Goal: Task Accomplishment & Management: Use online tool/utility

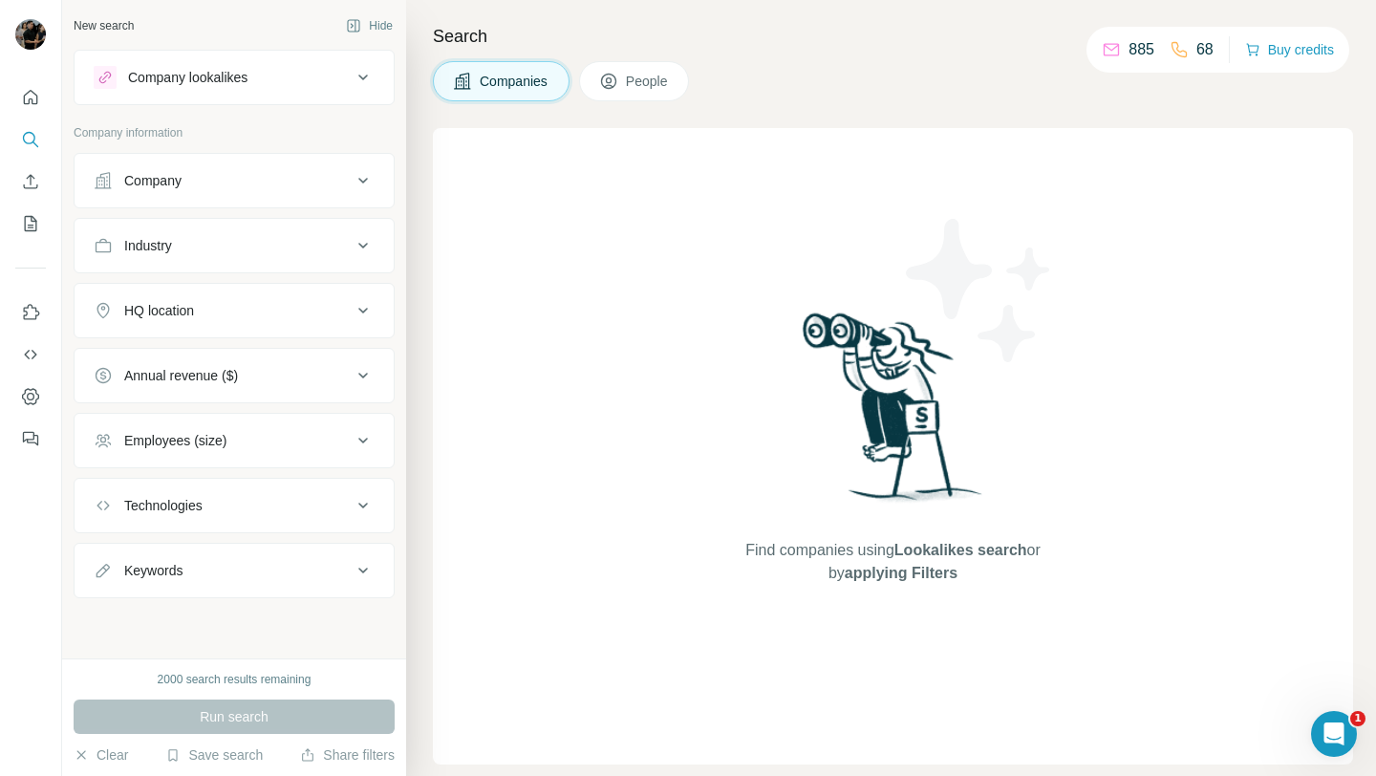
click at [223, 183] on div "Company" at bounding box center [223, 180] width 258 height 19
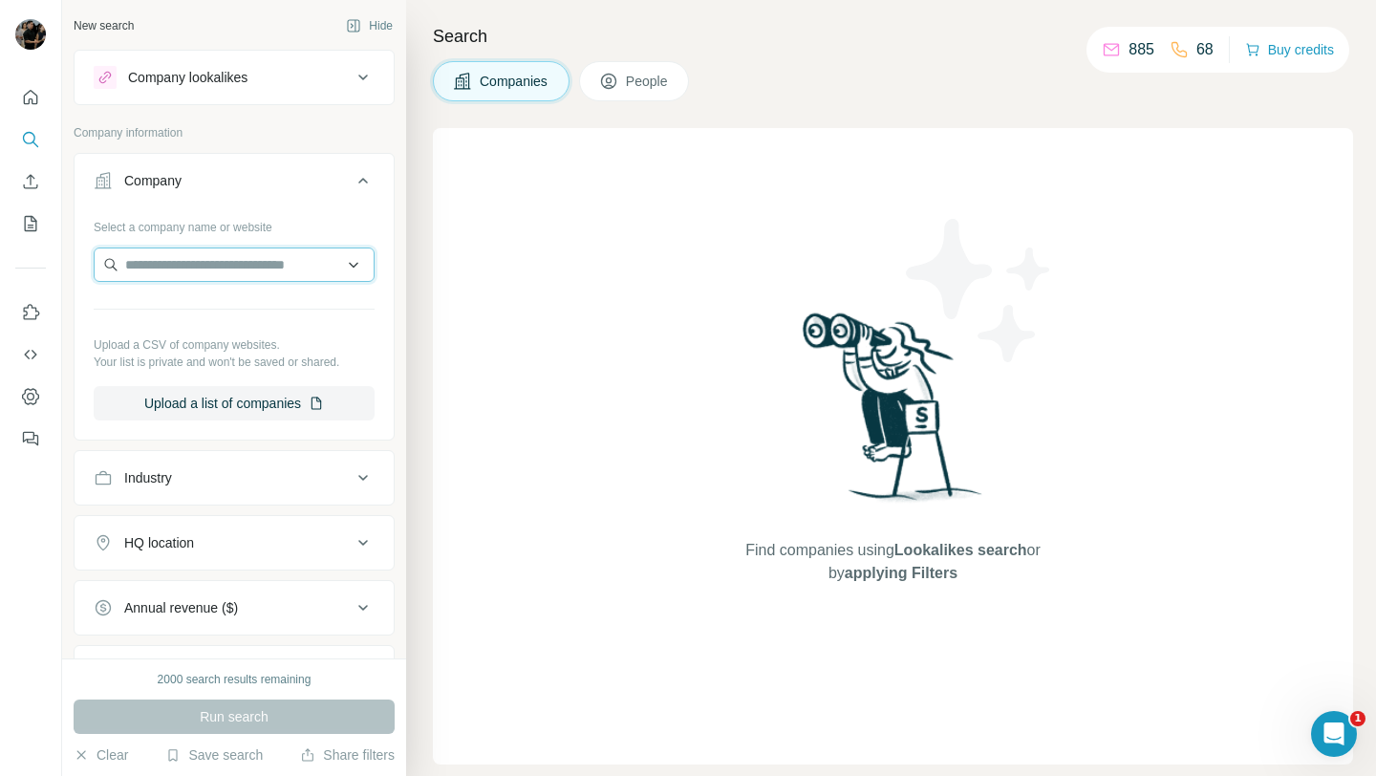
click at [236, 257] on input "text" at bounding box center [234, 265] width 281 height 34
paste input "**********"
type input "**********"
click at [234, 314] on p "GadgetGone" at bounding box center [194, 307] width 92 height 19
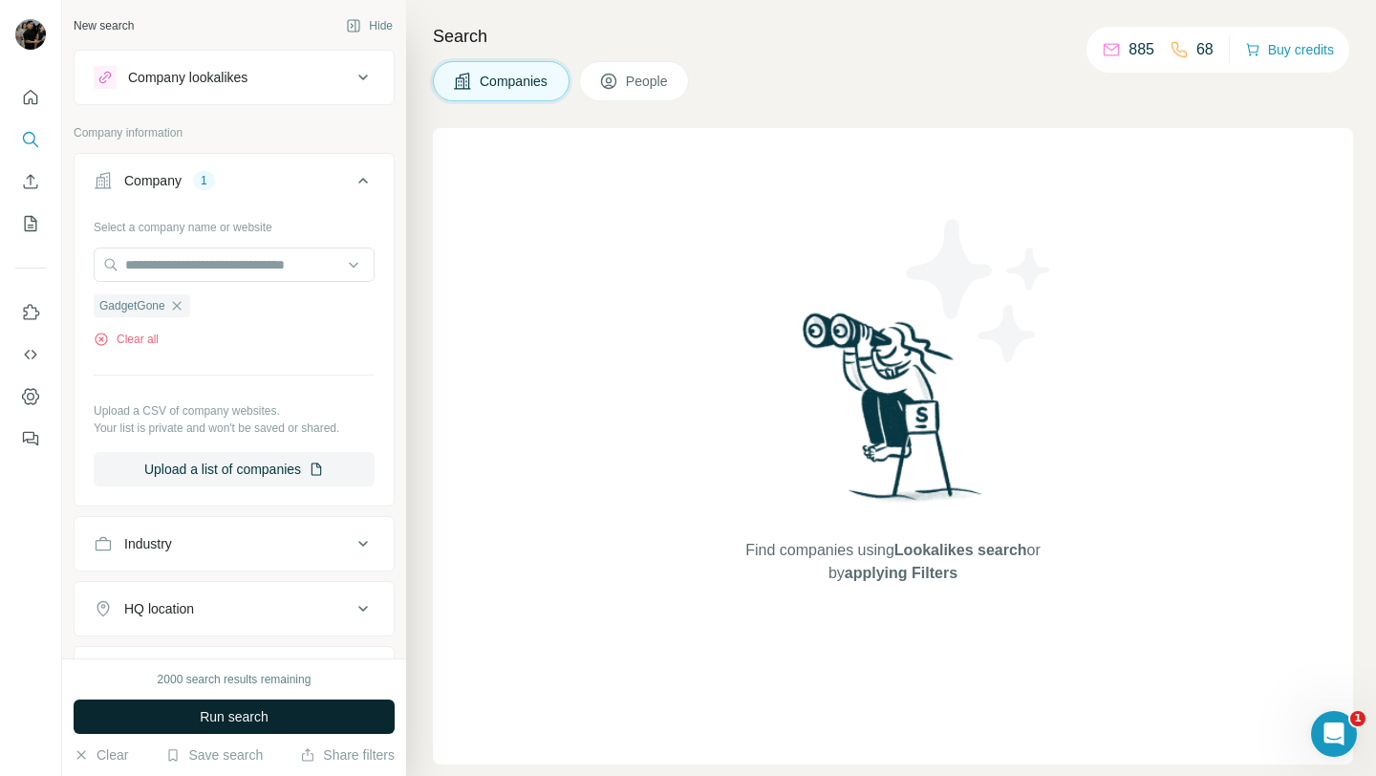
click at [240, 717] on span "Run search" at bounding box center [234, 716] width 69 height 19
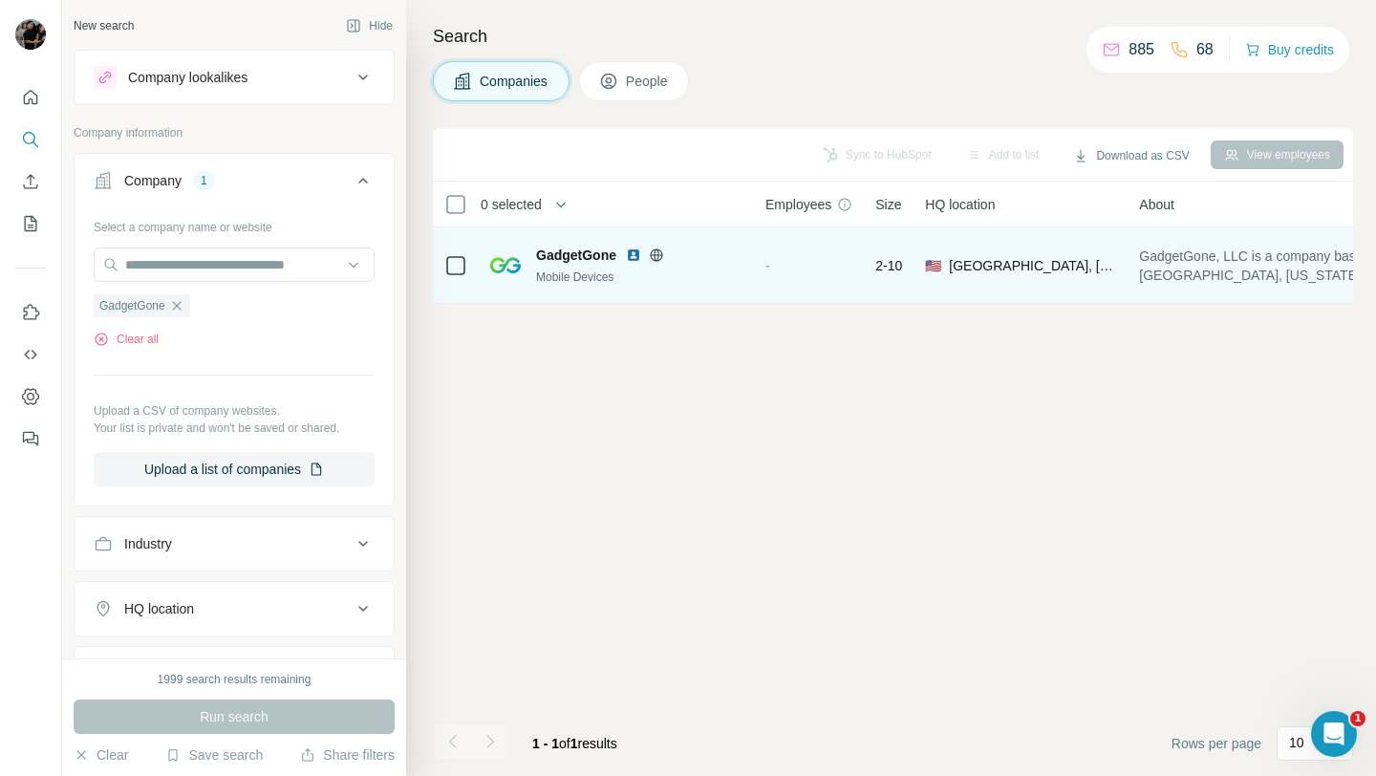
click at [635, 248] on img at bounding box center [633, 255] width 15 height 15
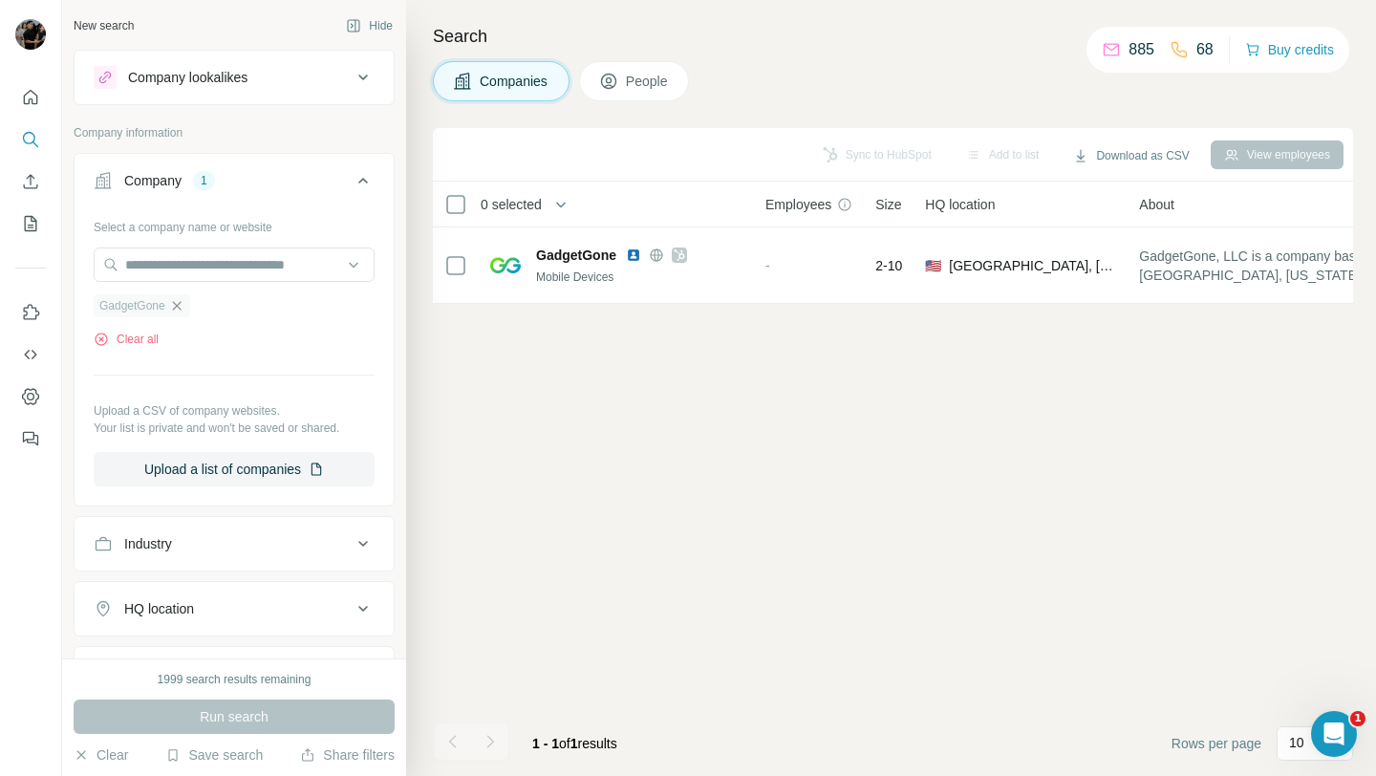
click at [184, 303] on icon "button" at bounding box center [176, 305] width 15 height 15
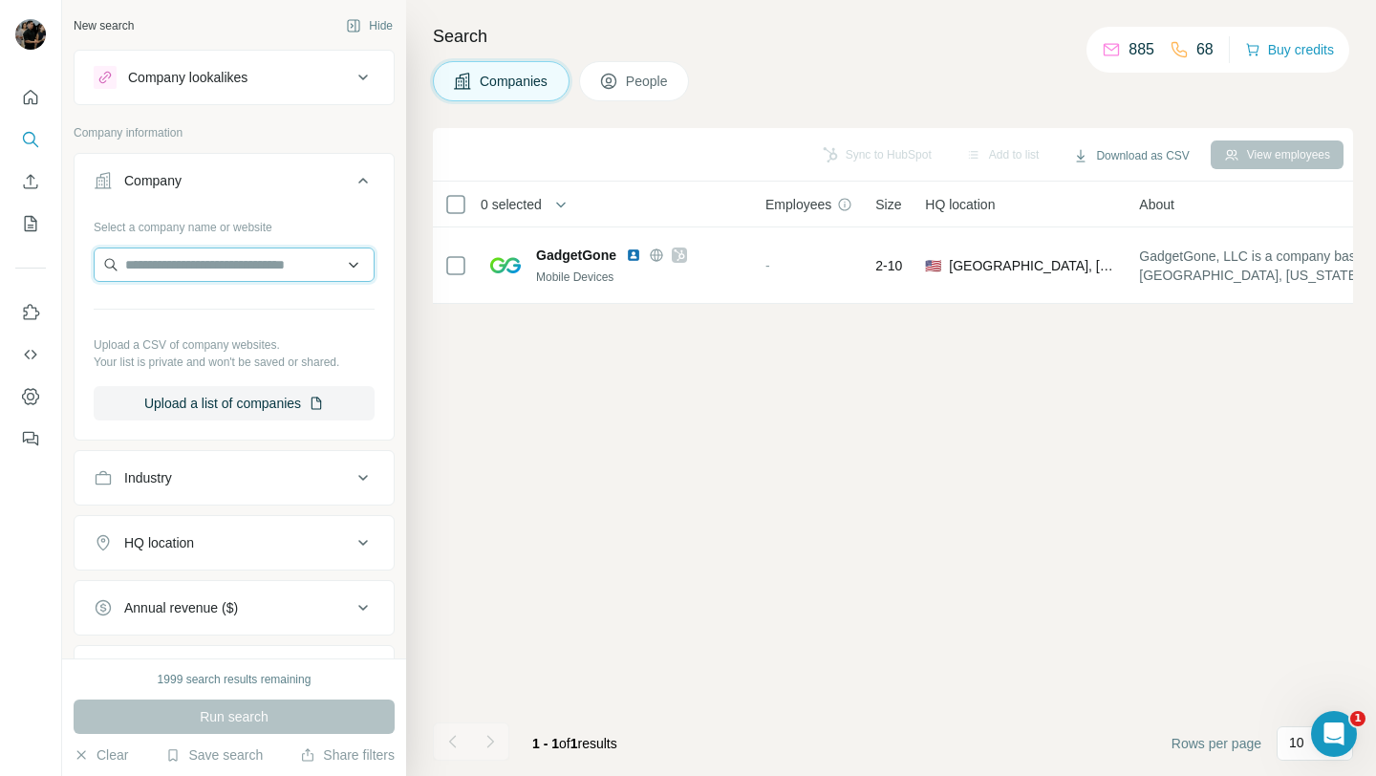
click at [194, 259] on input "text" at bounding box center [234, 265] width 281 height 34
type input "**********"
click at [355, 82] on icon at bounding box center [363, 77] width 23 height 23
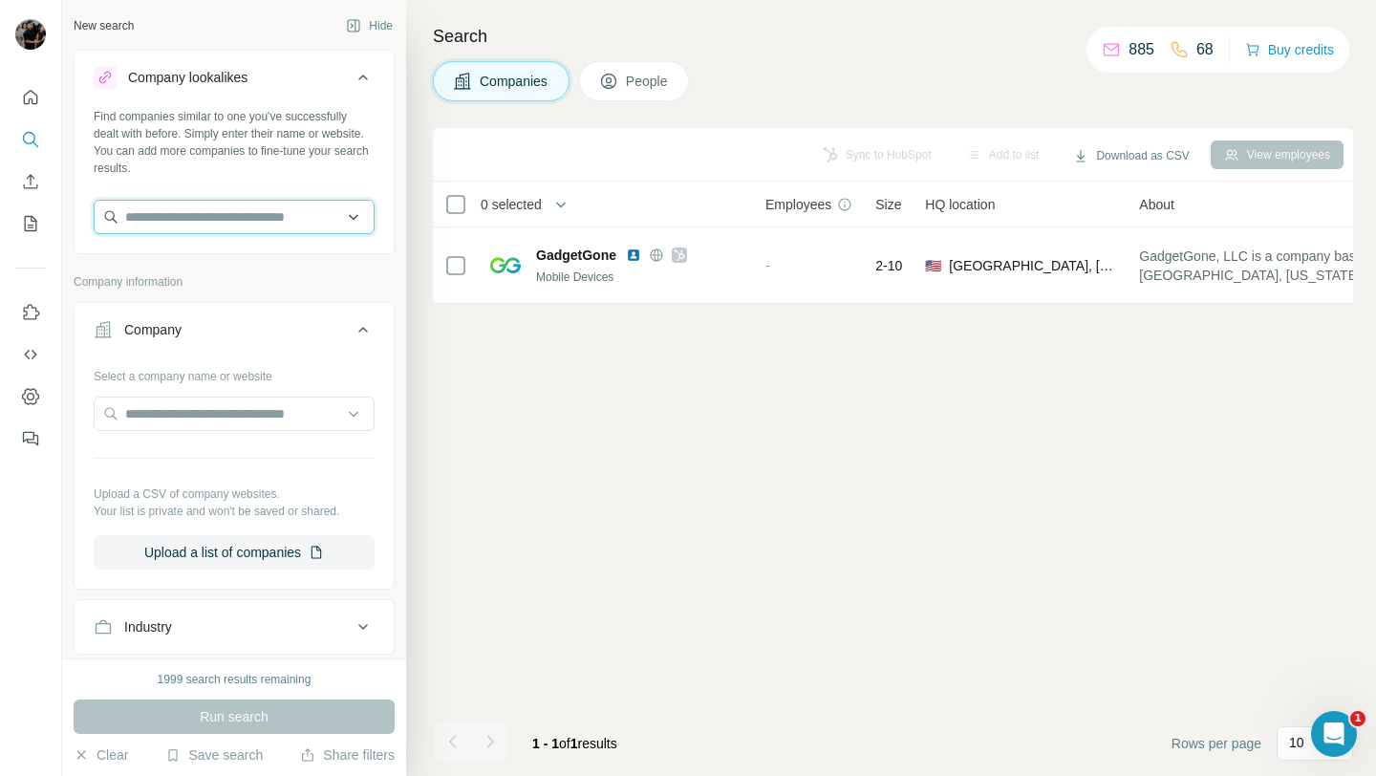
click at [138, 226] on input "text" at bounding box center [234, 217] width 281 height 34
paste input "**********"
type input "**********"
click at [311, 221] on input "**********" at bounding box center [234, 217] width 281 height 34
paste input "**********"
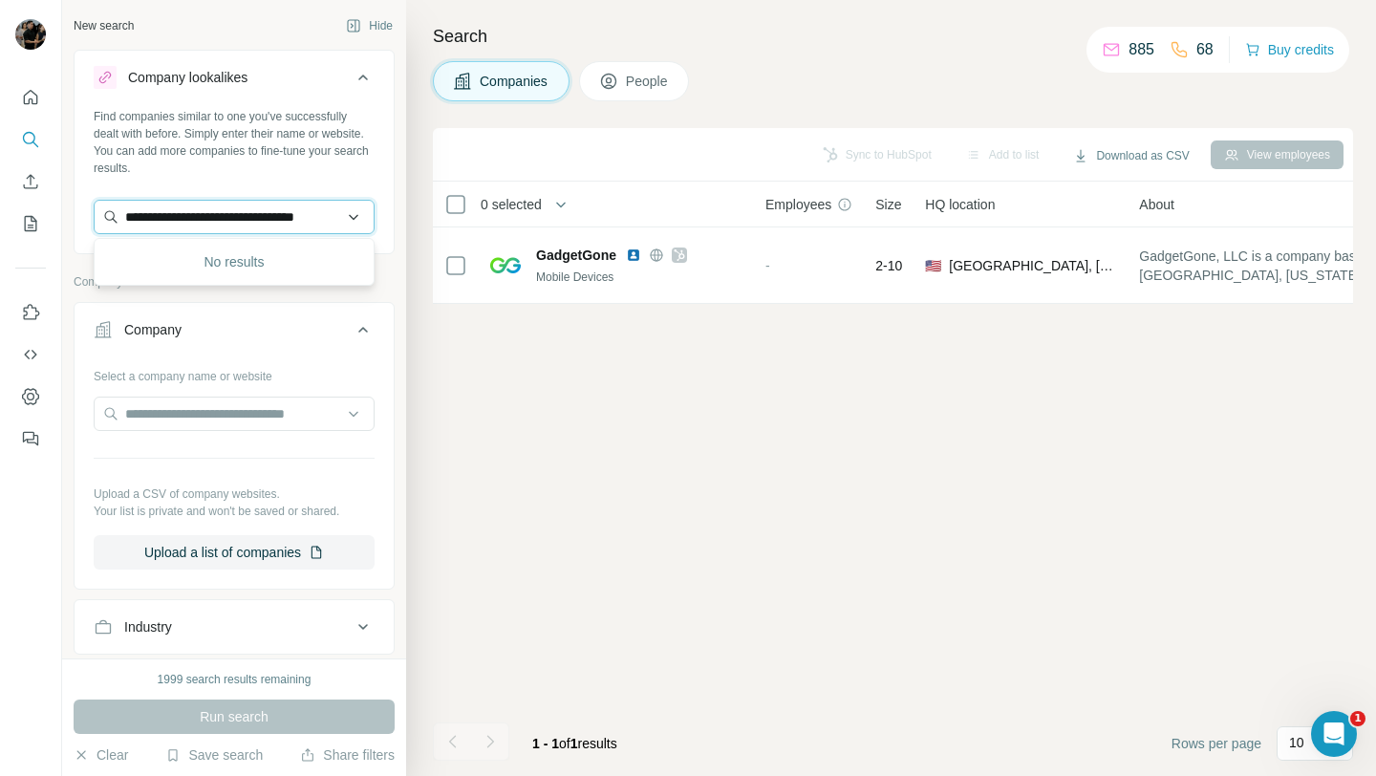
click at [322, 223] on input "**********" at bounding box center [234, 217] width 281 height 34
paste input "****"
type input "**********"
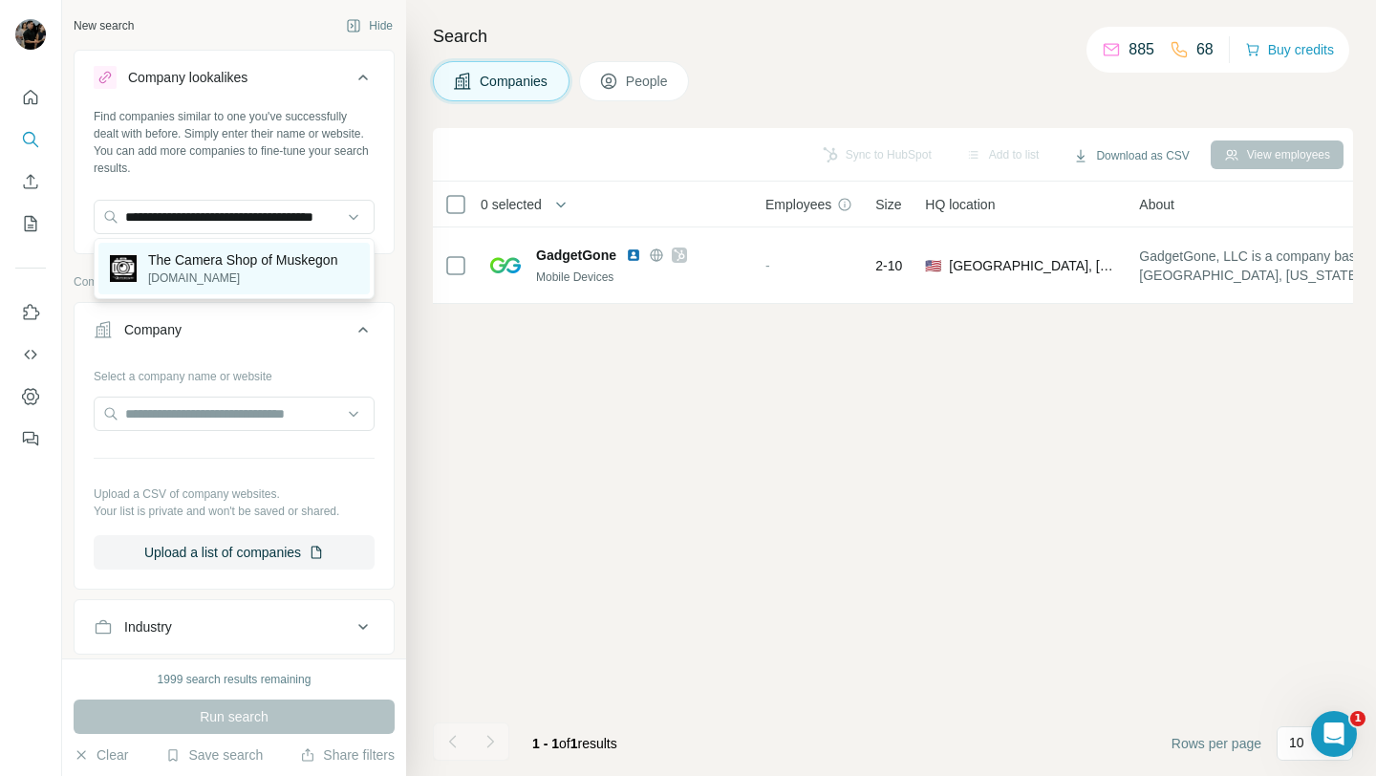
click at [282, 256] on p "The Camera Shop of Muskegon" at bounding box center [242, 259] width 189 height 19
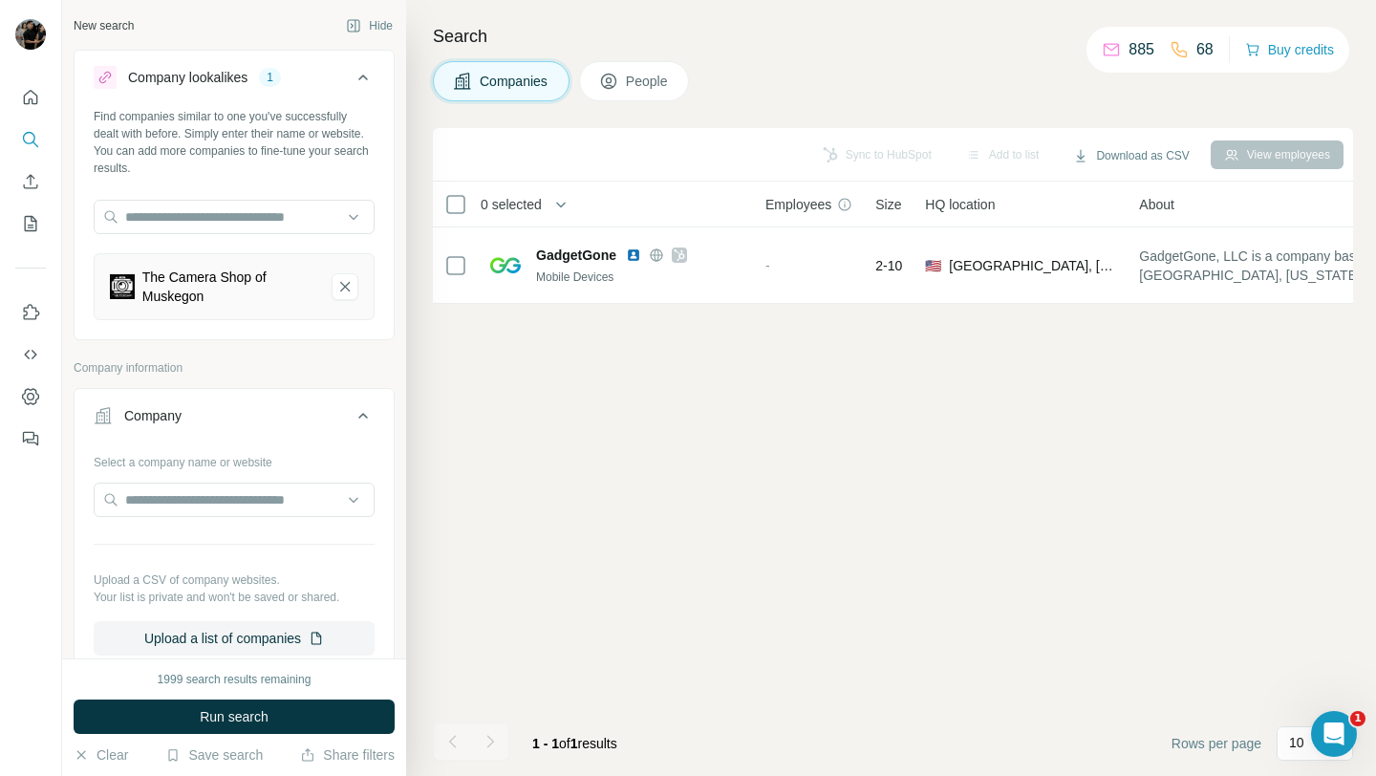
scroll to position [0, 0]
click at [248, 223] on input "text" at bounding box center [234, 217] width 281 height 34
paste input "**********"
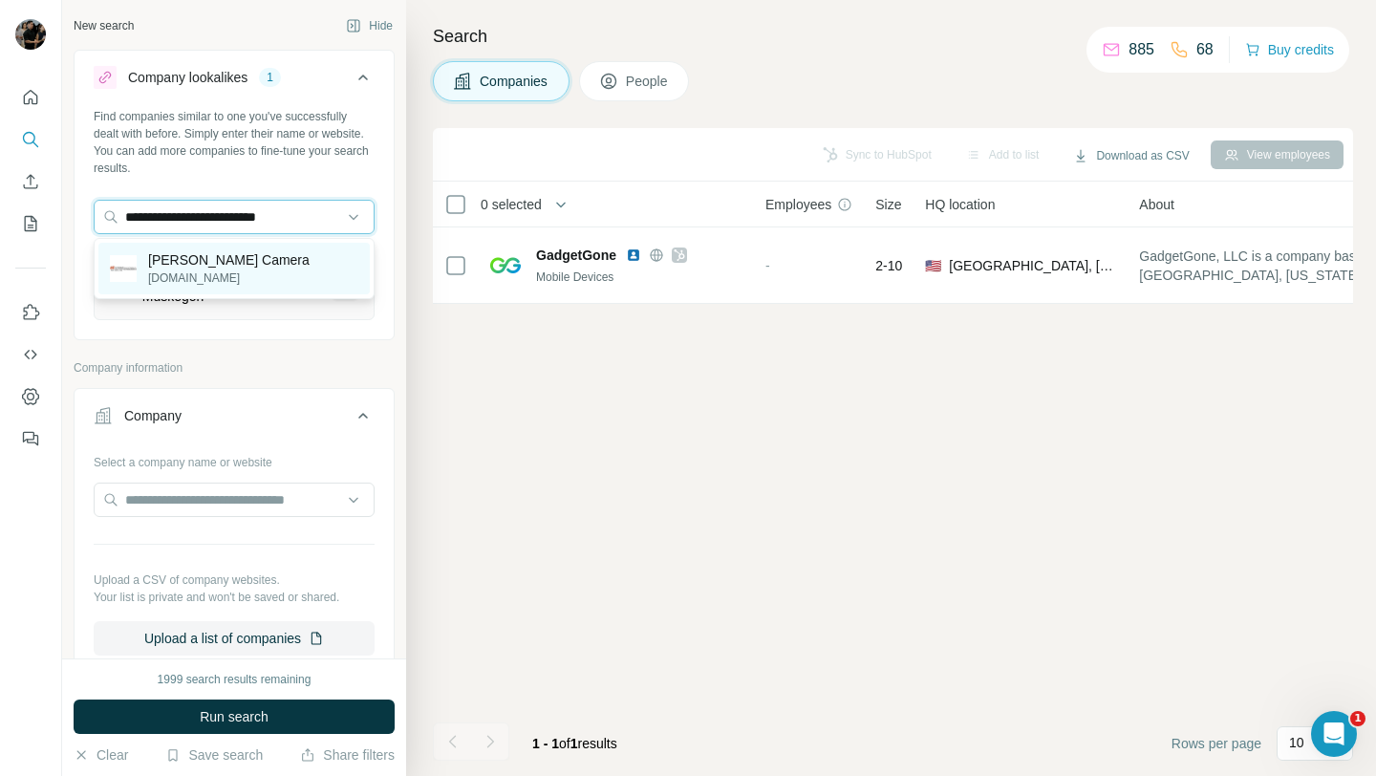
type input "**********"
click at [255, 263] on div "[PERSON_NAME] Camera [DOMAIN_NAME]" at bounding box center [233, 269] width 271 height 52
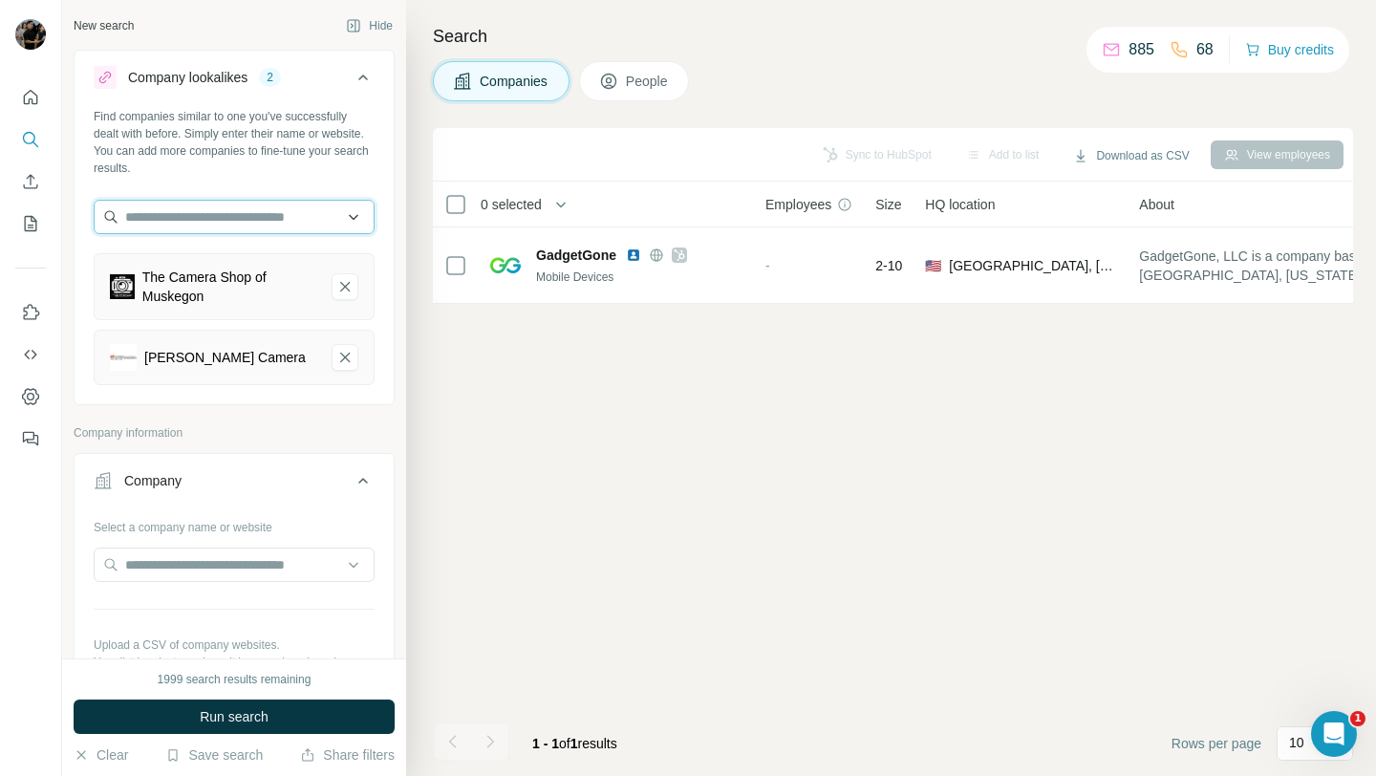
click at [239, 218] on input "text" at bounding box center [234, 217] width 281 height 34
paste input "**********"
type input "**********"
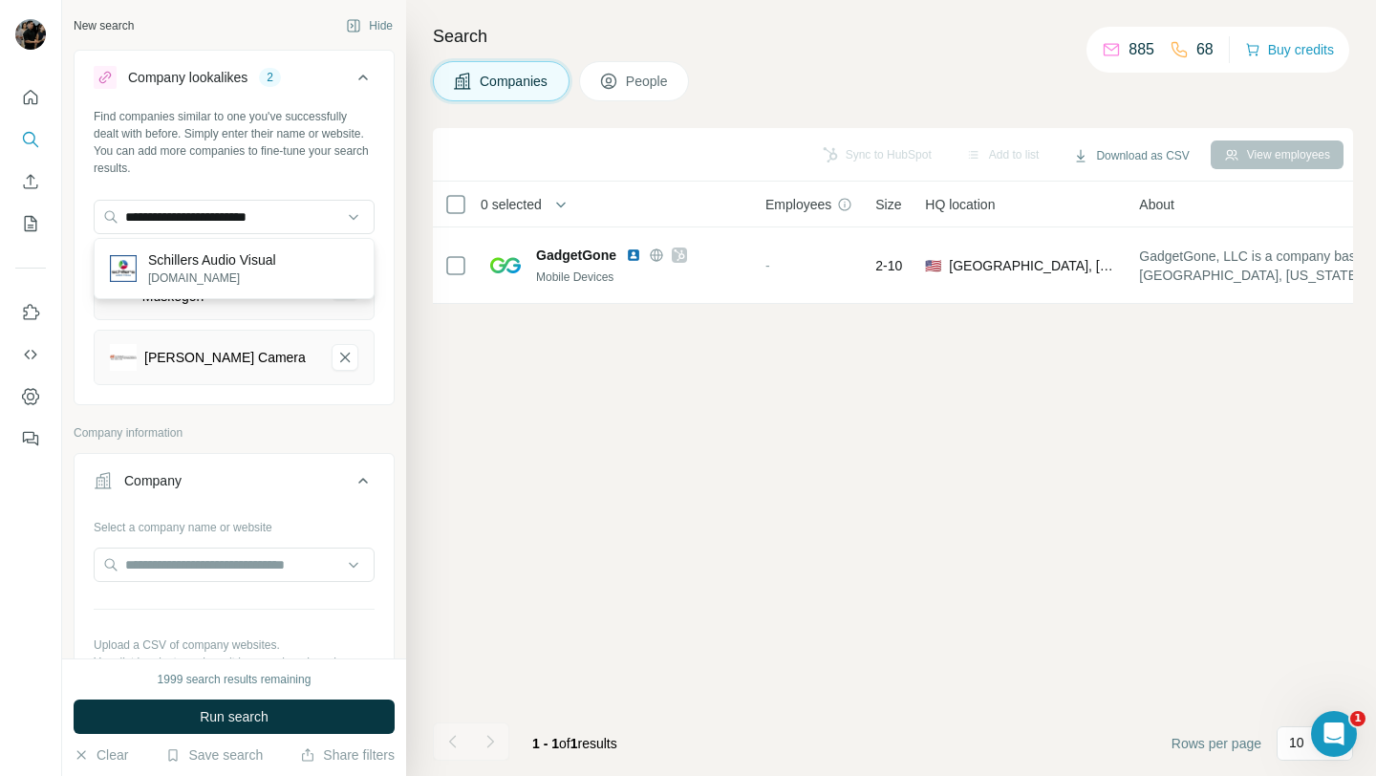
click at [256, 259] on p "Schillers Audio Visual" at bounding box center [212, 259] width 128 height 19
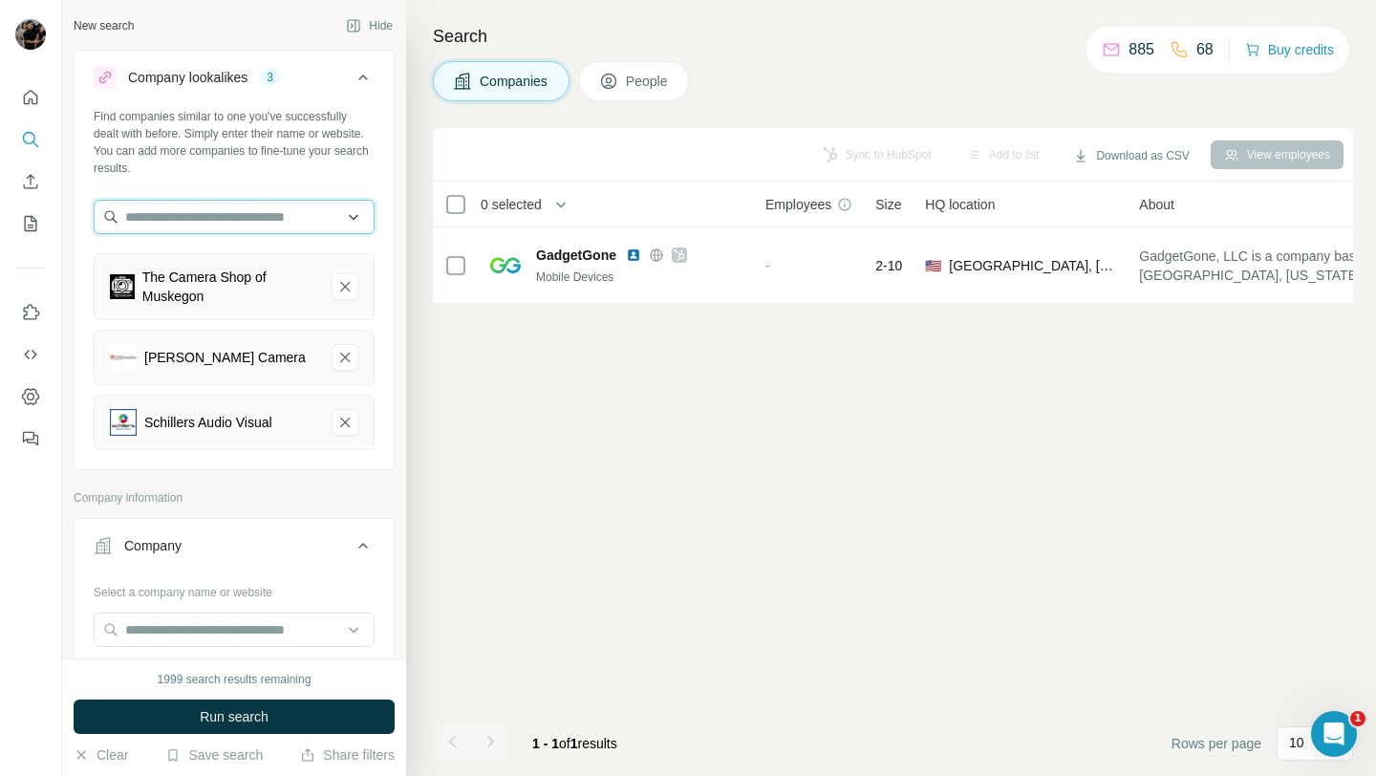
click at [239, 217] on input "text" at bounding box center [234, 217] width 281 height 34
paste input "**********"
paste input "*"
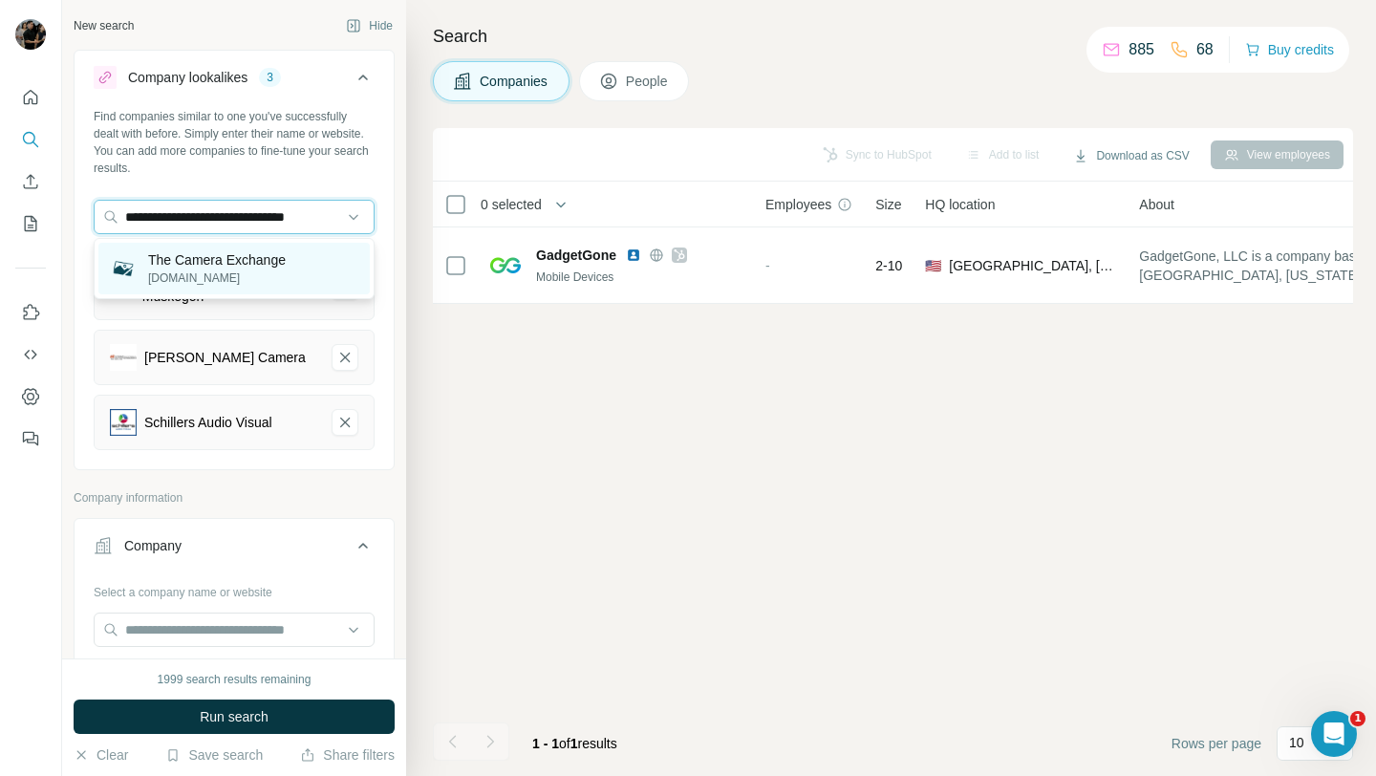
type input "**********"
click at [286, 266] on p "The Camera Exchange" at bounding box center [217, 259] width 138 height 19
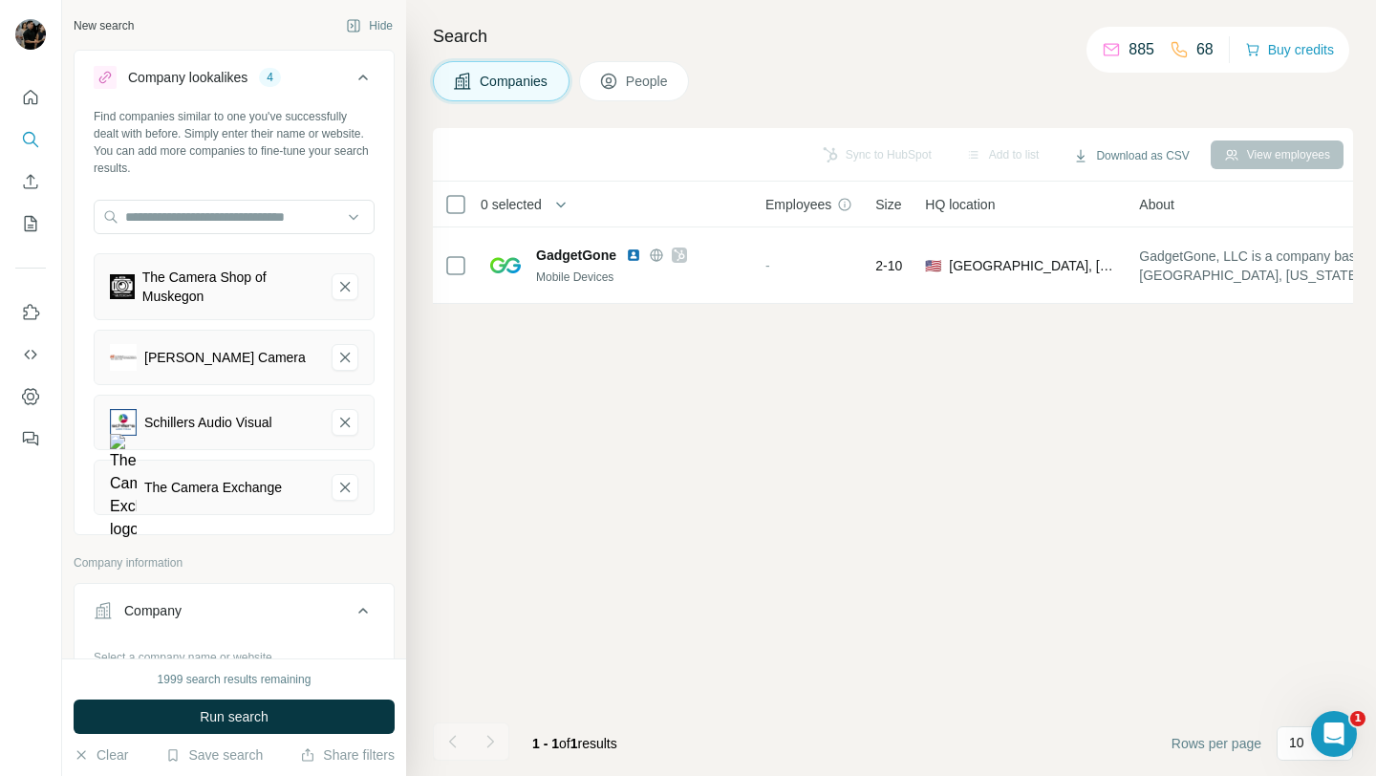
scroll to position [0, 0]
click at [253, 715] on span "Run search" at bounding box center [234, 716] width 69 height 19
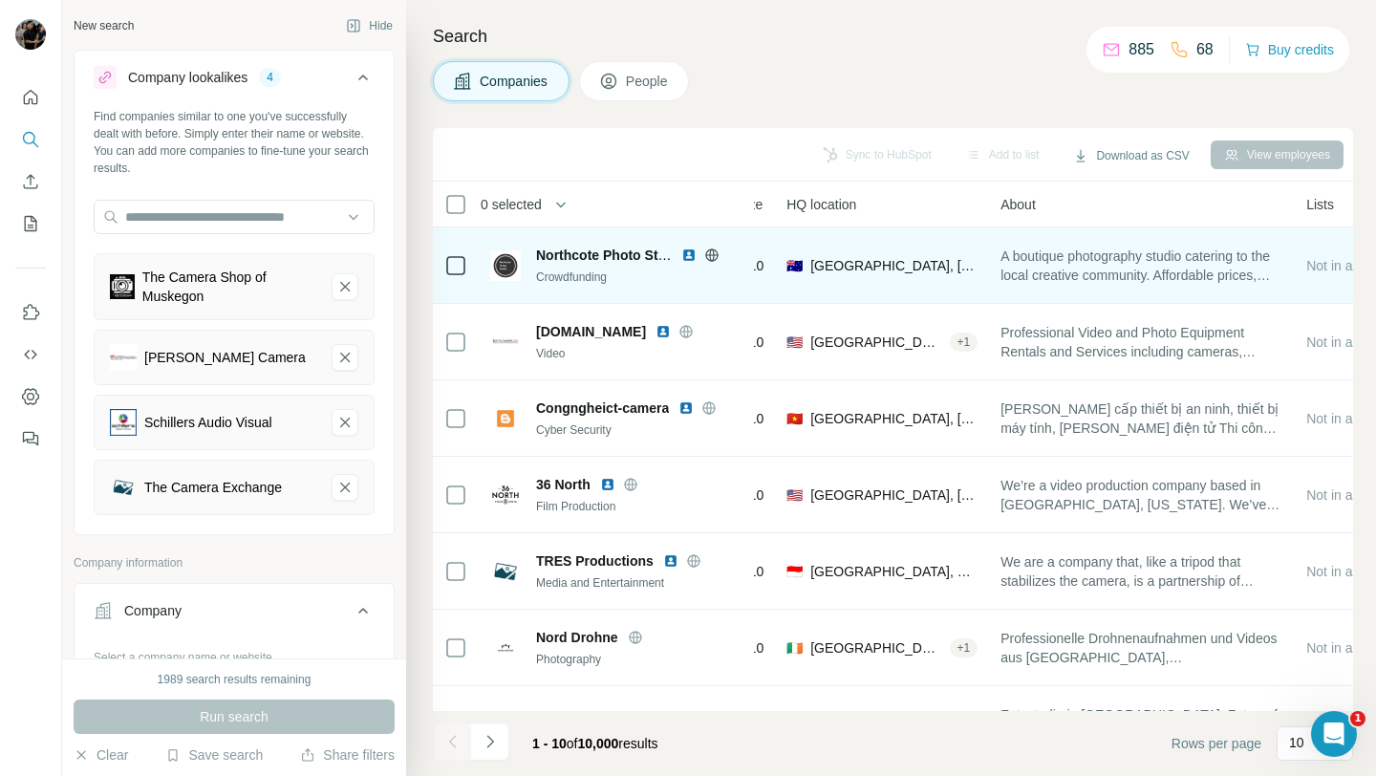
scroll to position [0, 195]
click at [709, 253] on icon at bounding box center [711, 255] width 15 height 15
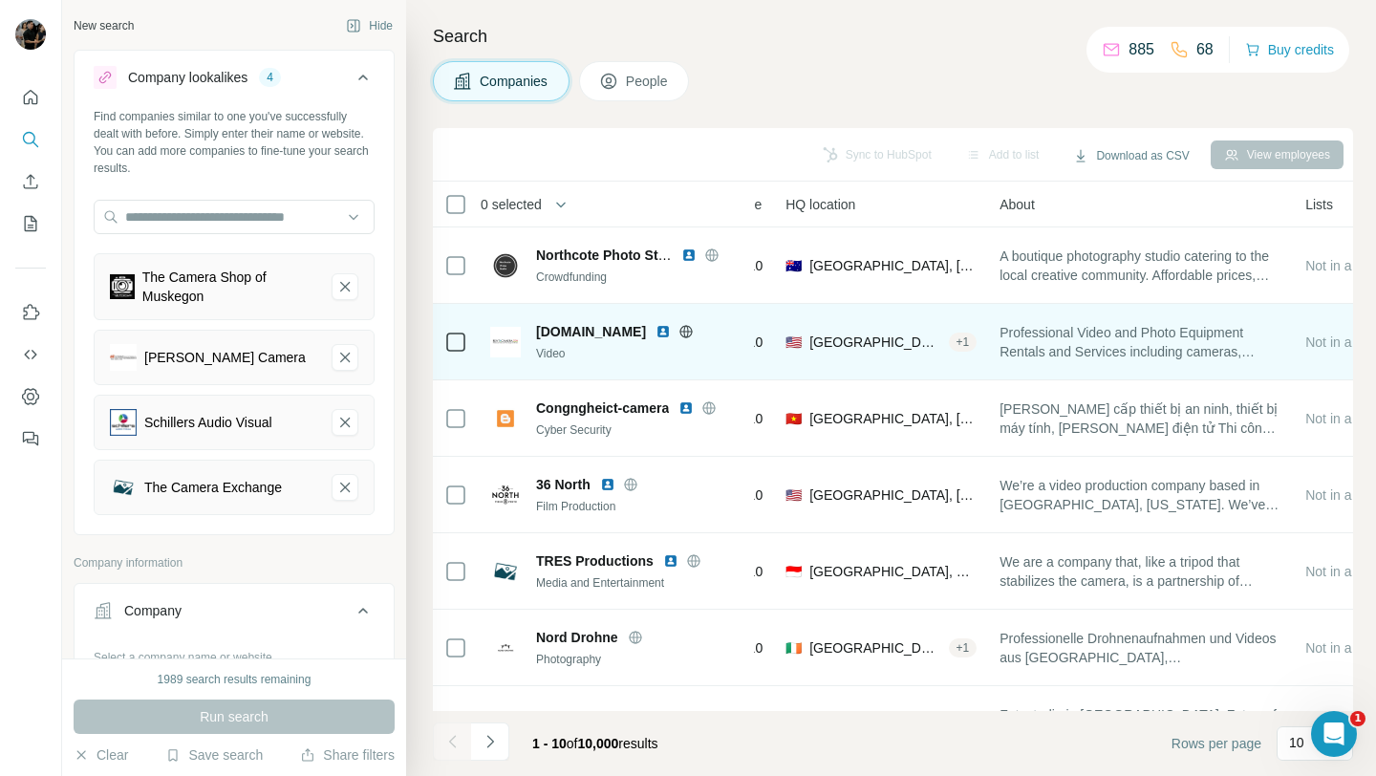
click at [694, 334] on icon at bounding box center [685, 331] width 15 height 15
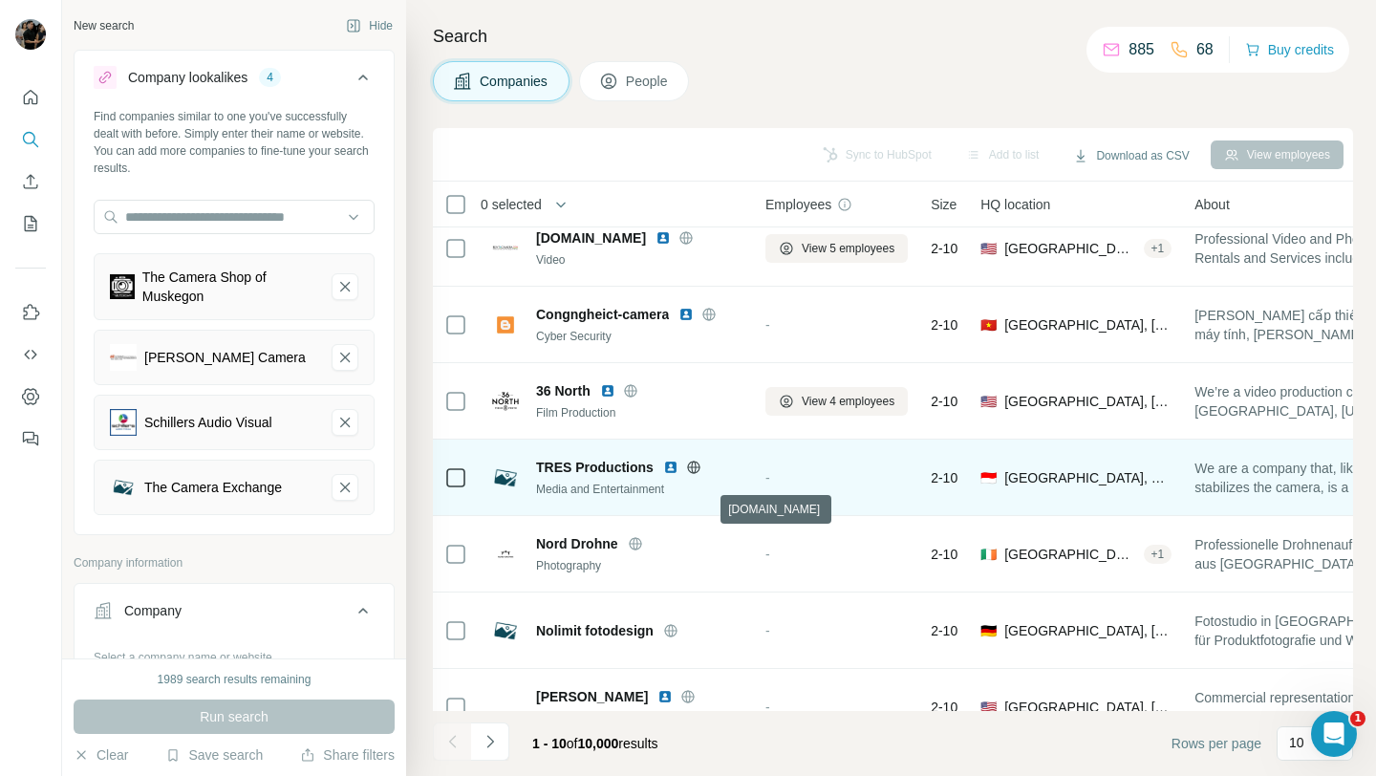
scroll to position [0, 0]
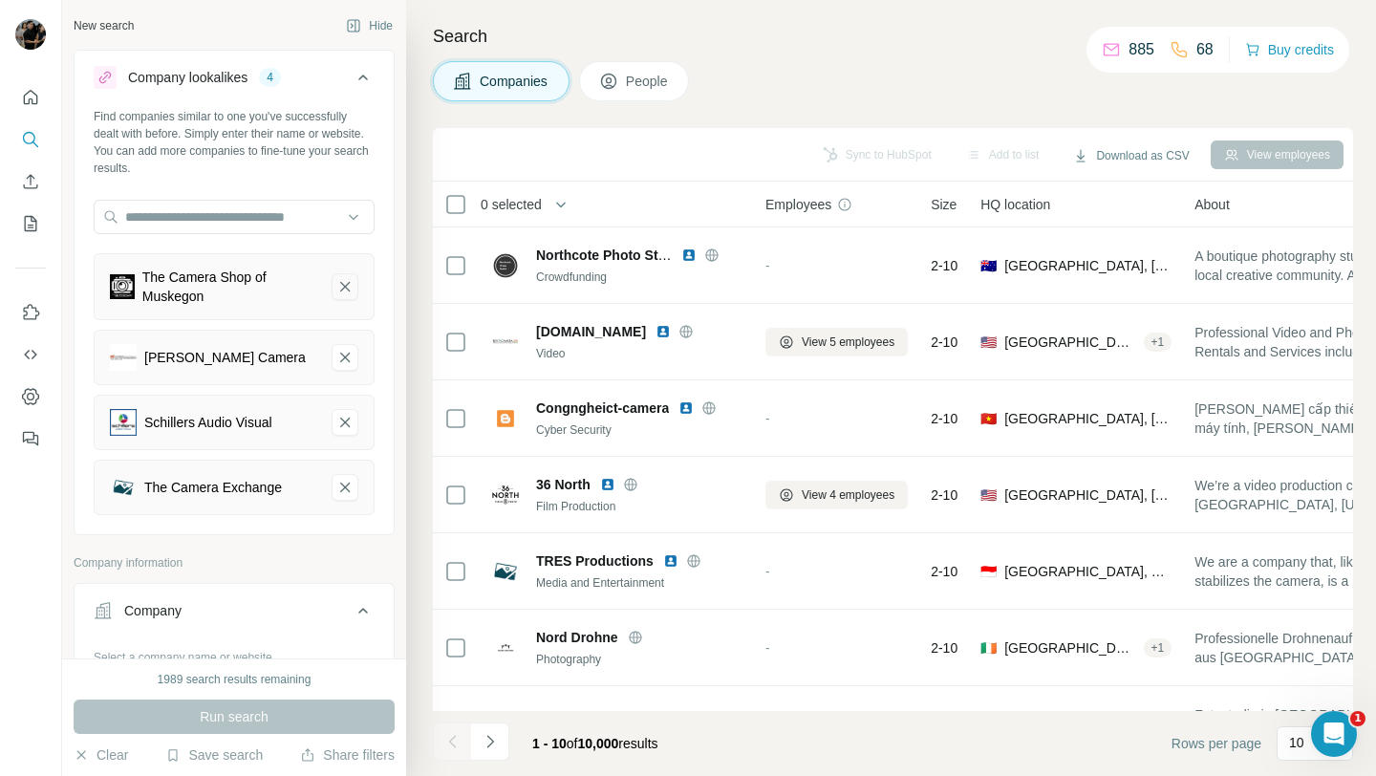
click at [339, 291] on icon "The Camera Shop of Muskegon-remove-button" at bounding box center [344, 286] width 17 height 19
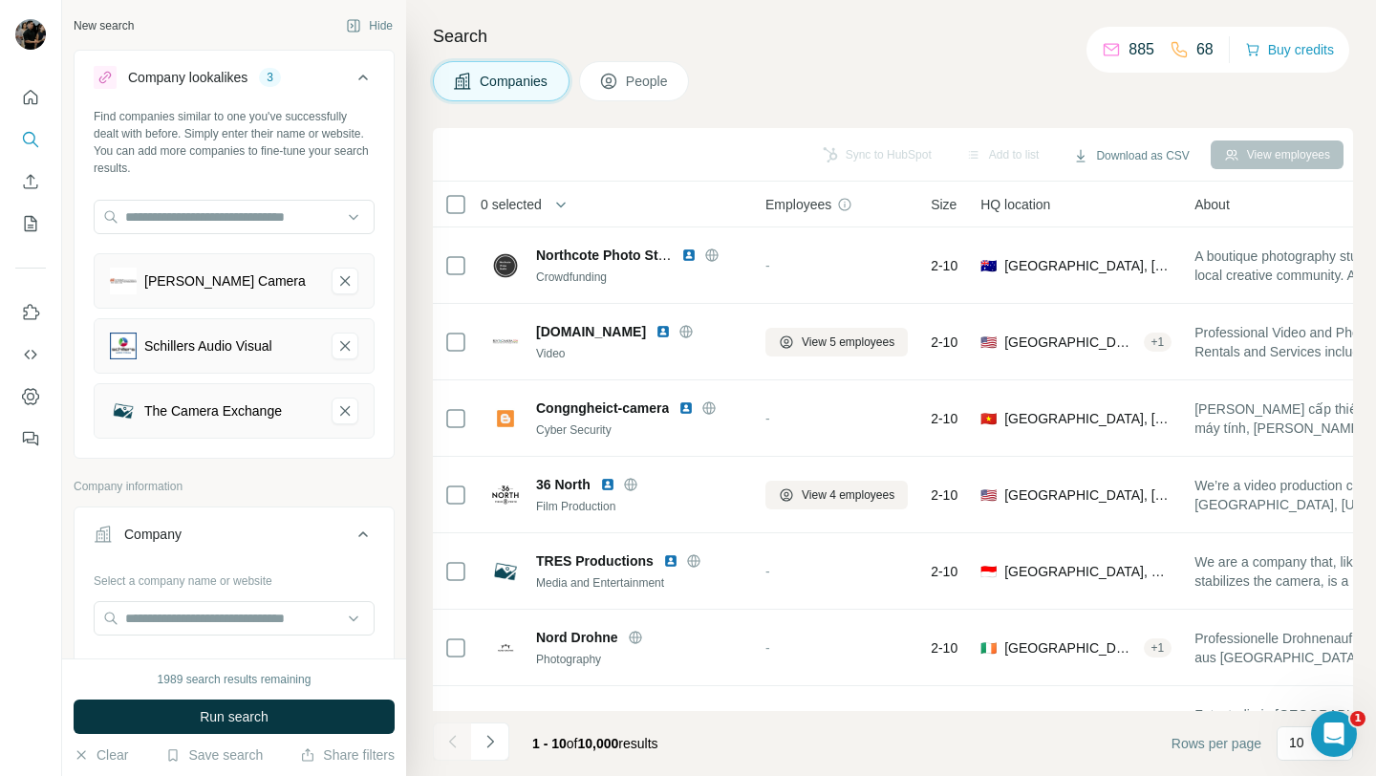
click at [339, 291] on button "Biggs Camera-remove-button" at bounding box center [345, 281] width 27 height 27
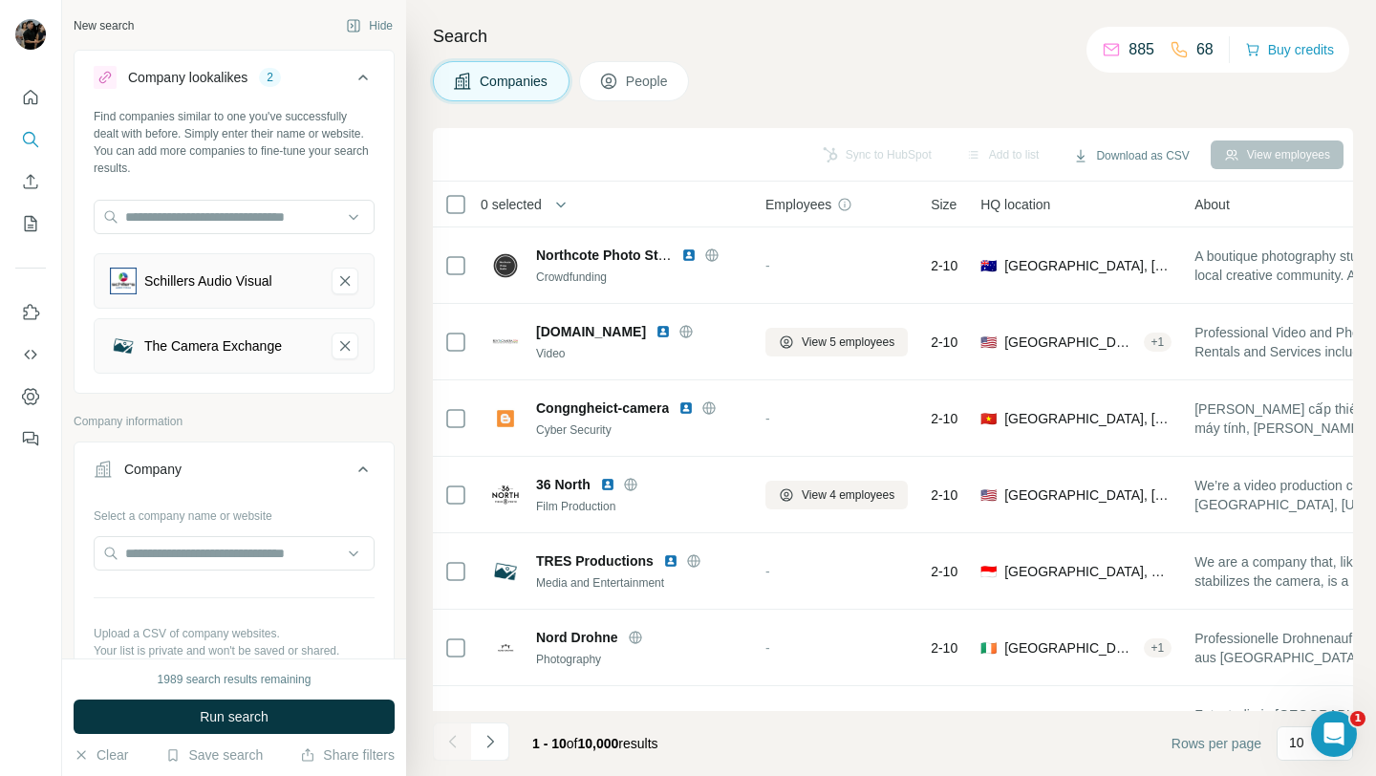
click at [339, 291] on button "Schillers Audio Visual-remove-button" at bounding box center [345, 281] width 27 height 27
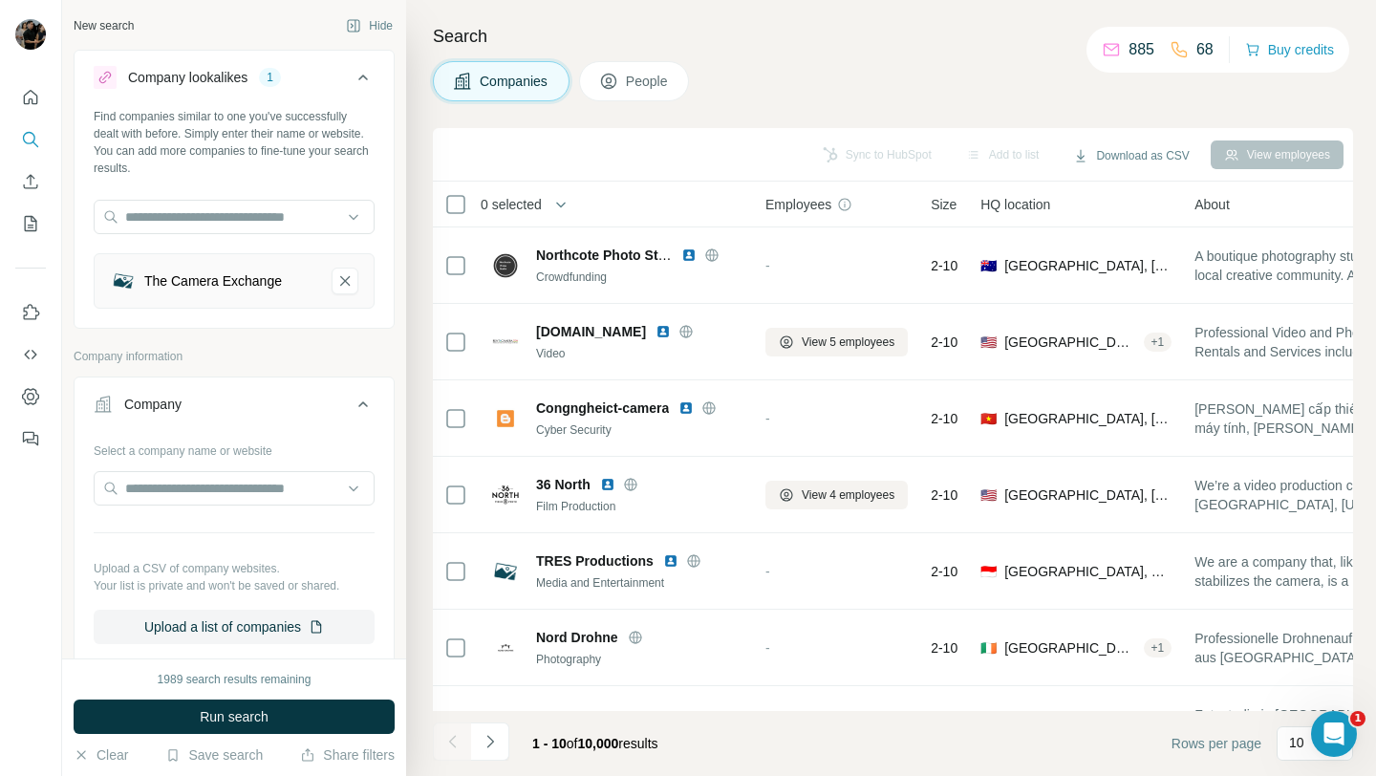
click at [339, 291] on button "The Camera Exchange-remove-button" at bounding box center [345, 281] width 27 height 27
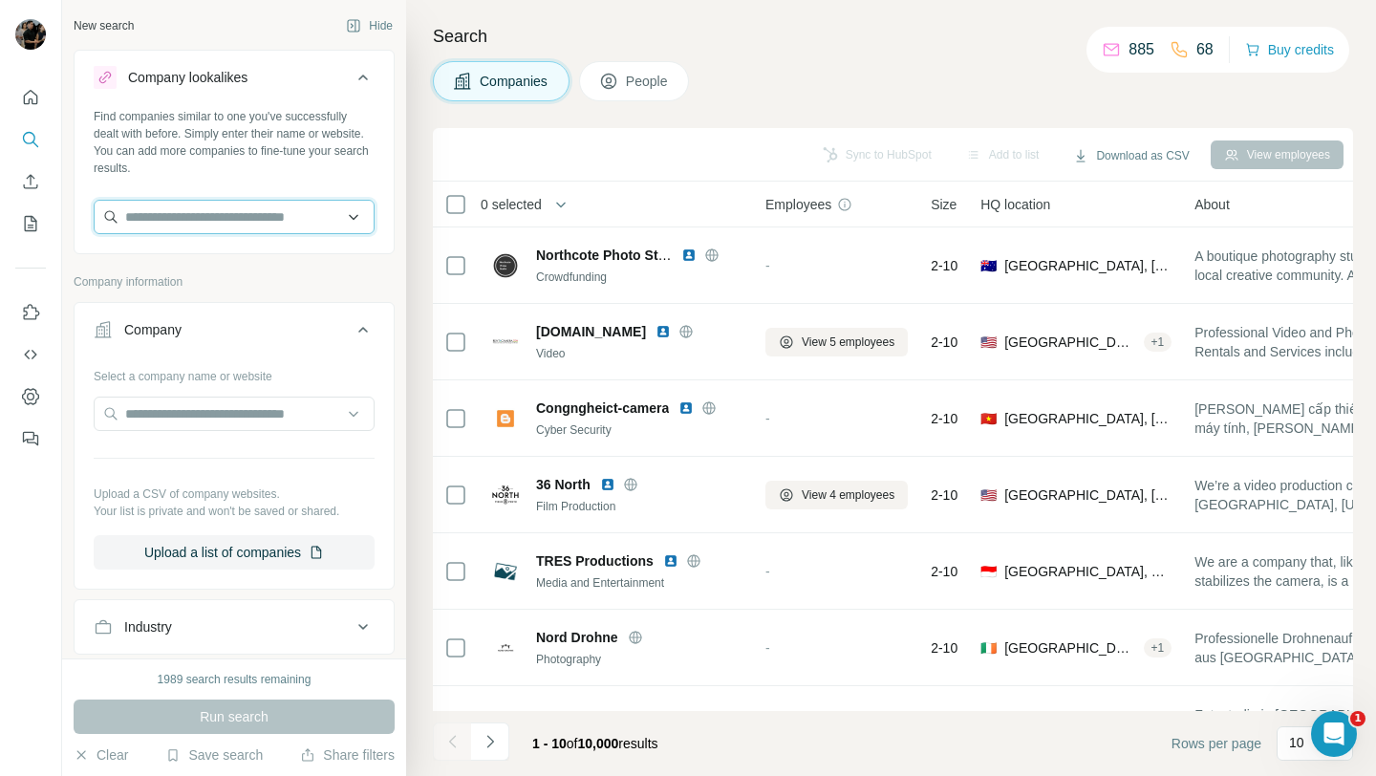
click at [290, 212] on input "text" at bounding box center [234, 217] width 281 height 34
paste input "**********"
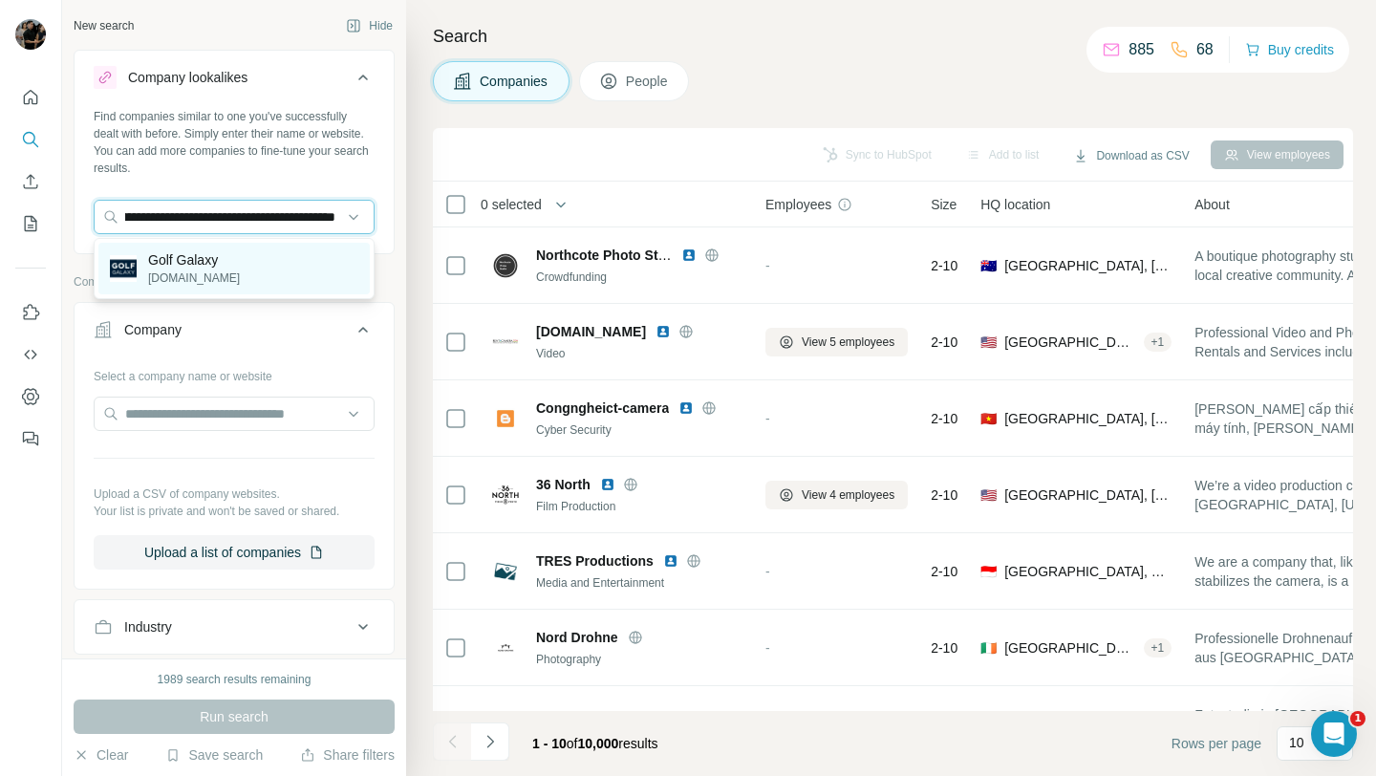
type input "**********"
click at [261, 278] on div "Golf Galaxy [DOMAIN_NAME]" at bounding box center [233, 269] width 271 height 52
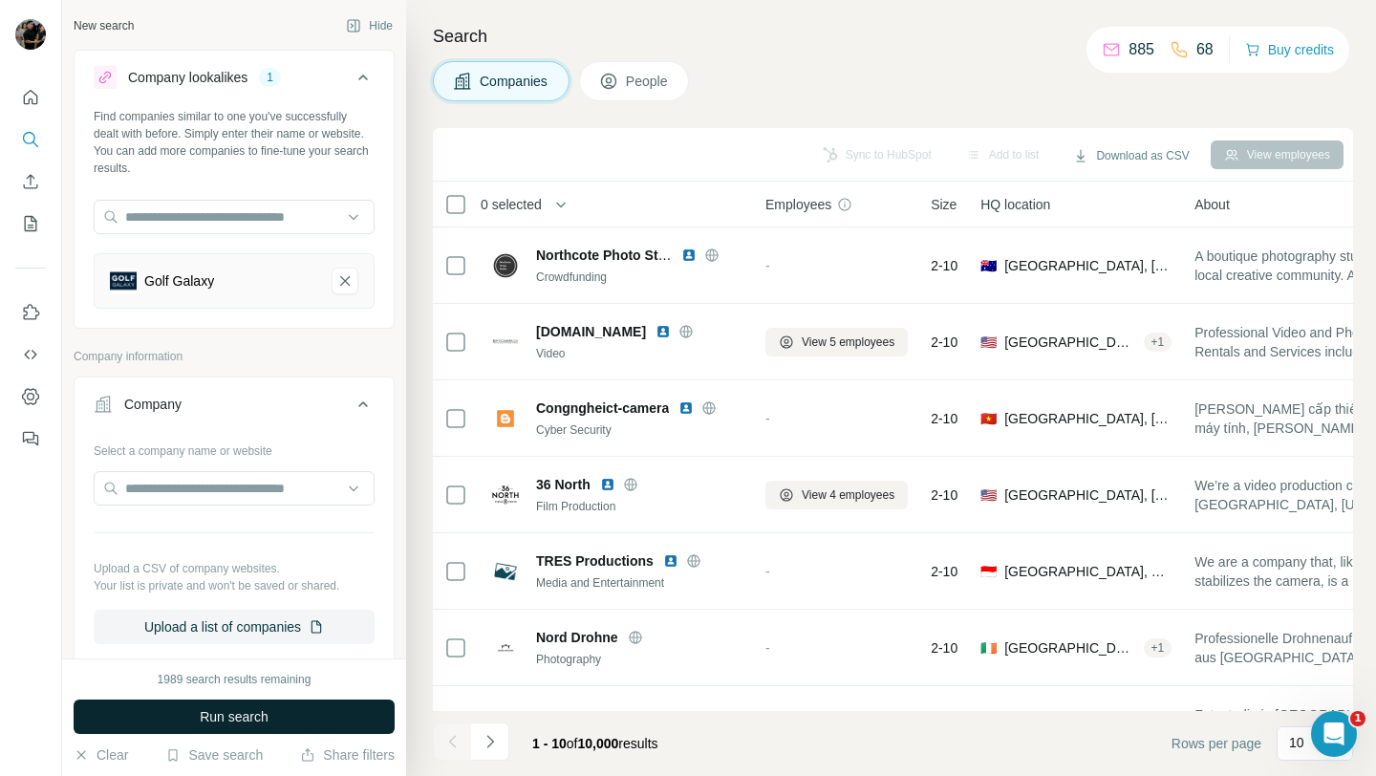
click at [243, 718] on span "Run search" at bounding box center [234, 716] width 69 height 19
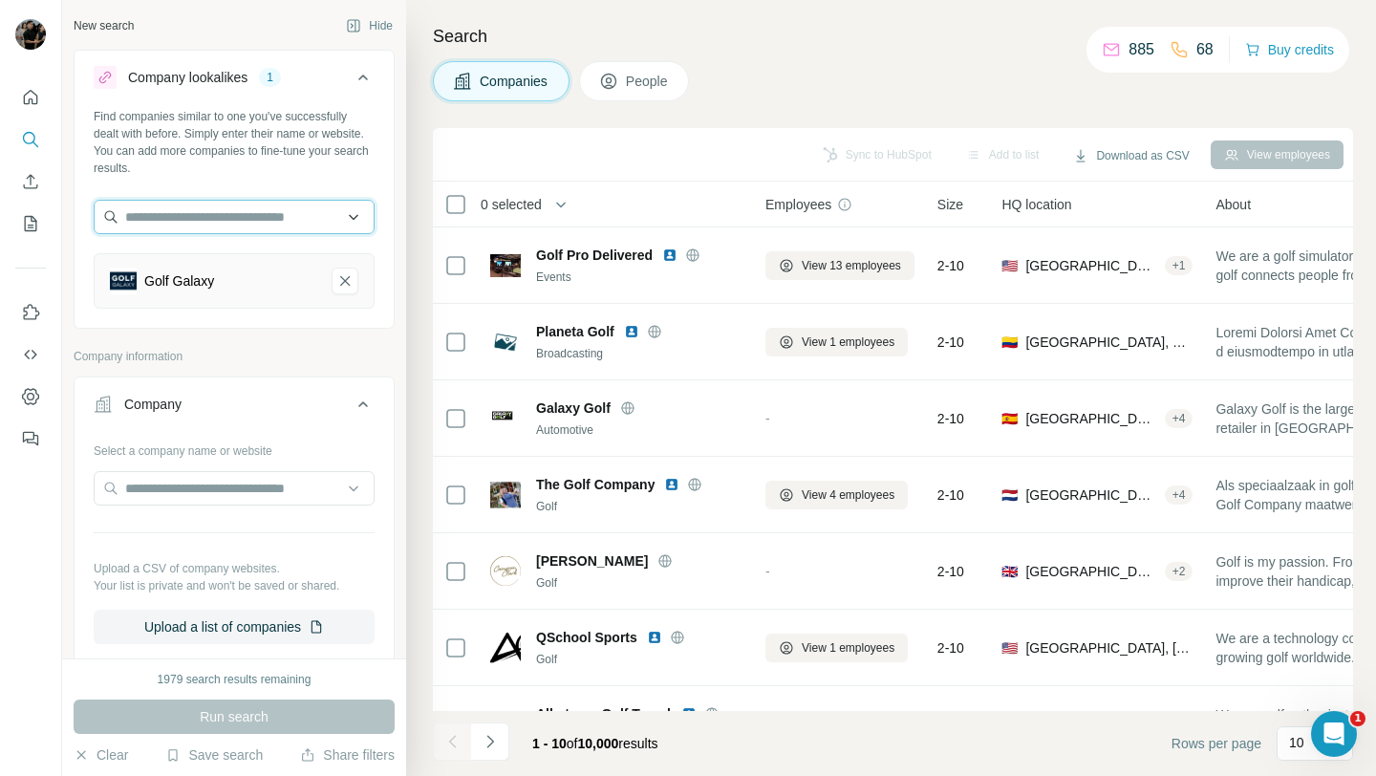
click at [226, 211] on input "text" at bounding box center [234, 217] width 281 height 34
paste input "**********"
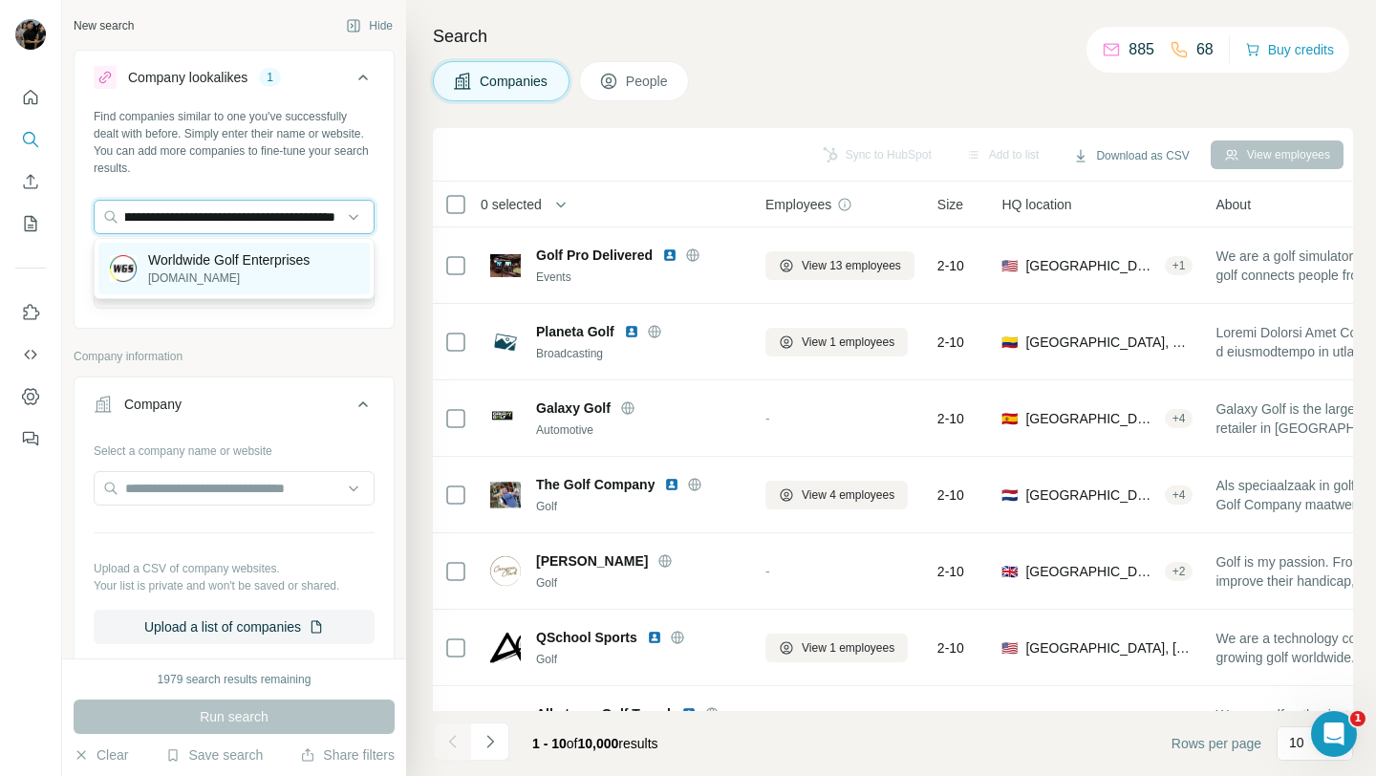
type input "**********"
click at [217, 266] on p "Worldwide Golf Enterprises" at bounding box center [228, 259] width 161 height 19
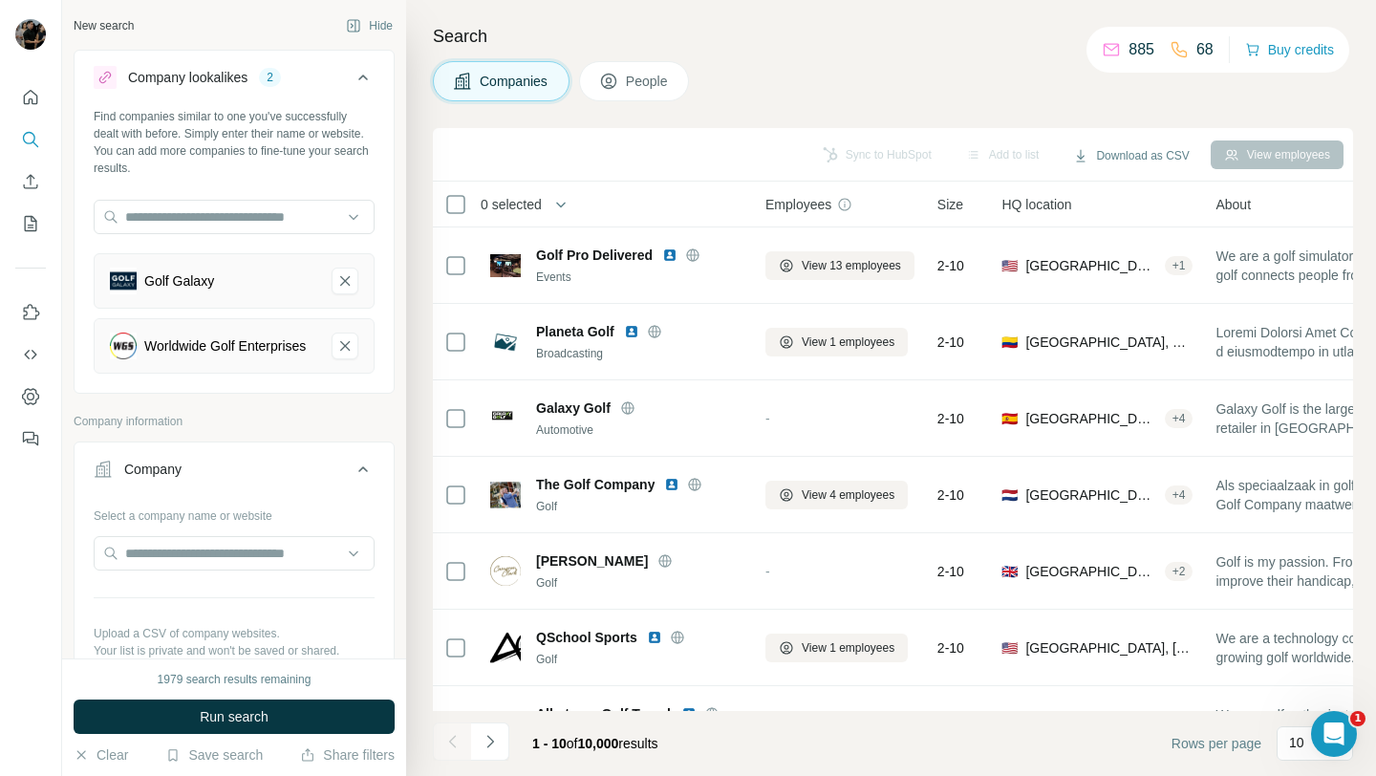
scroll to position [0, 0]
click at [283, 719] on button "Run search" at bounding box center [234, 717] width 321 height 34
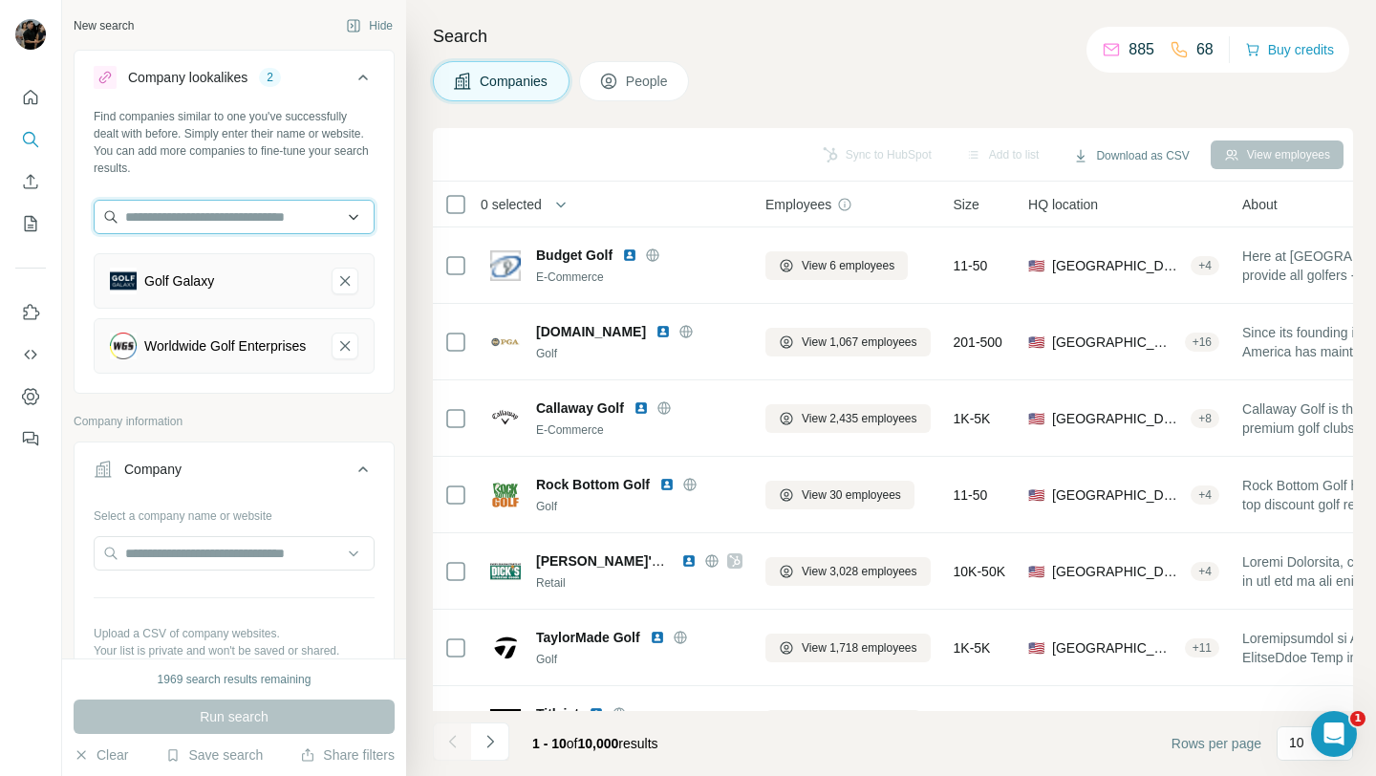
click at [248, 209] on input "text" at bounding box center [234, 217] width 281 height 34
paste input "**********"
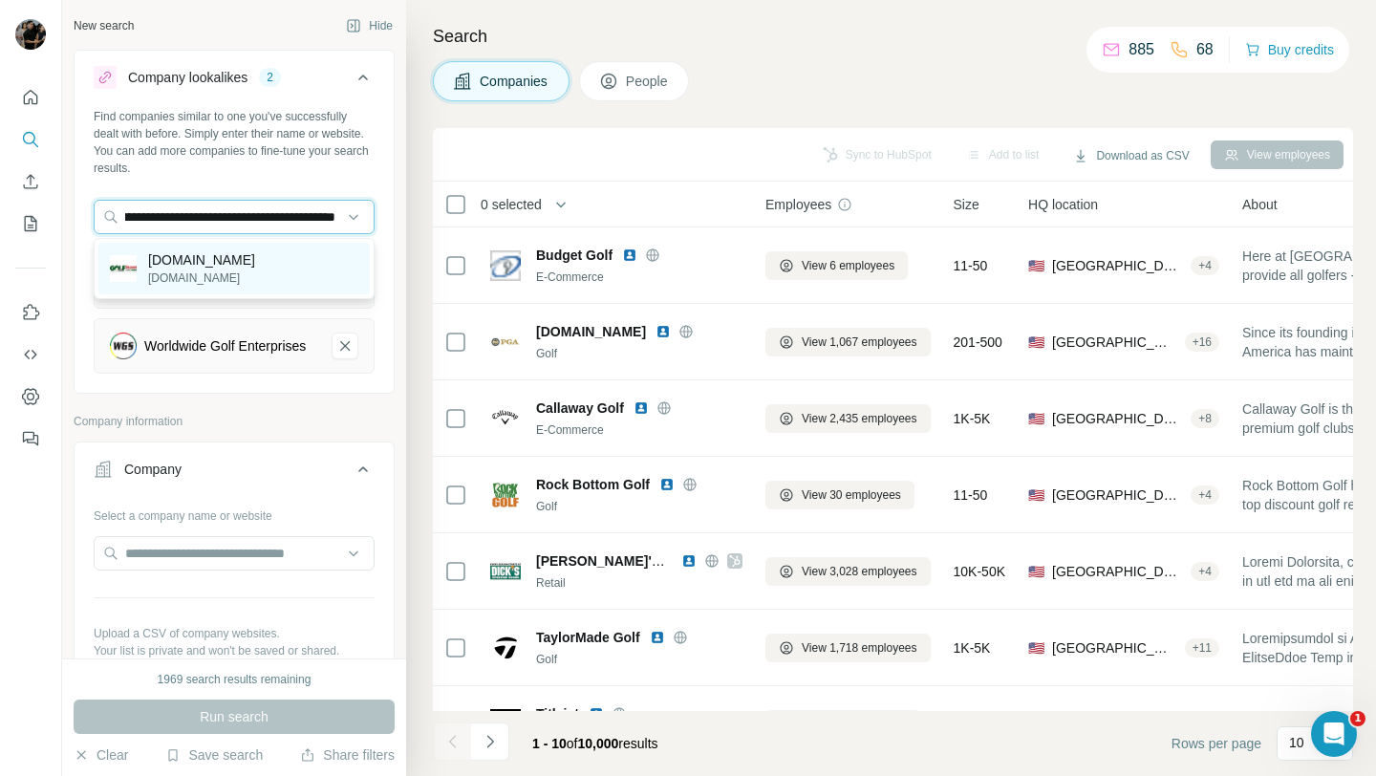
type input "**********"
click at [334, 263] on div "[DOMAIN_NAME] [DOMAIN_NAME]" at bounding box center [233, 269] width 271 height 52
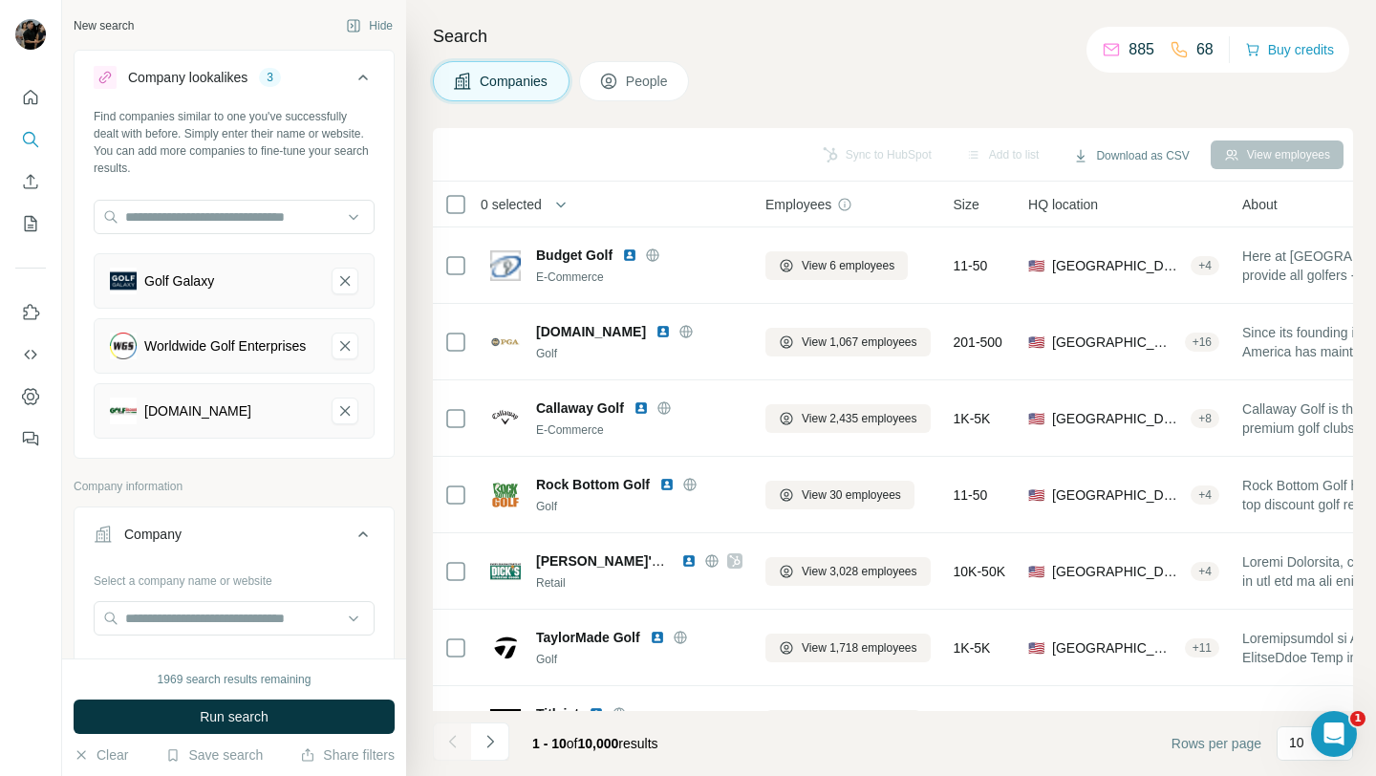
scroll to position [0, 0]
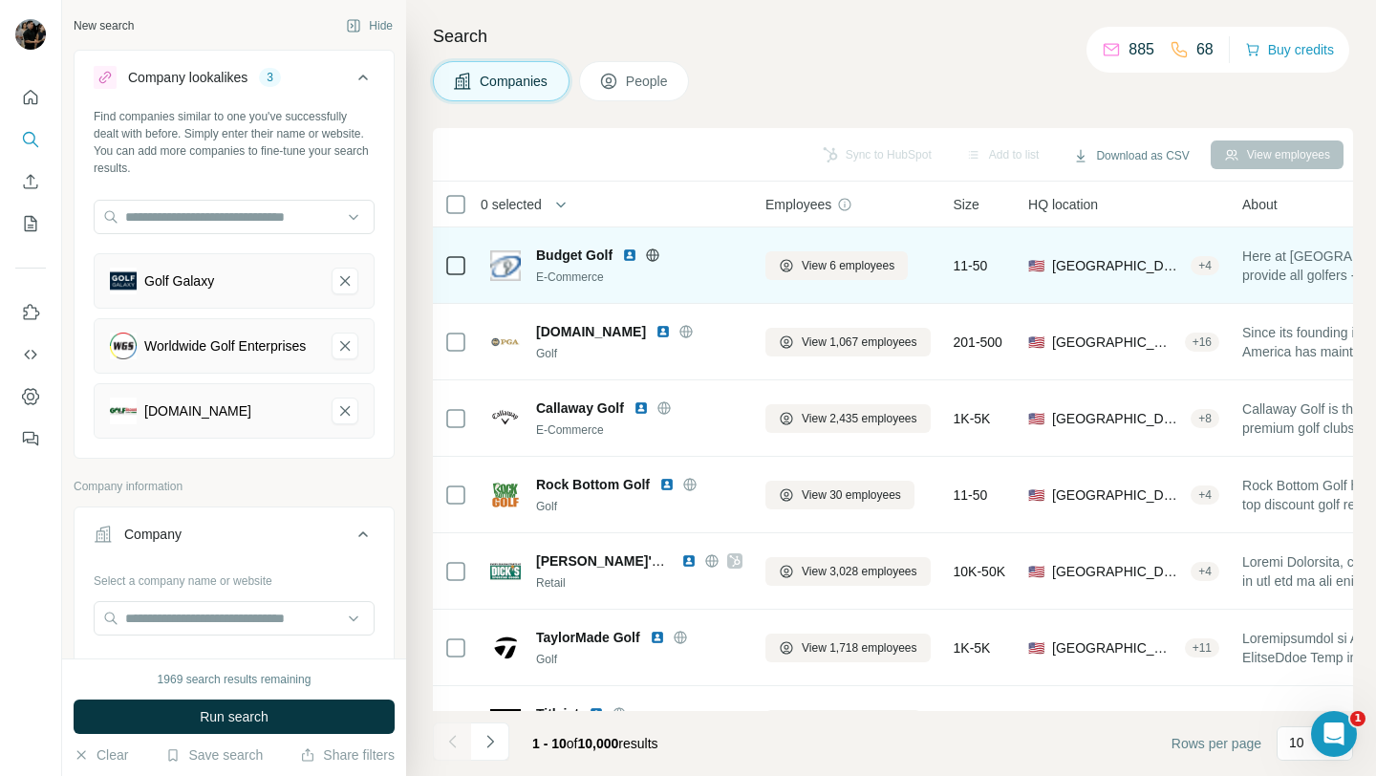
click at [652, 258] on icon at bounding box center [652, 255] width 15 height 15
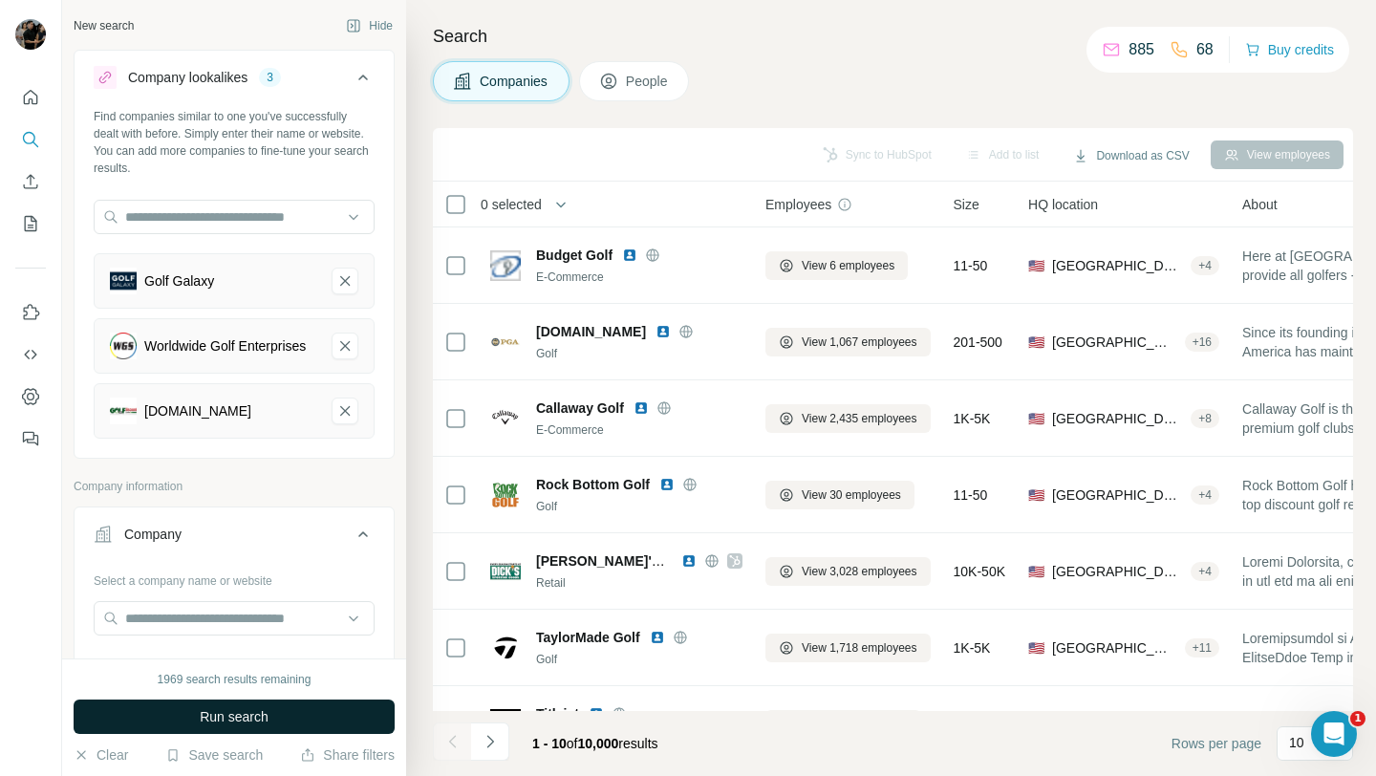
click at [236, 707] on span "Run search" at bounding box center [234, 716] width 69 height 19
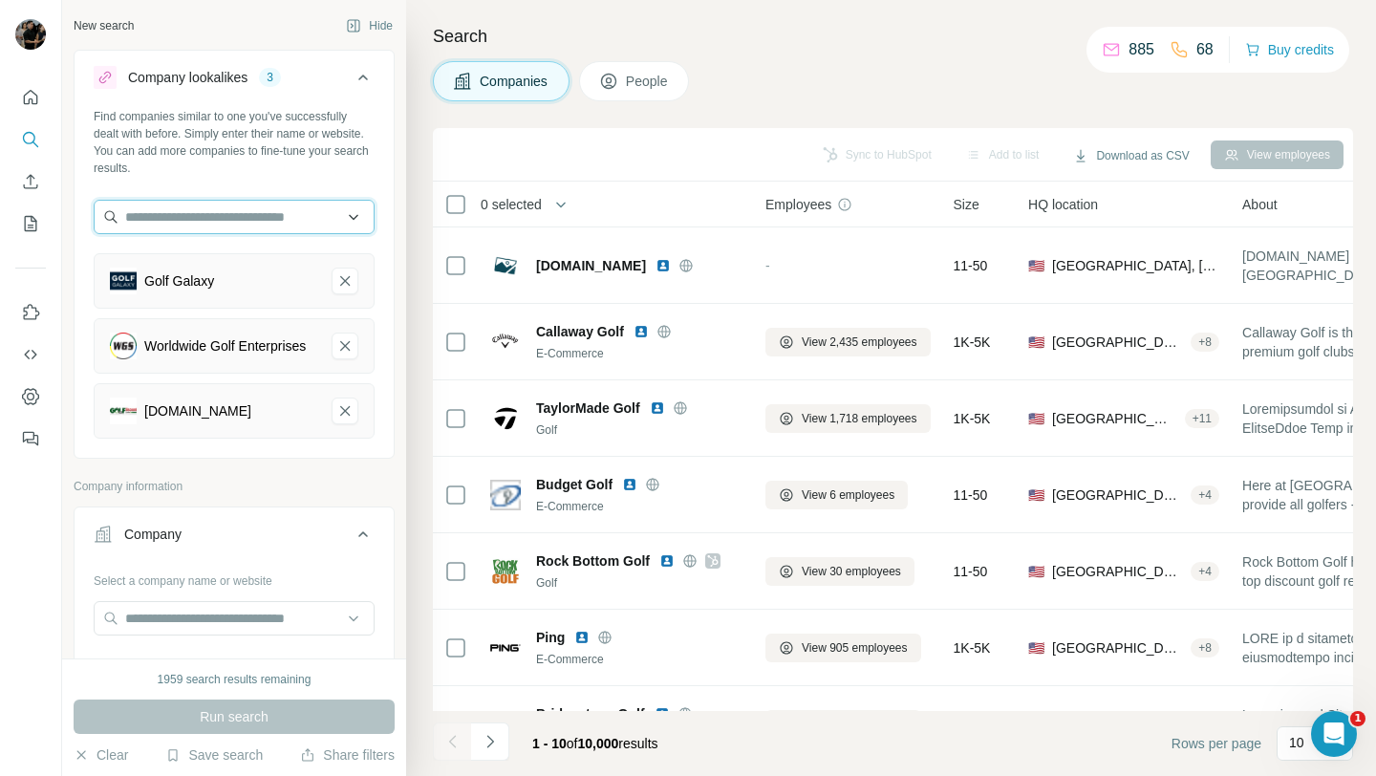
click at [267, 215] on input "text" at bounding box center [234, 217] width 281 height 34
paste input "**********"
type input "**********"
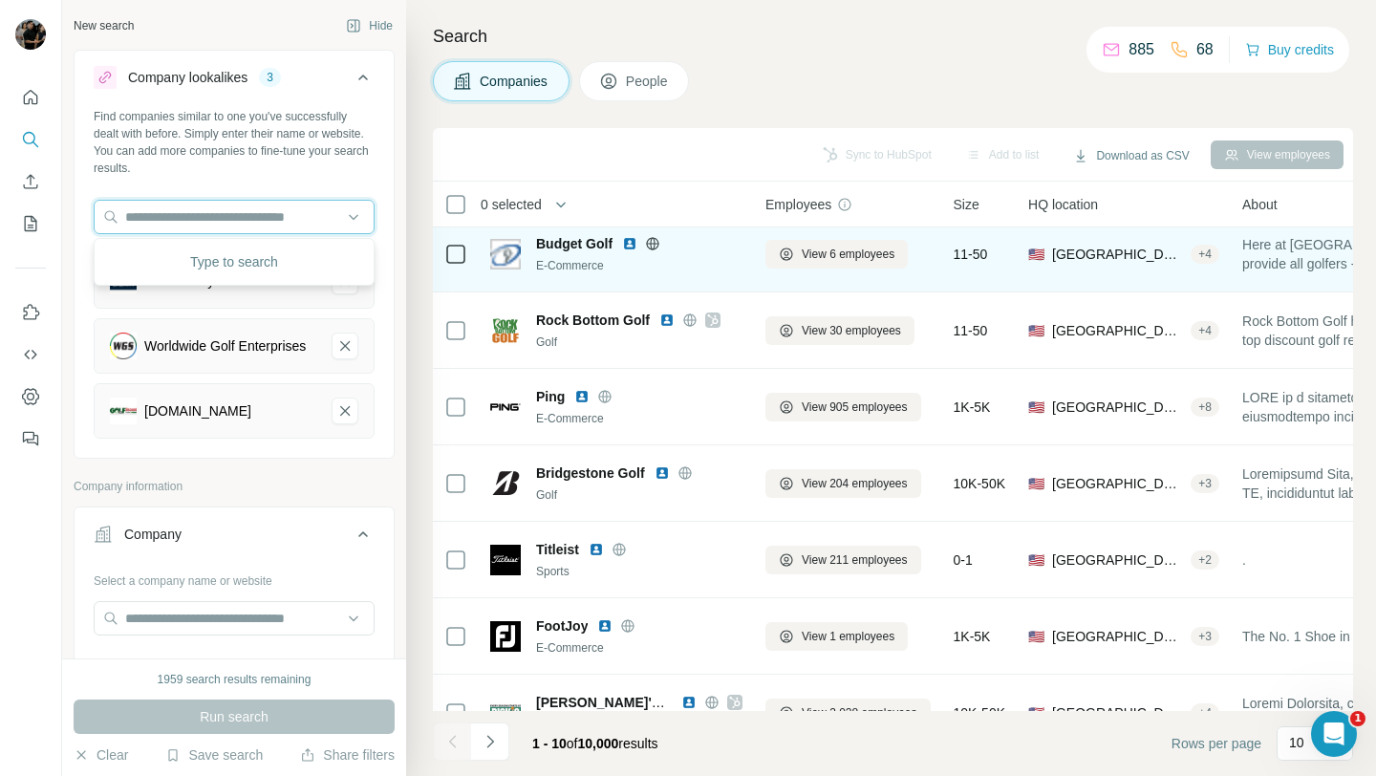
scroll to position [281, 0]
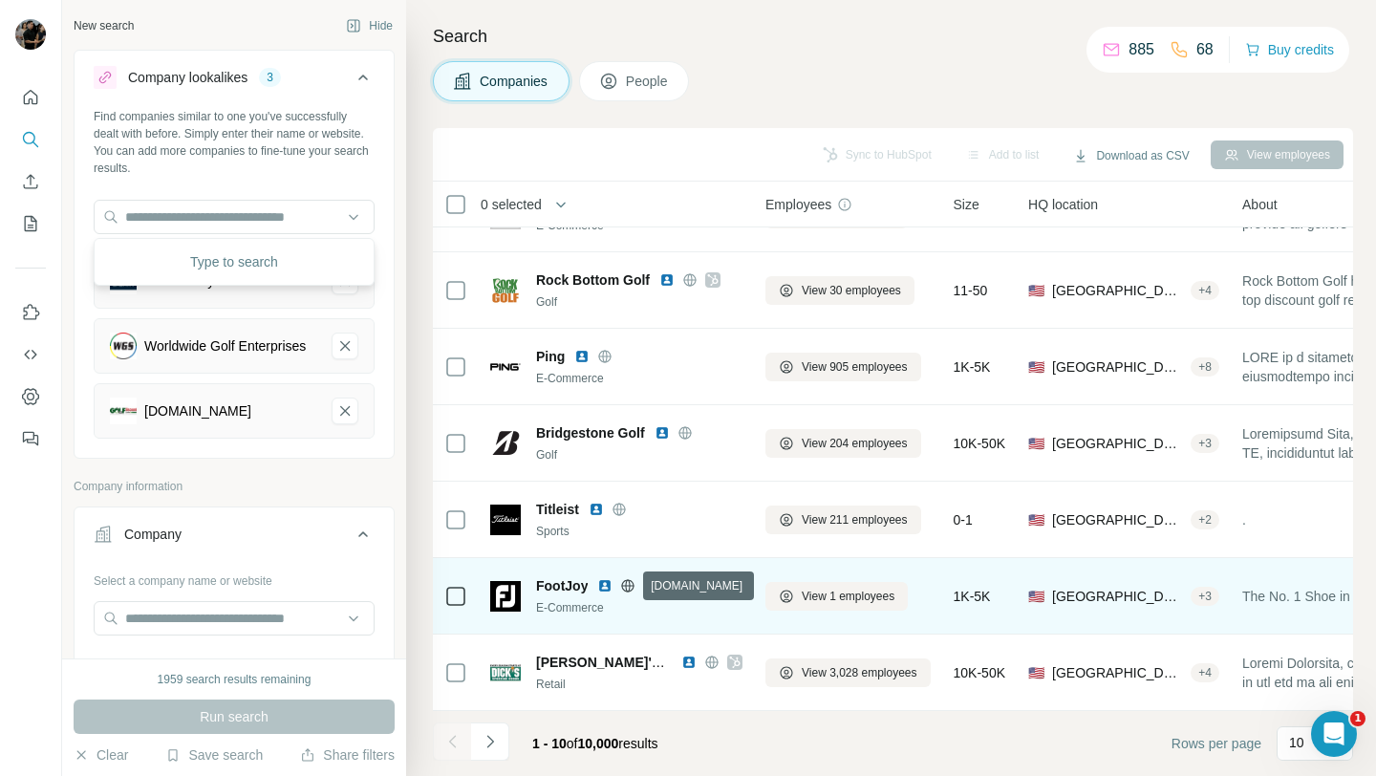
click at [626, 586] on icon at bounding box center [628, 585] width 5 height 12
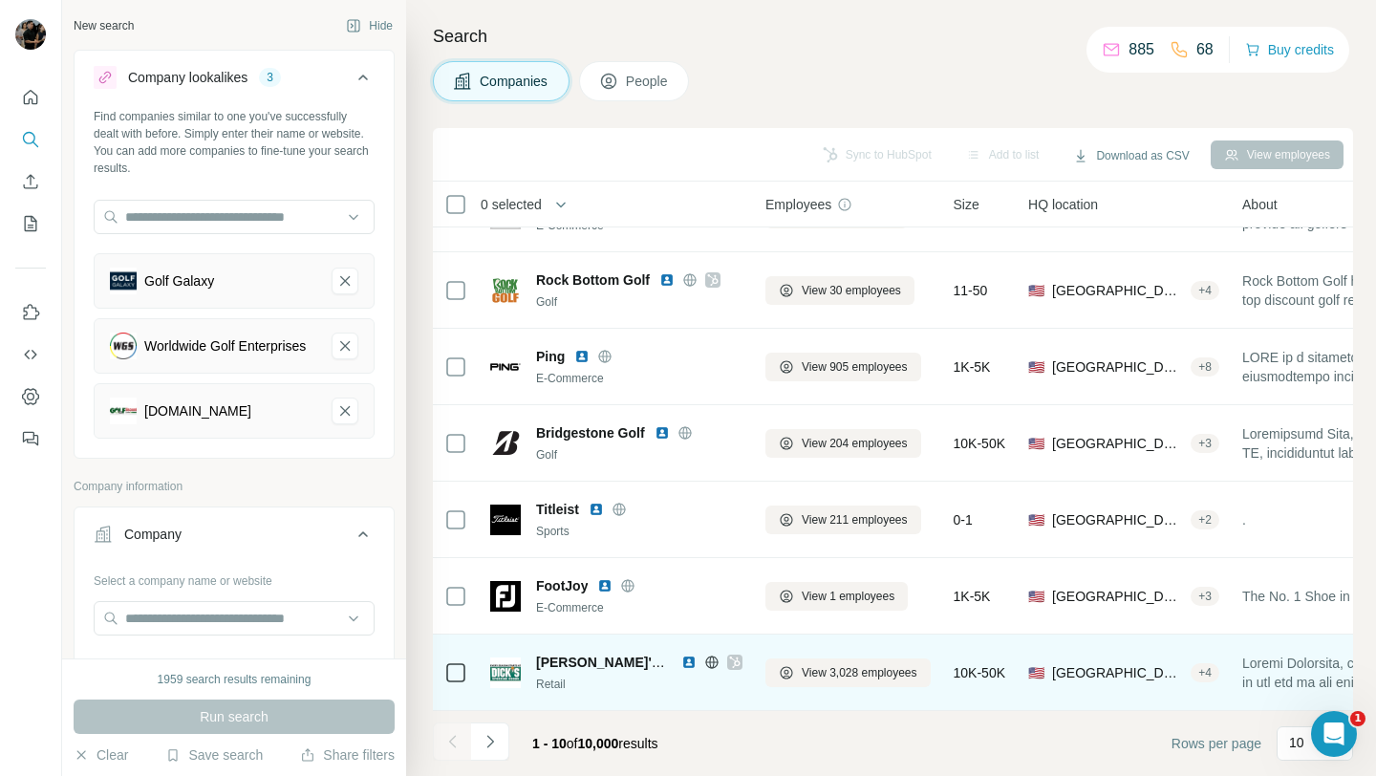
click at [710, 664] on icon at bounding box center [711, 662] width 5 height 12
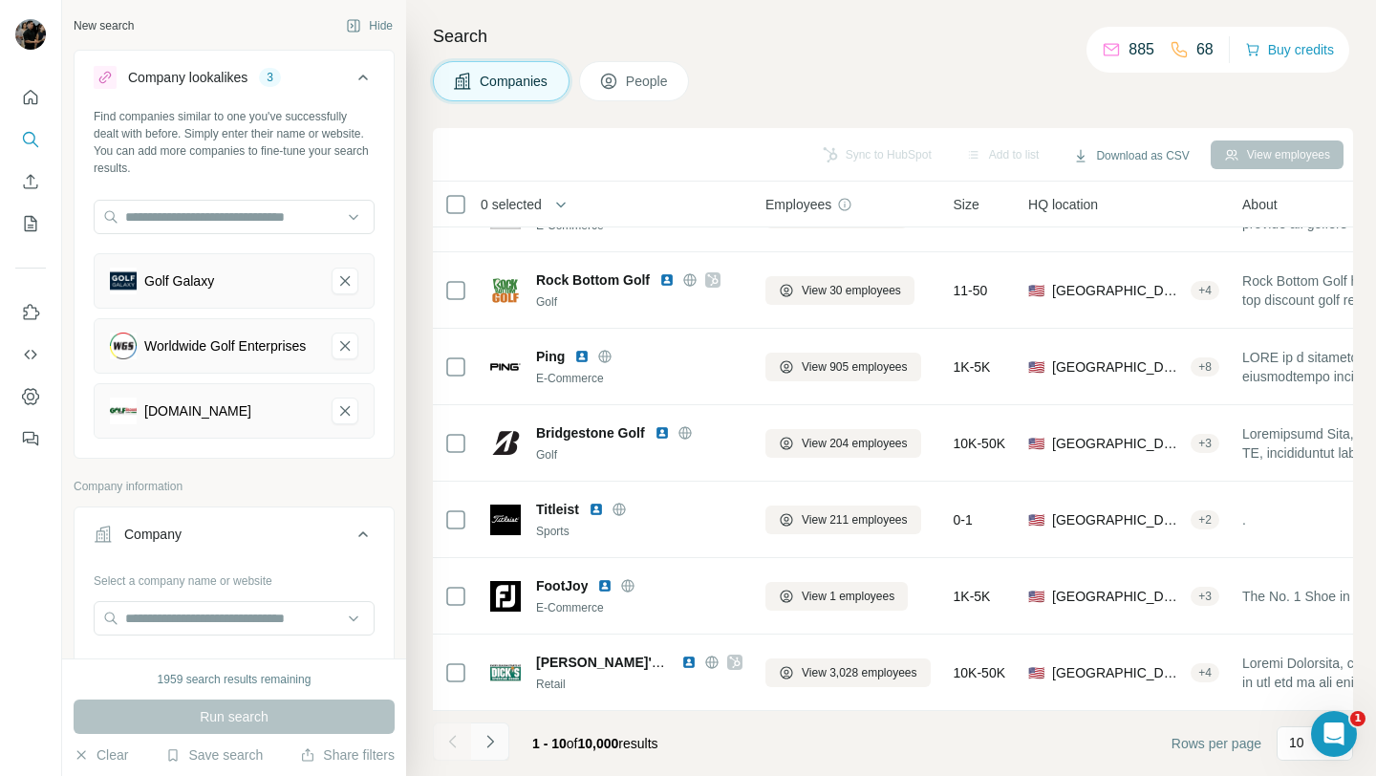
click at [487, 740] on icon "Navigate to next page" at bounding box center [490, 741] width 19 height 19
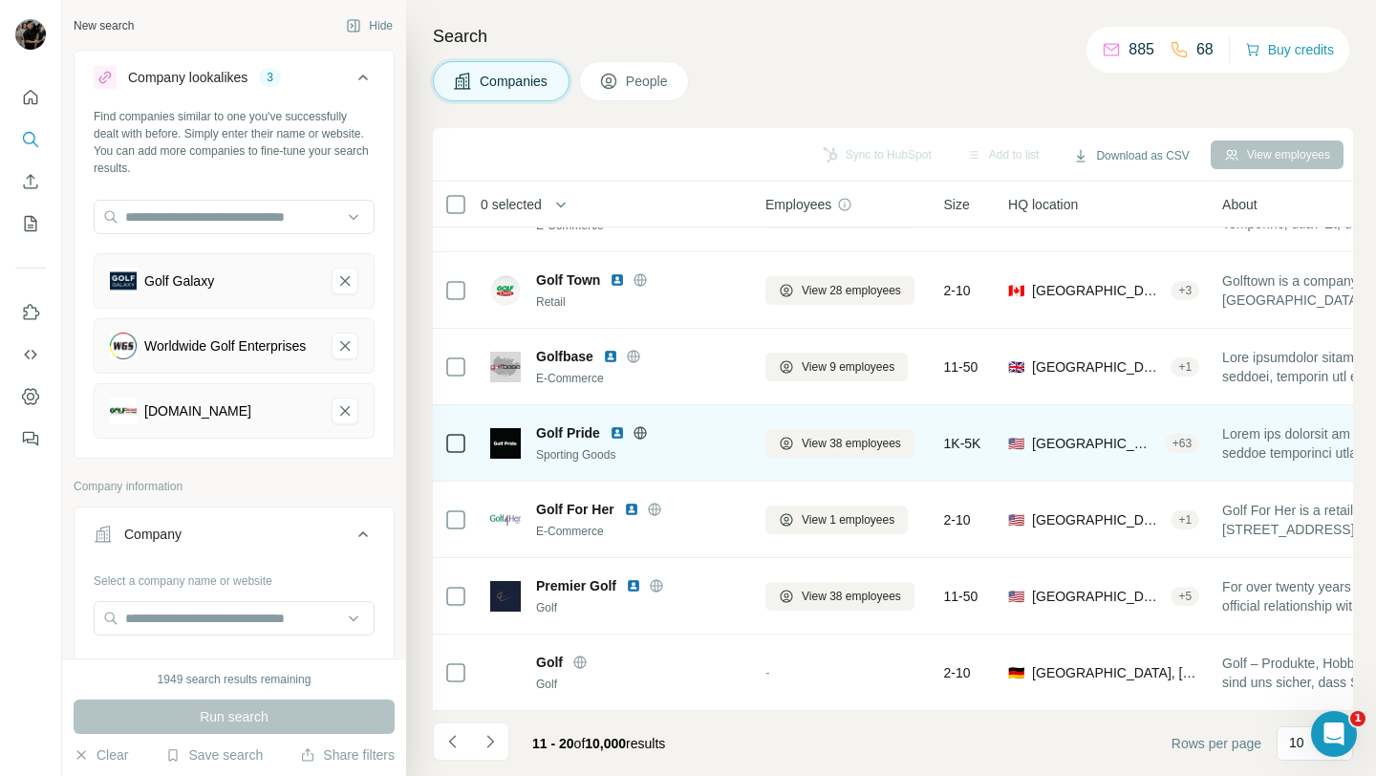
scroll to position [0, 0]
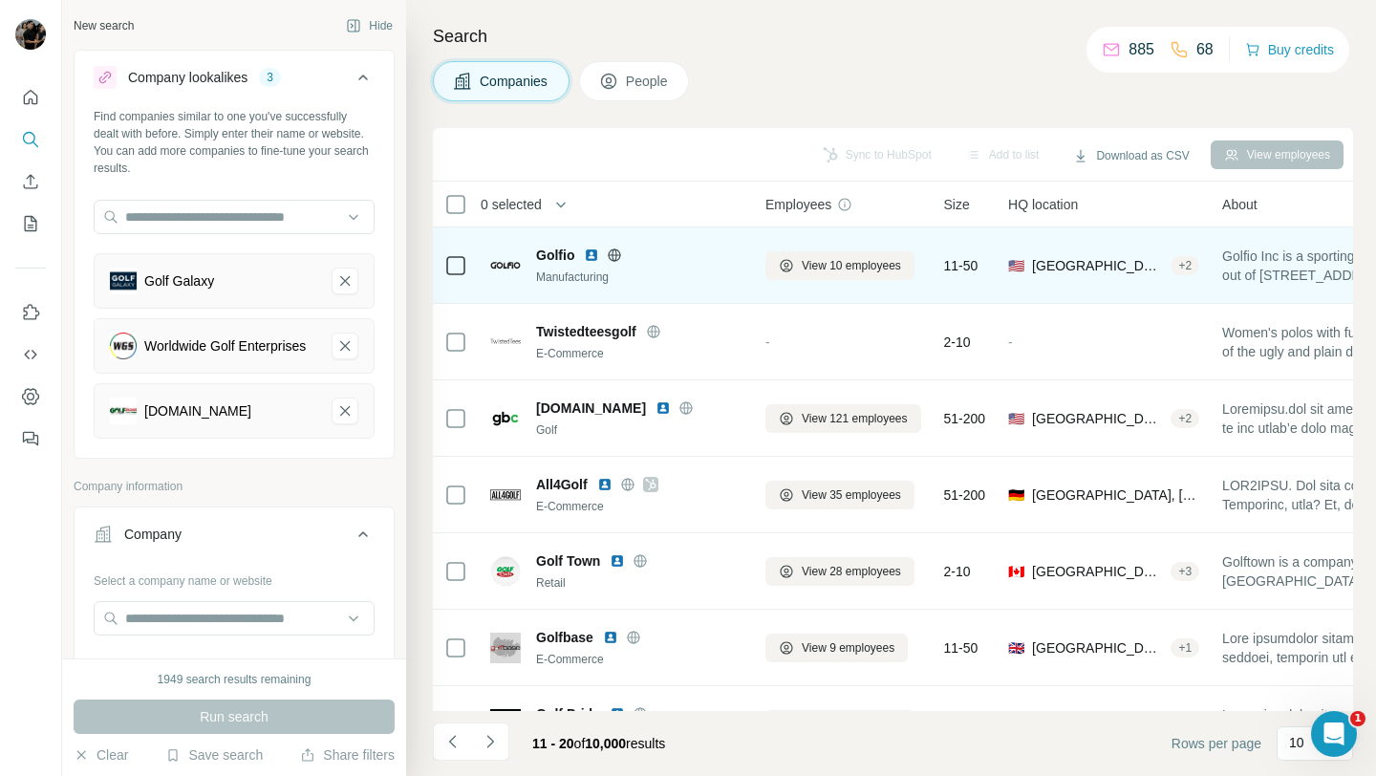
click at [615, 257] on icon at bounding box center [614, 255] width 15 height 15
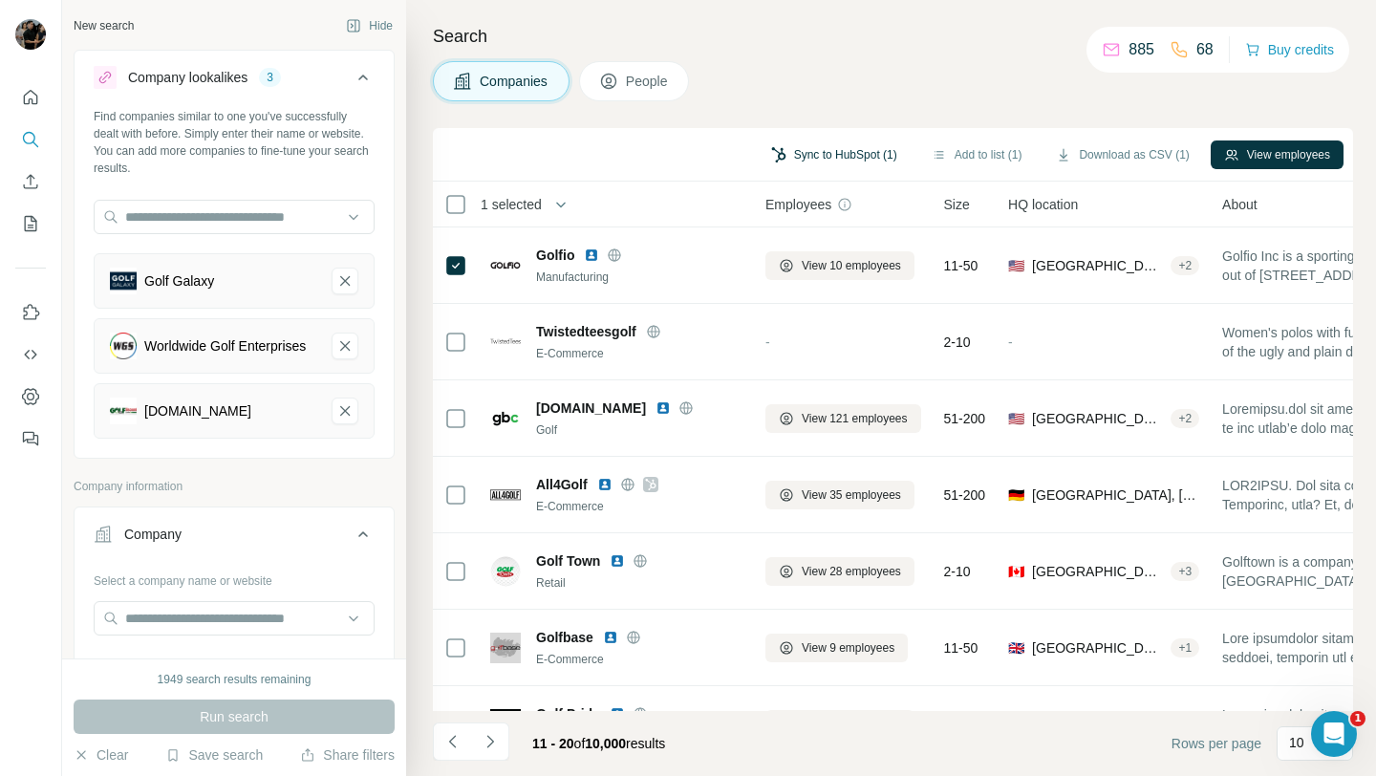
click at [841, 156] on button "Sync to HubSpot (1)" at bounding box center [834, 154] width 153 height 29
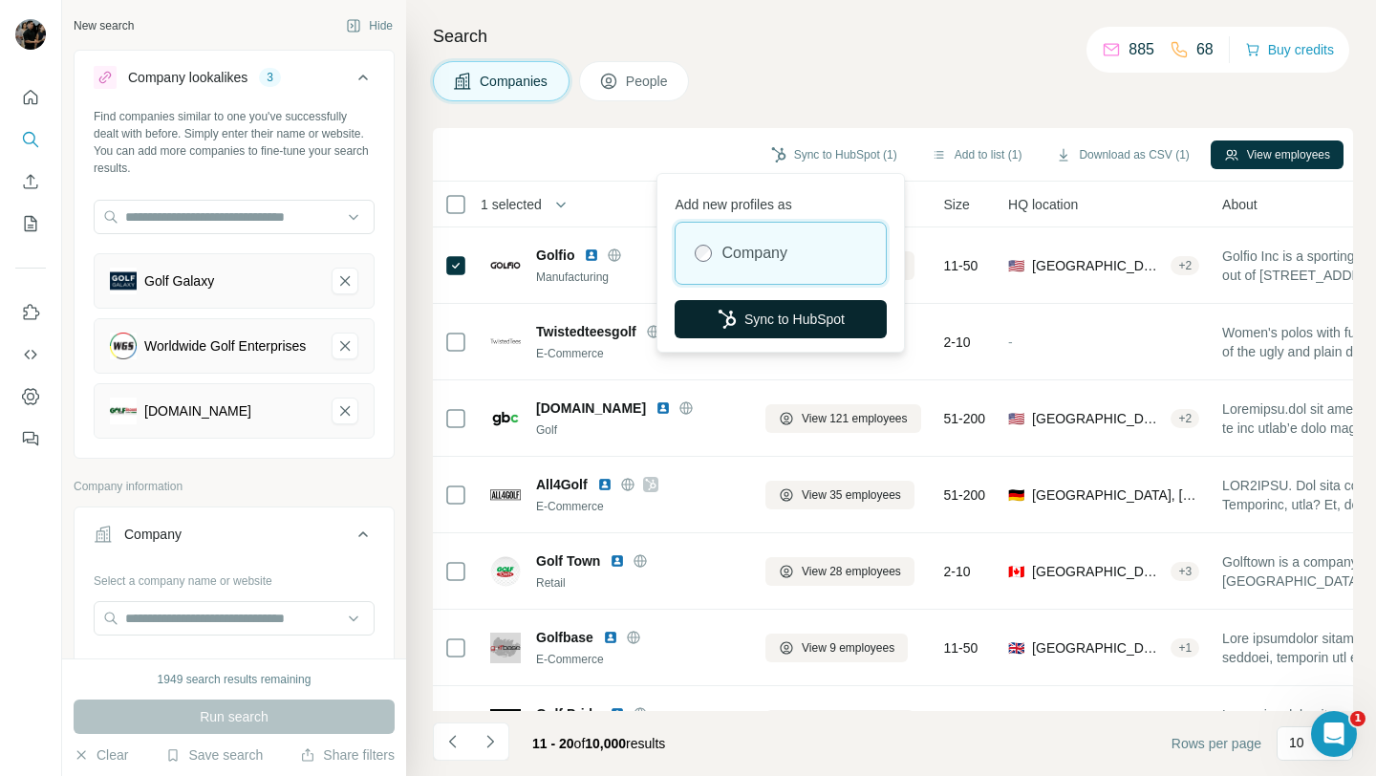
click at [804, 323] on button "Sync to HubSpot" at bounding box center [781, 319] width 212 height 38
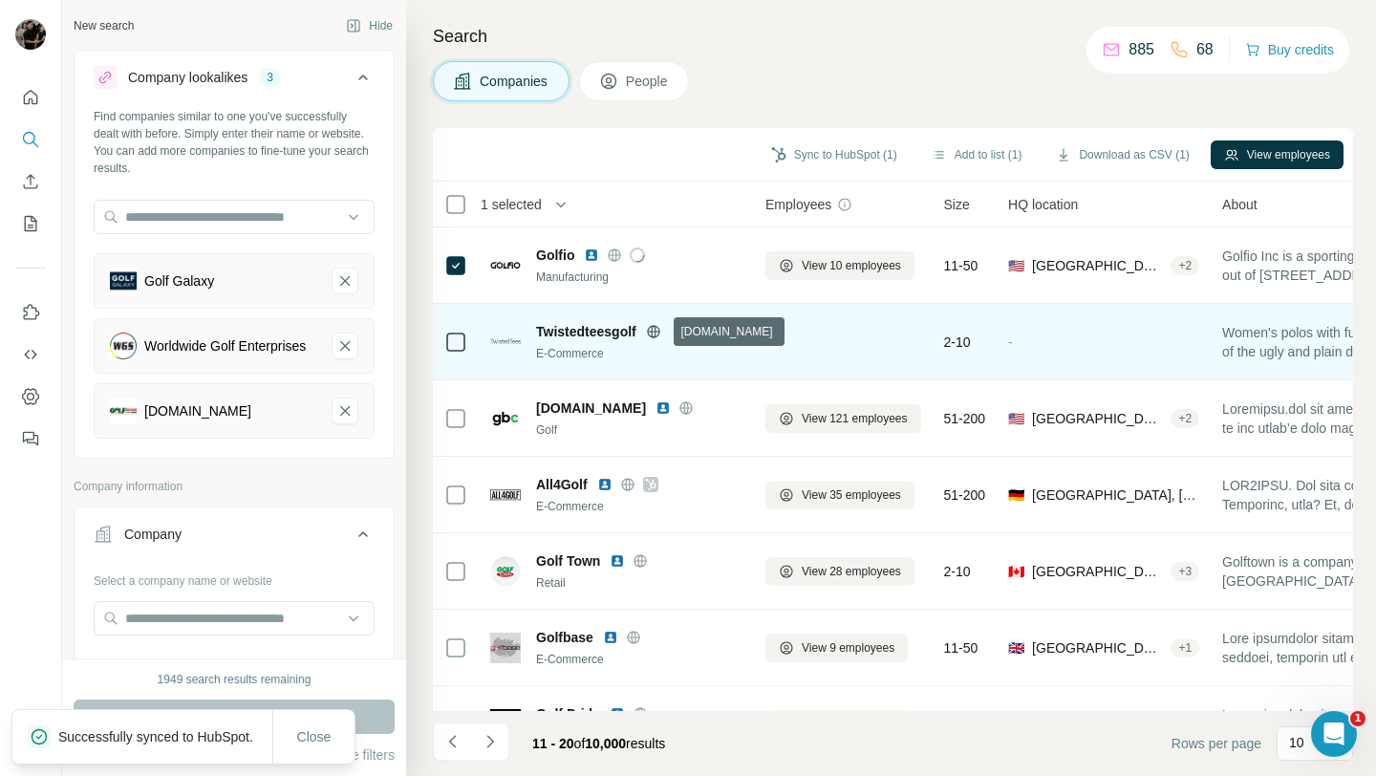
click at [659, 331] on icon at bounding box center [653, 331] width 12 height 1
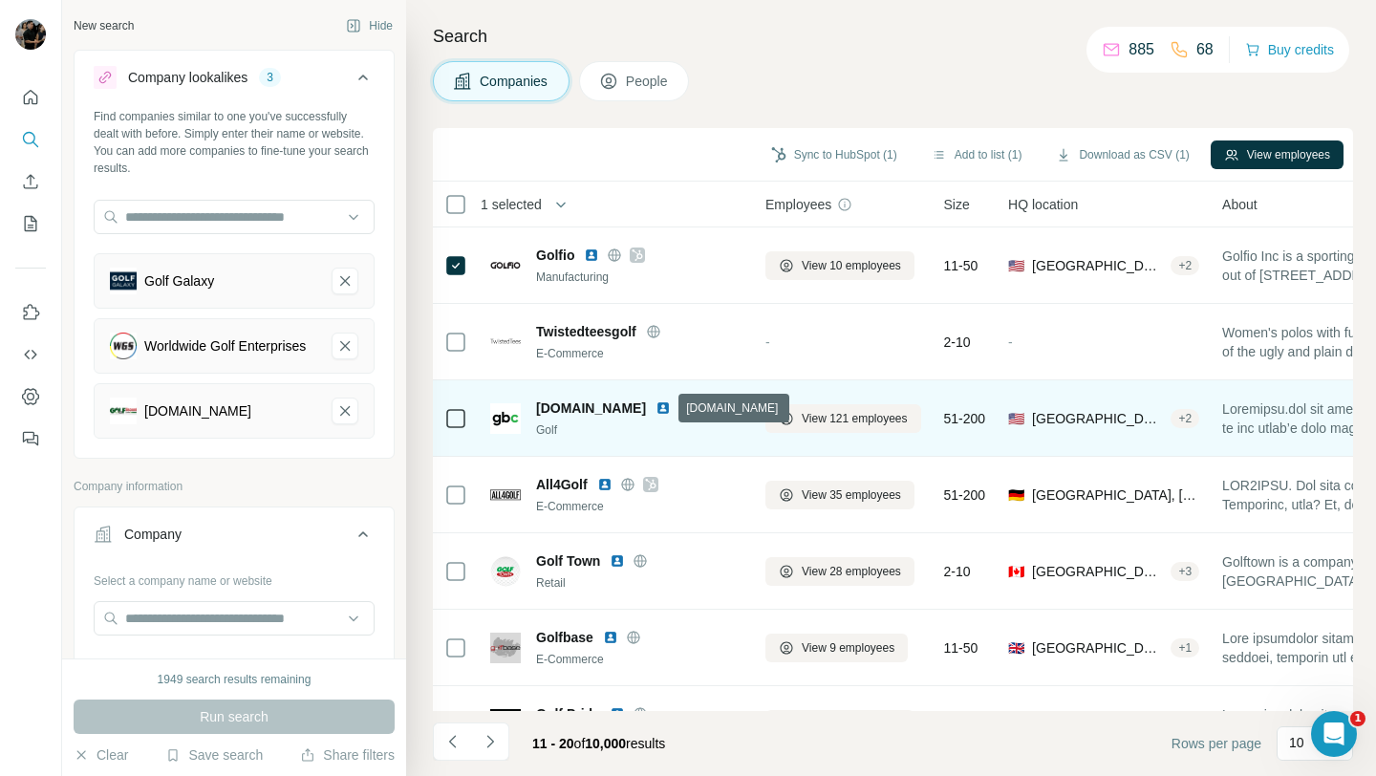
click at [684, 403] on icon at bounding box center [686, 407] width 5 height 12
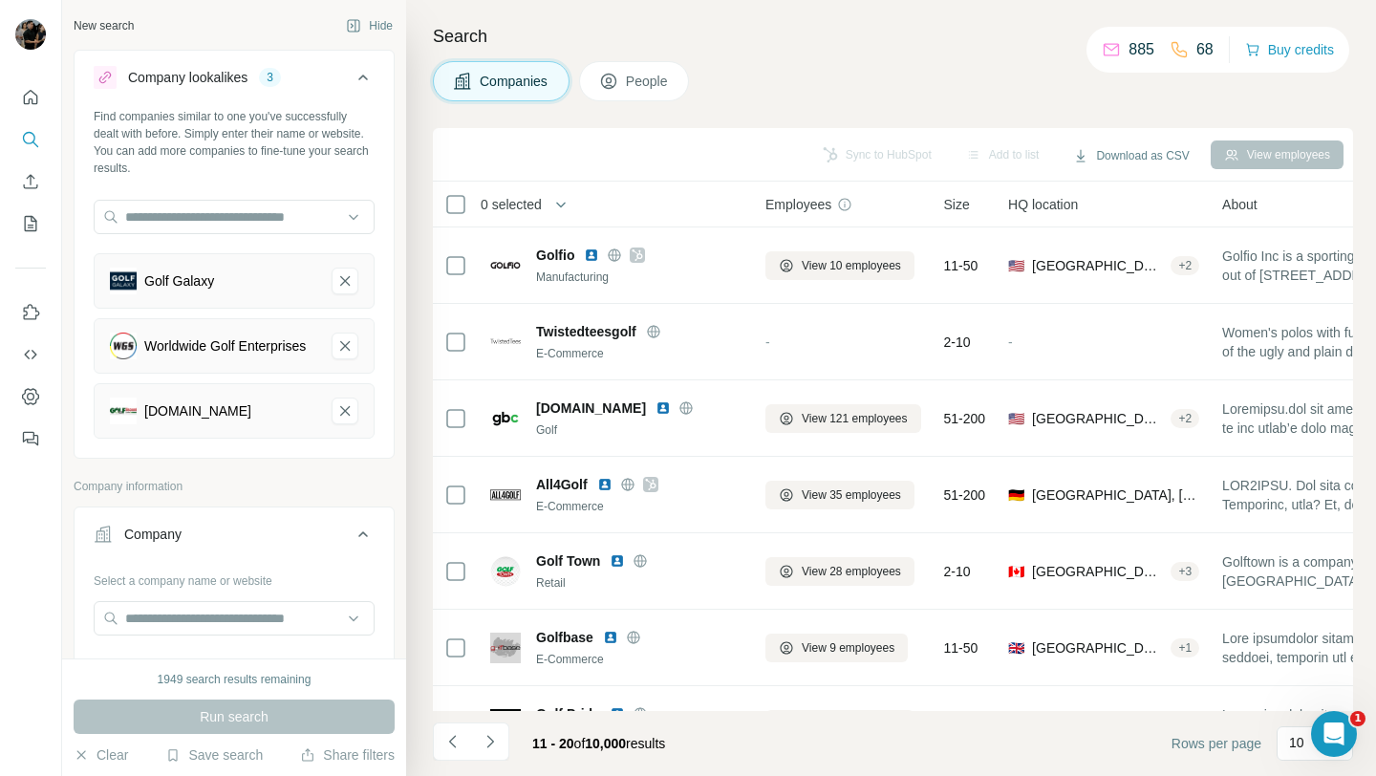
click at [636, 156] on div "Sync to HubSpot Add to list Download as CSV View employees" at bounding box center [892, 154] width 901 height 33
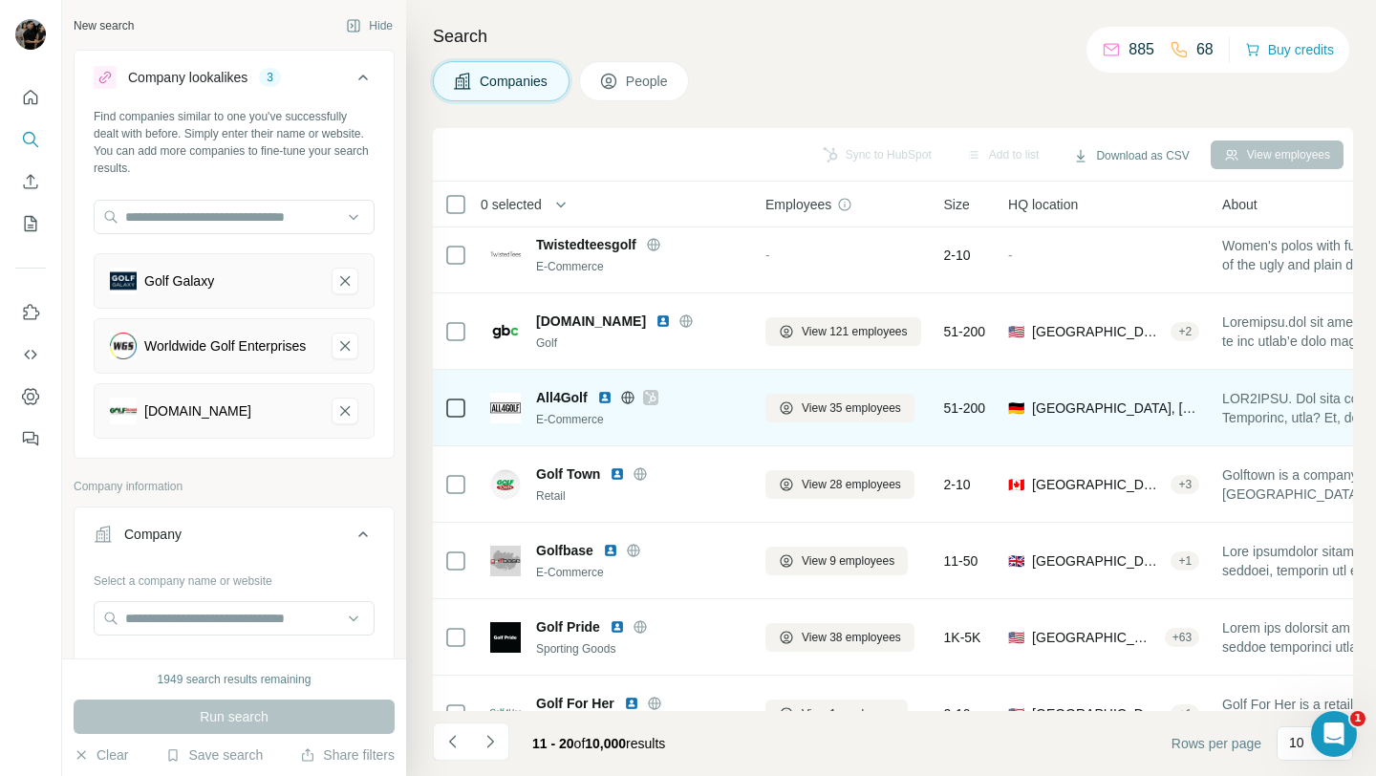
scroll to position [104, 0]
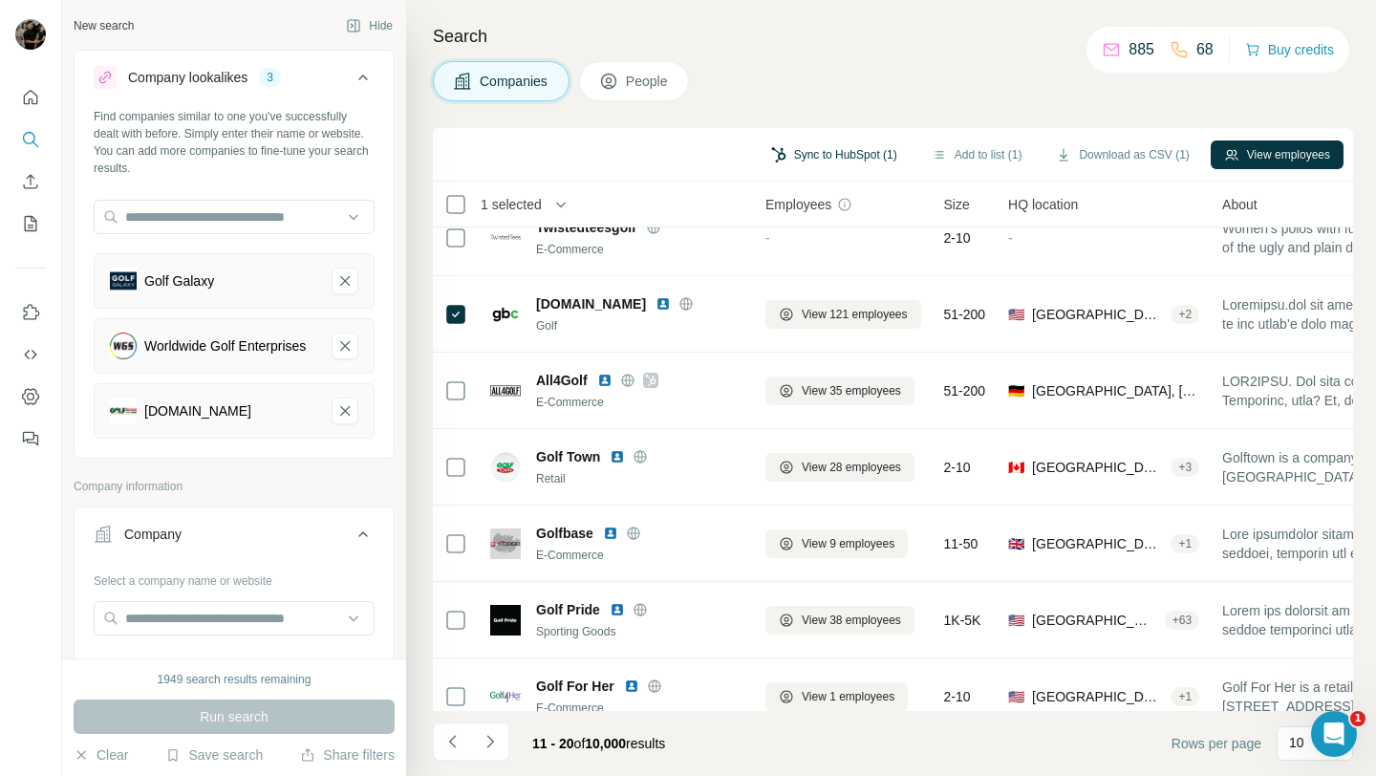
click at [864, 154] on button "Sync to HubSpot (1)" at bounding box center [834, 154] width 153 height 29
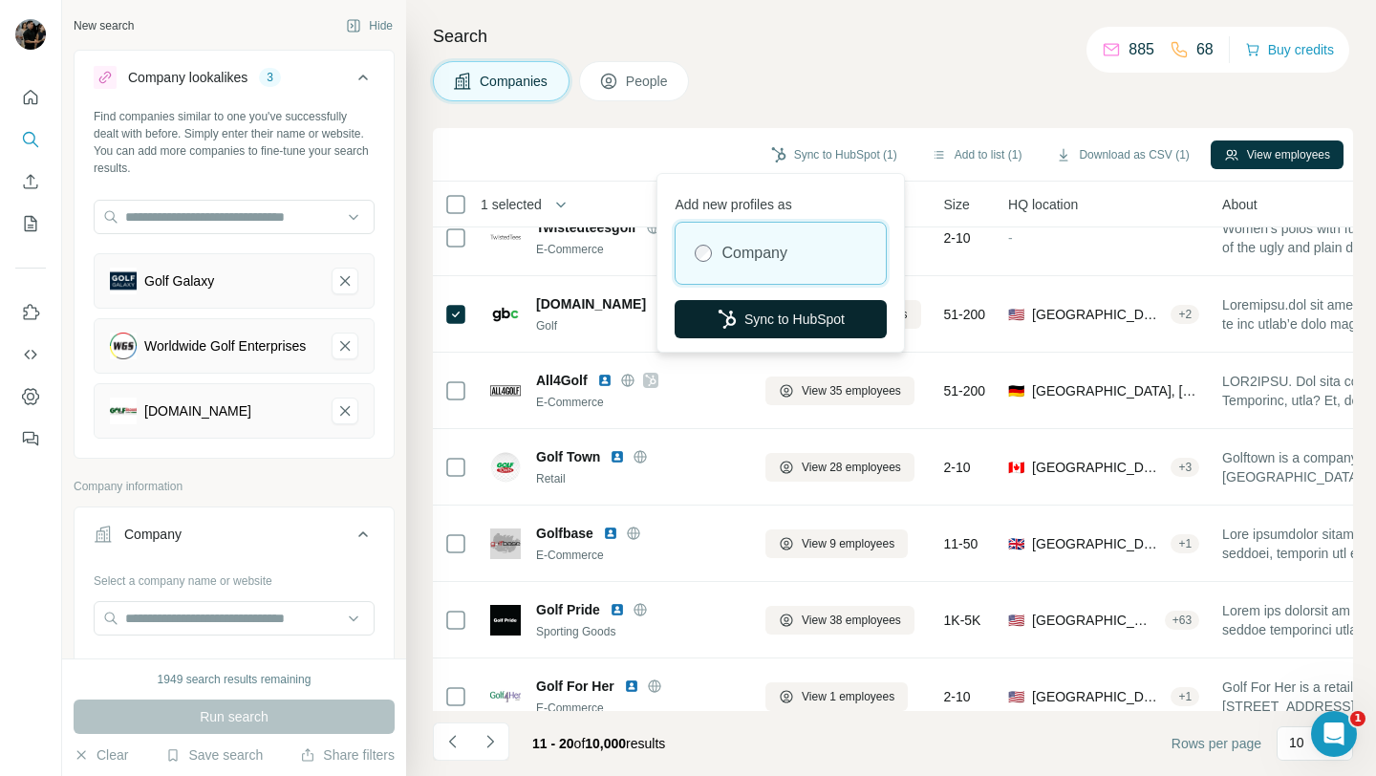
click at [793, 319] on button "Sync to HubSpot" at bounding box center [781, 319] width 212 height 38
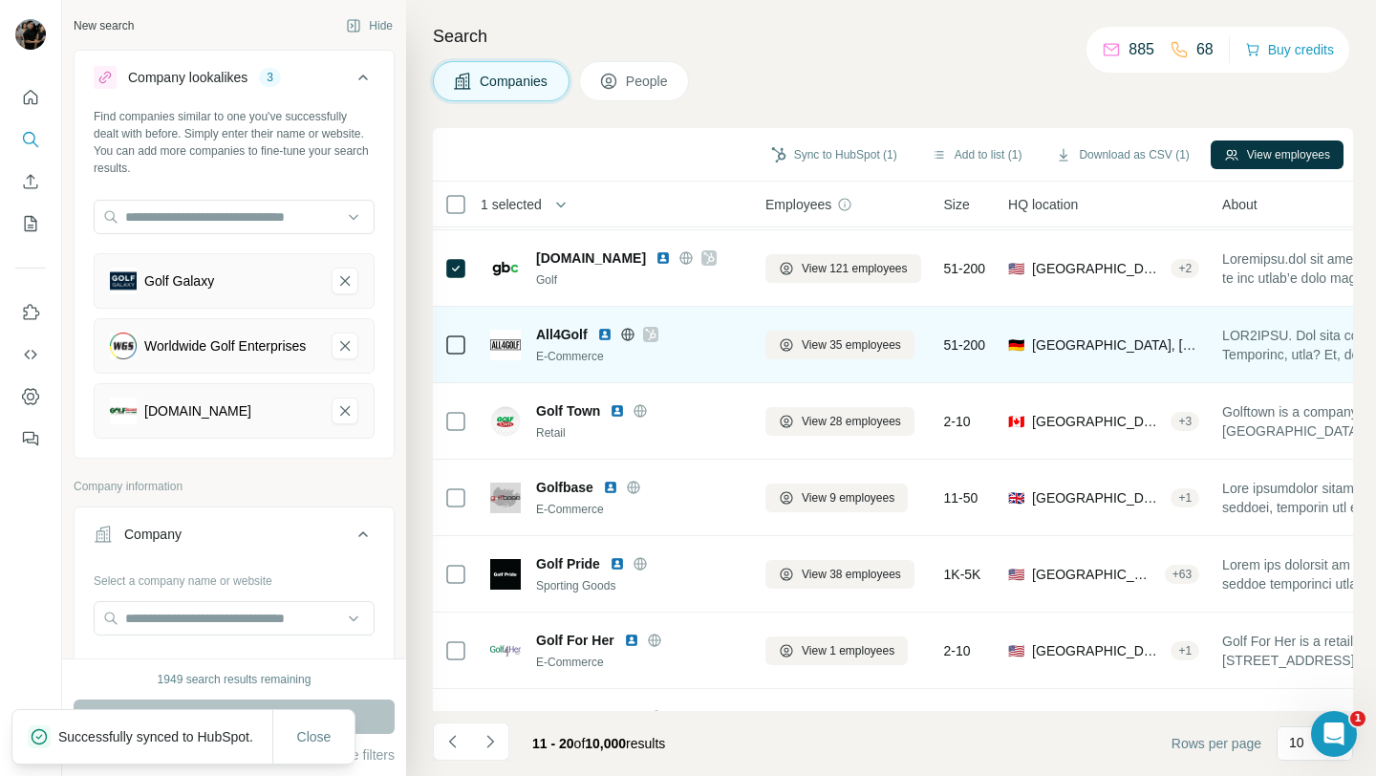
scroll to position [155, 0]
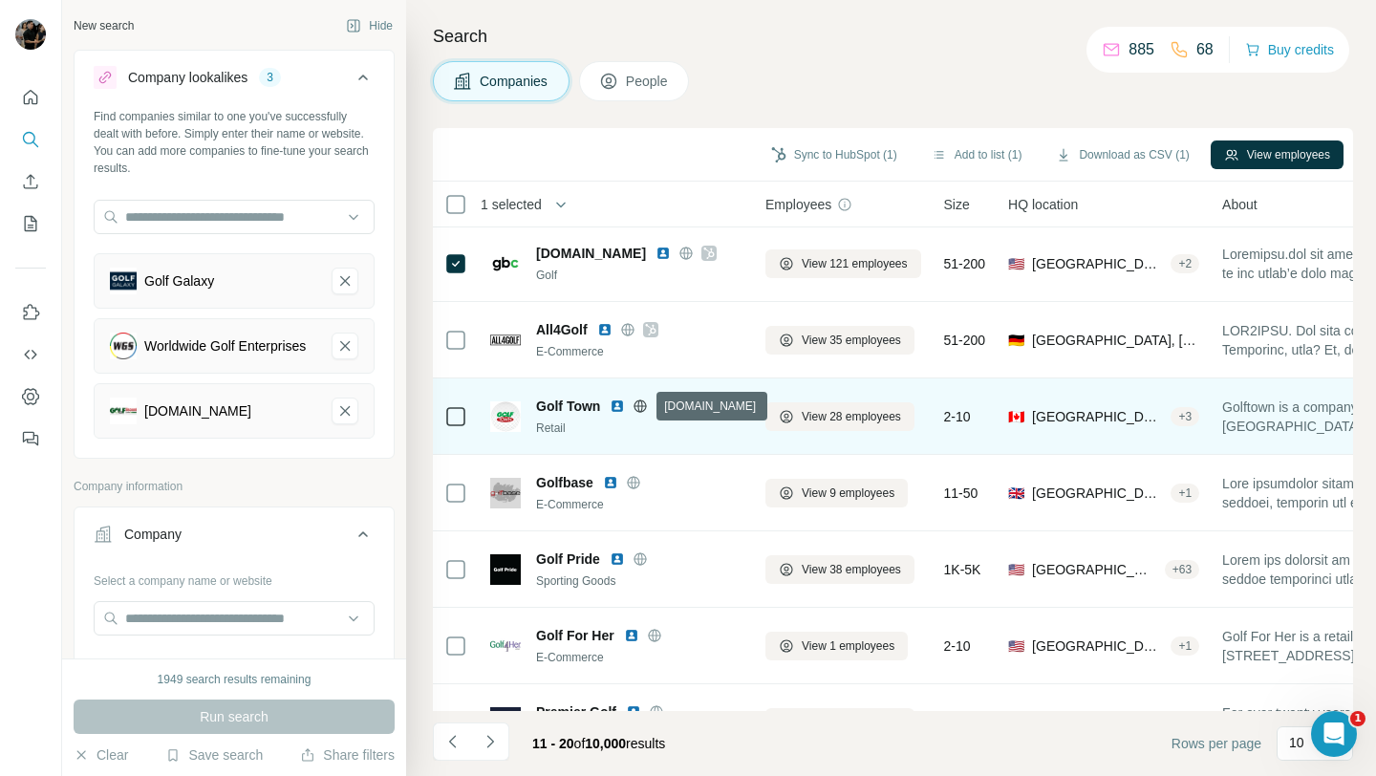
click at [641, 409] on icon at bounding box center [640, 405] width 15 height 15
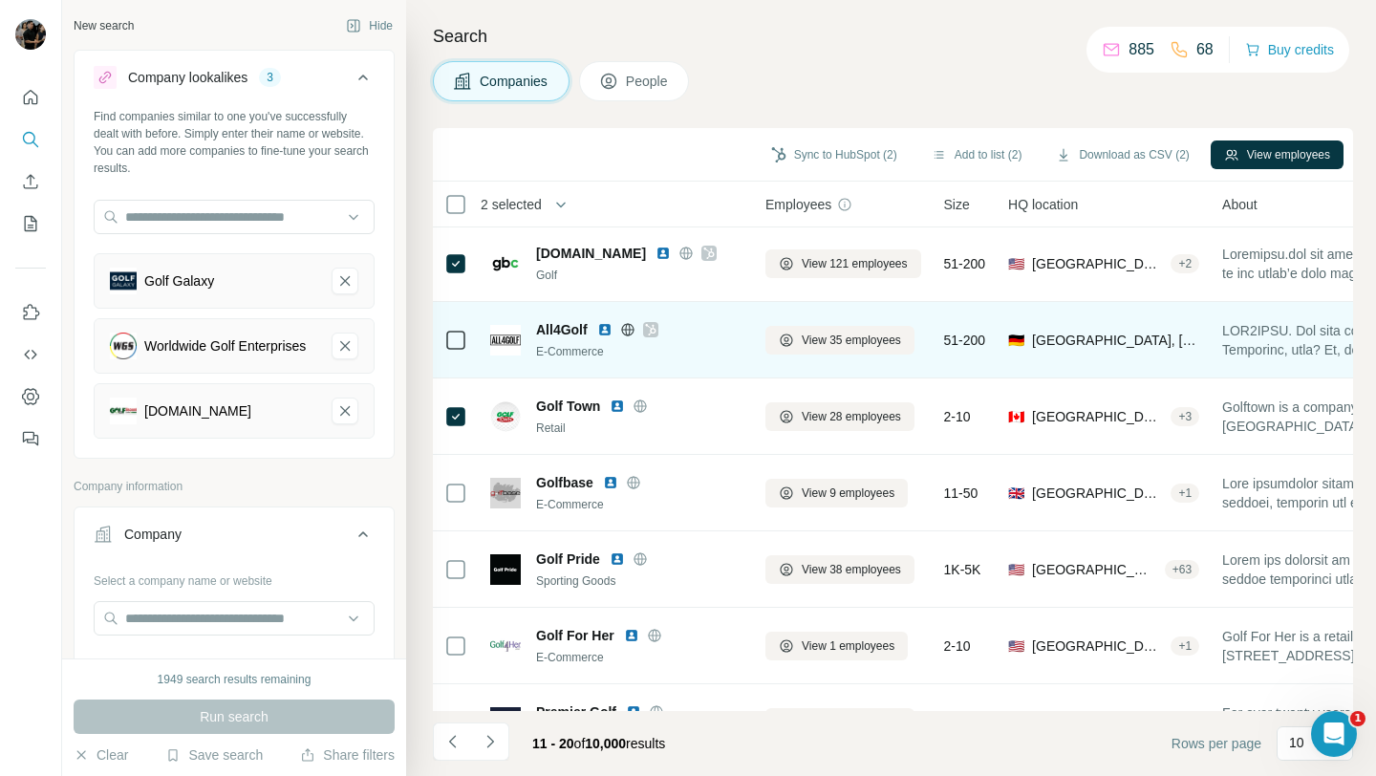
click at [773, 360] on div "View 35 employees" at bounding box center [843, 339] width 156 height 53
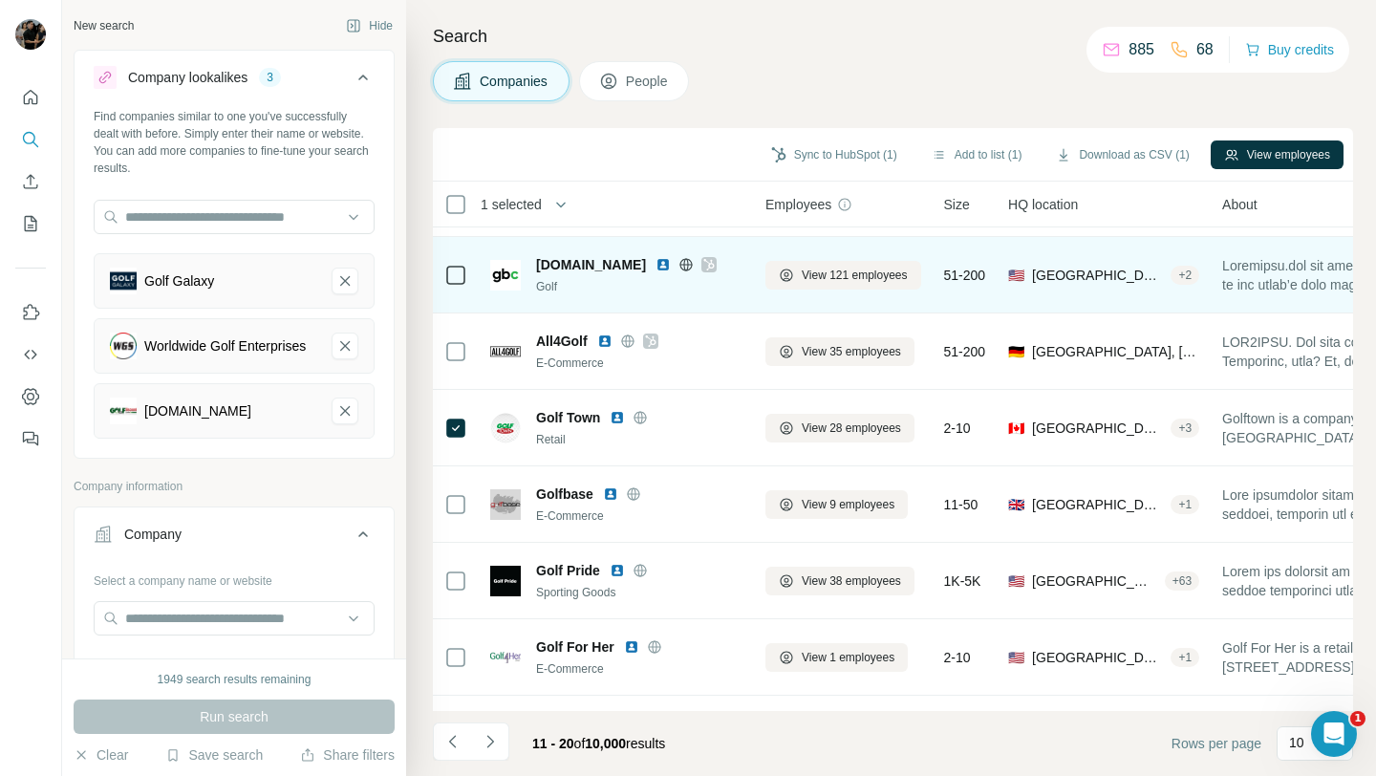
scroll to position [144, 0]
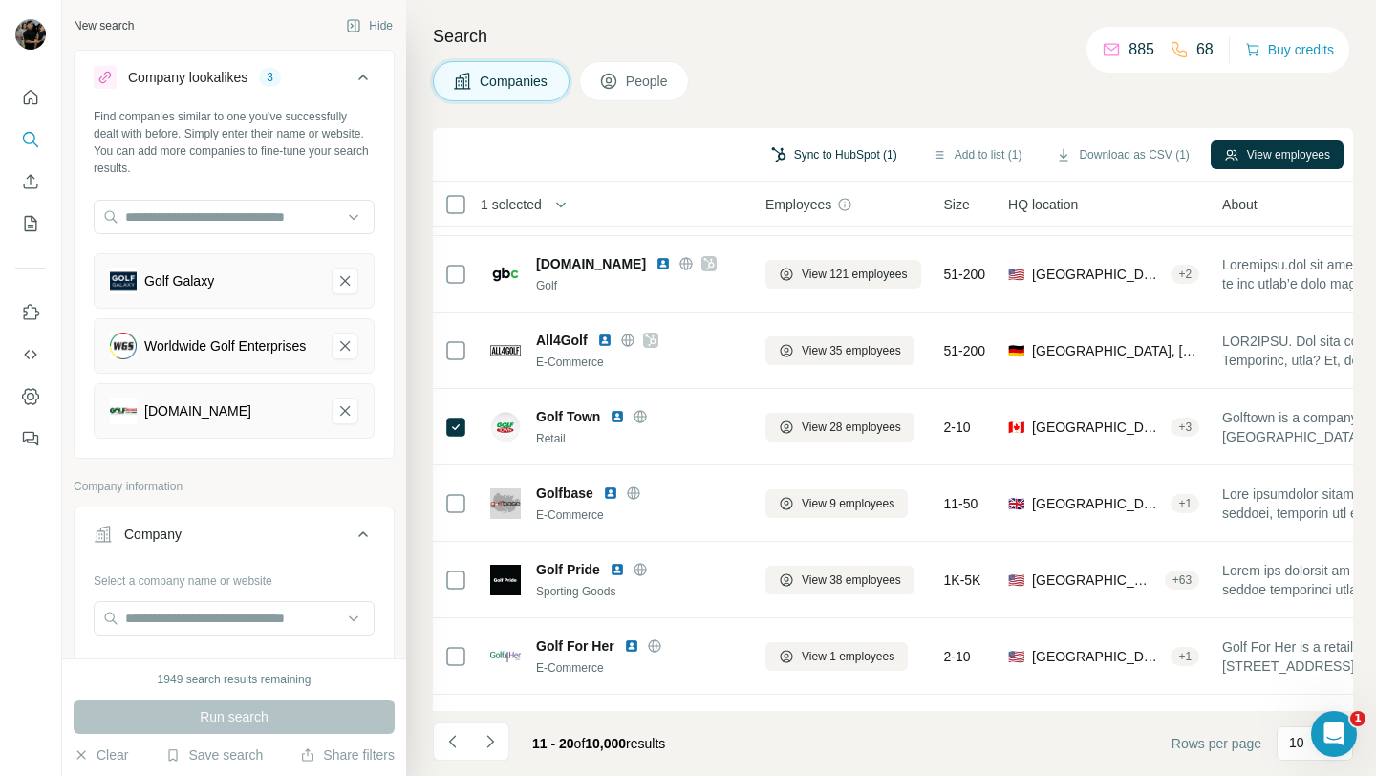
click at [830, 161] on button "Sync to HubSpot (1)" at bounding box center [834, 154] width 153 height 29
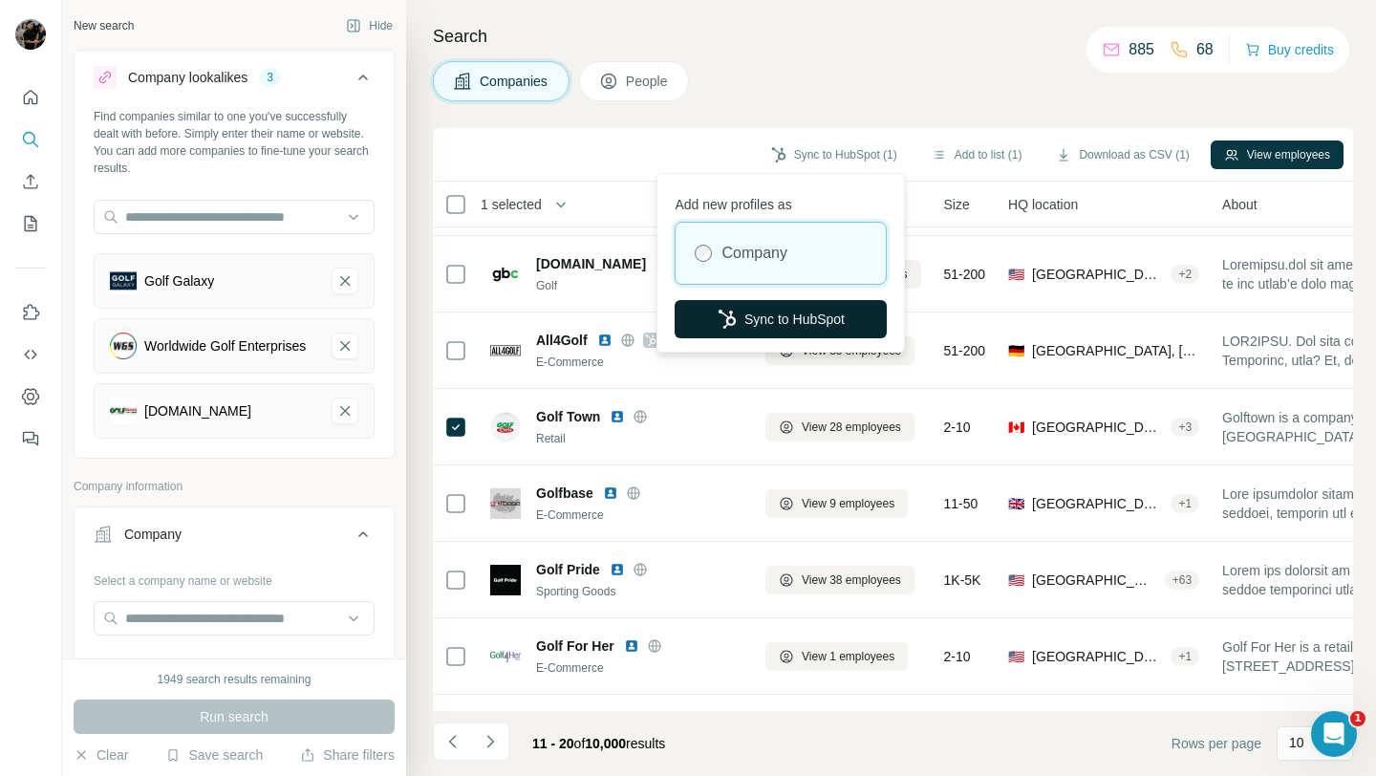
click at [823, 312] on button "Sync to HubSpot" at bounding box center [781, 319] width 212 height 38
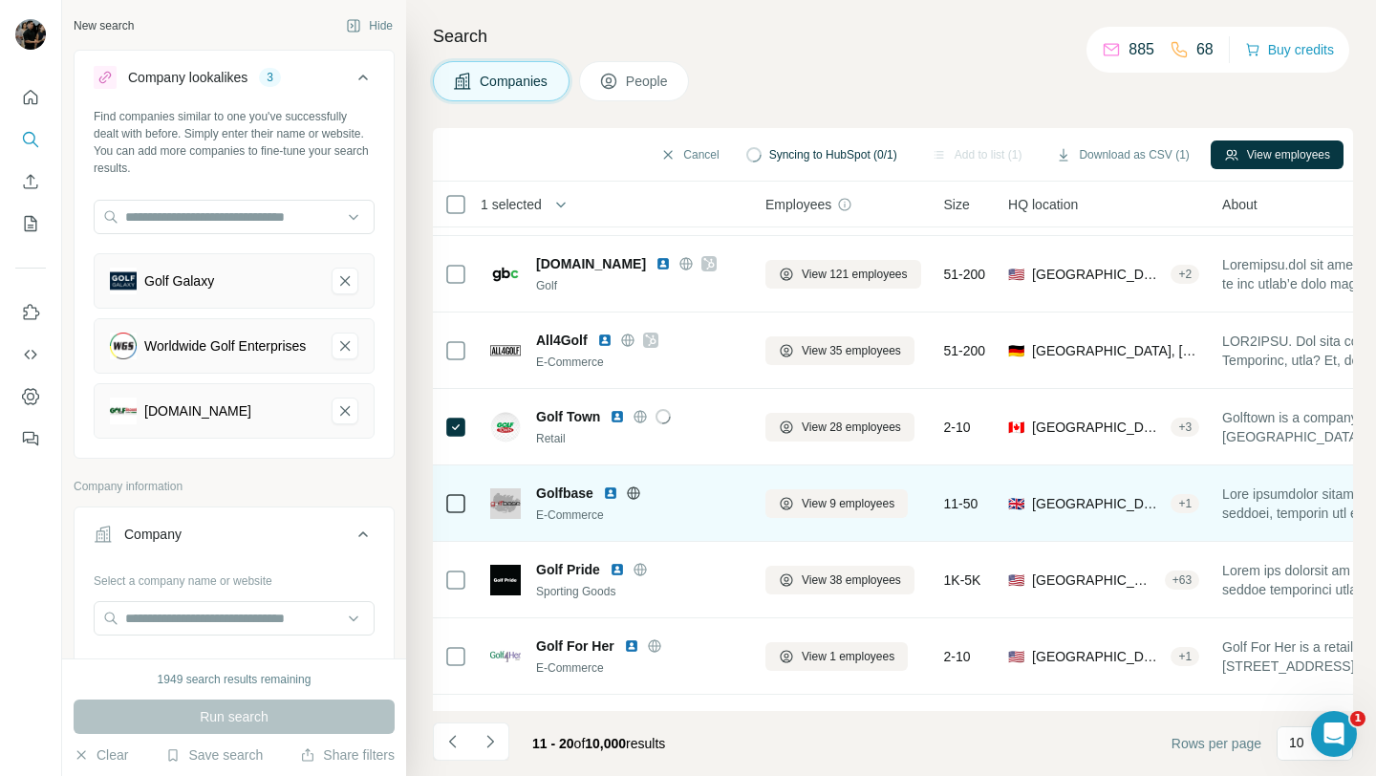
click at [633, 498] on icon at bounding box center [633, 492] width 12 height 12
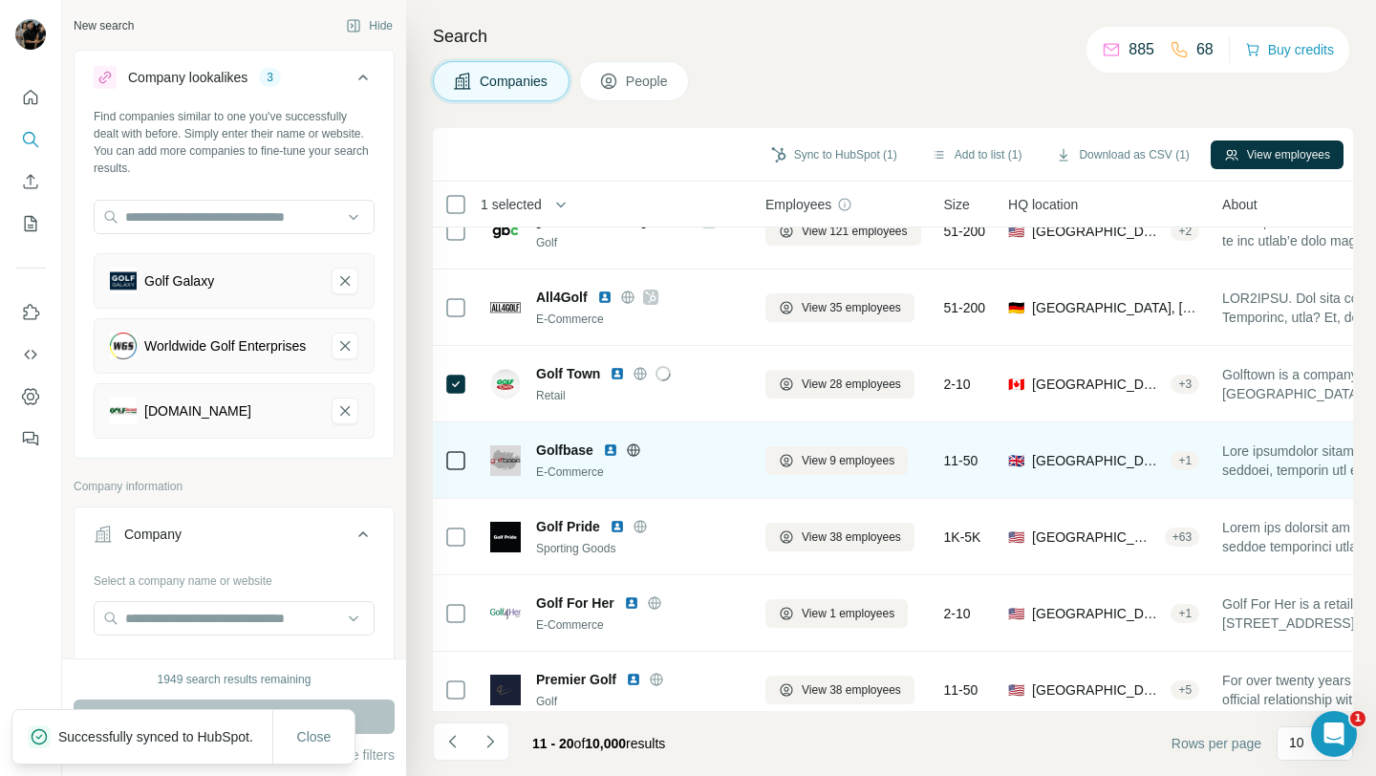
scroll to position [188, 0]
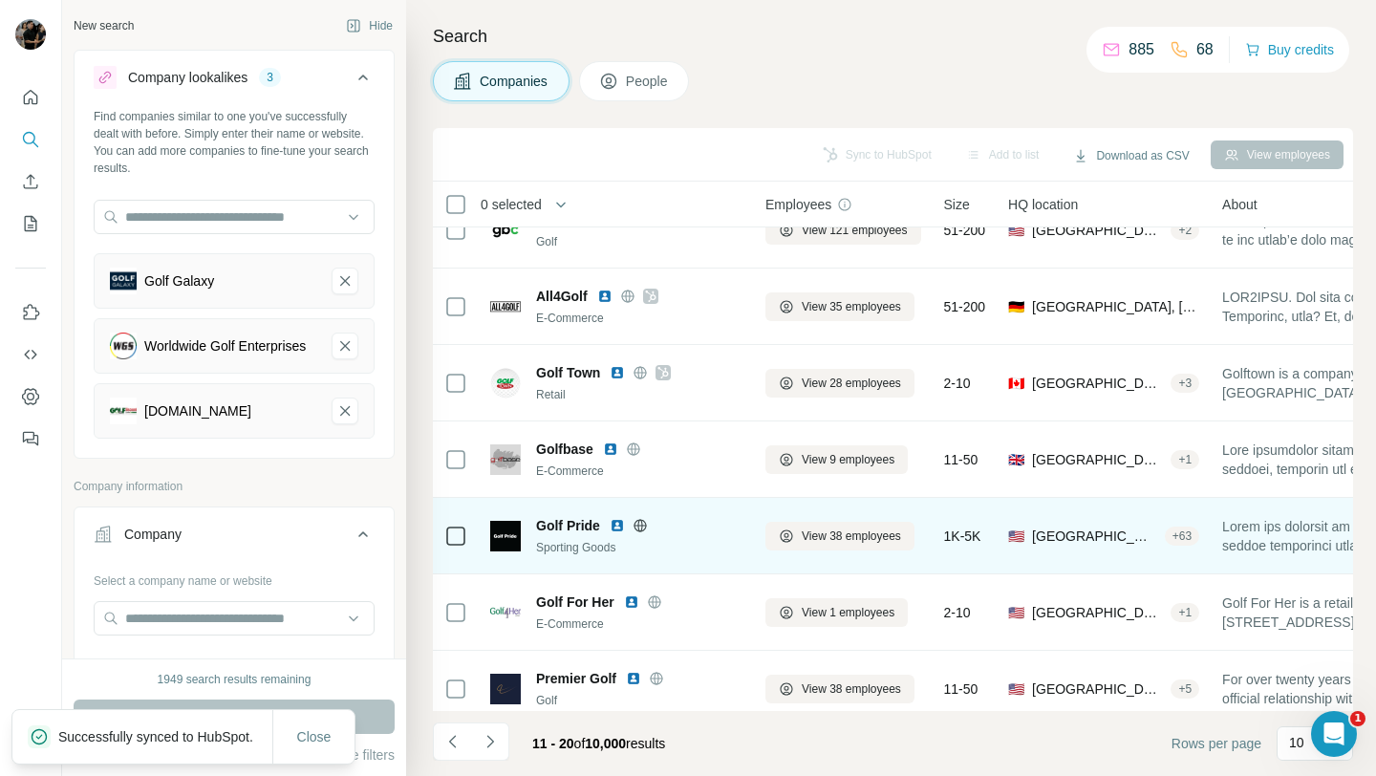
click at [638, 531] on icon at bounding box center [640, 525] width 15 height 15
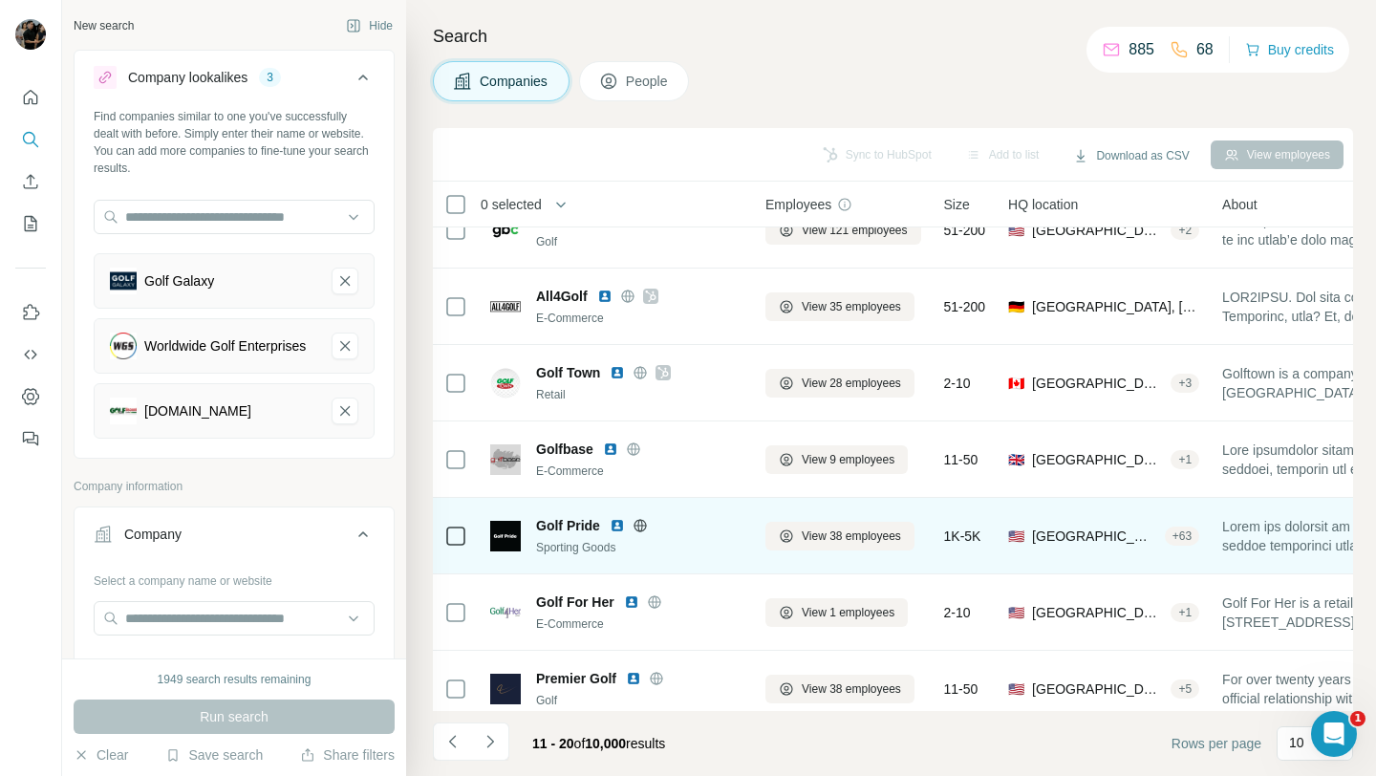
scroll to position [281, 0]
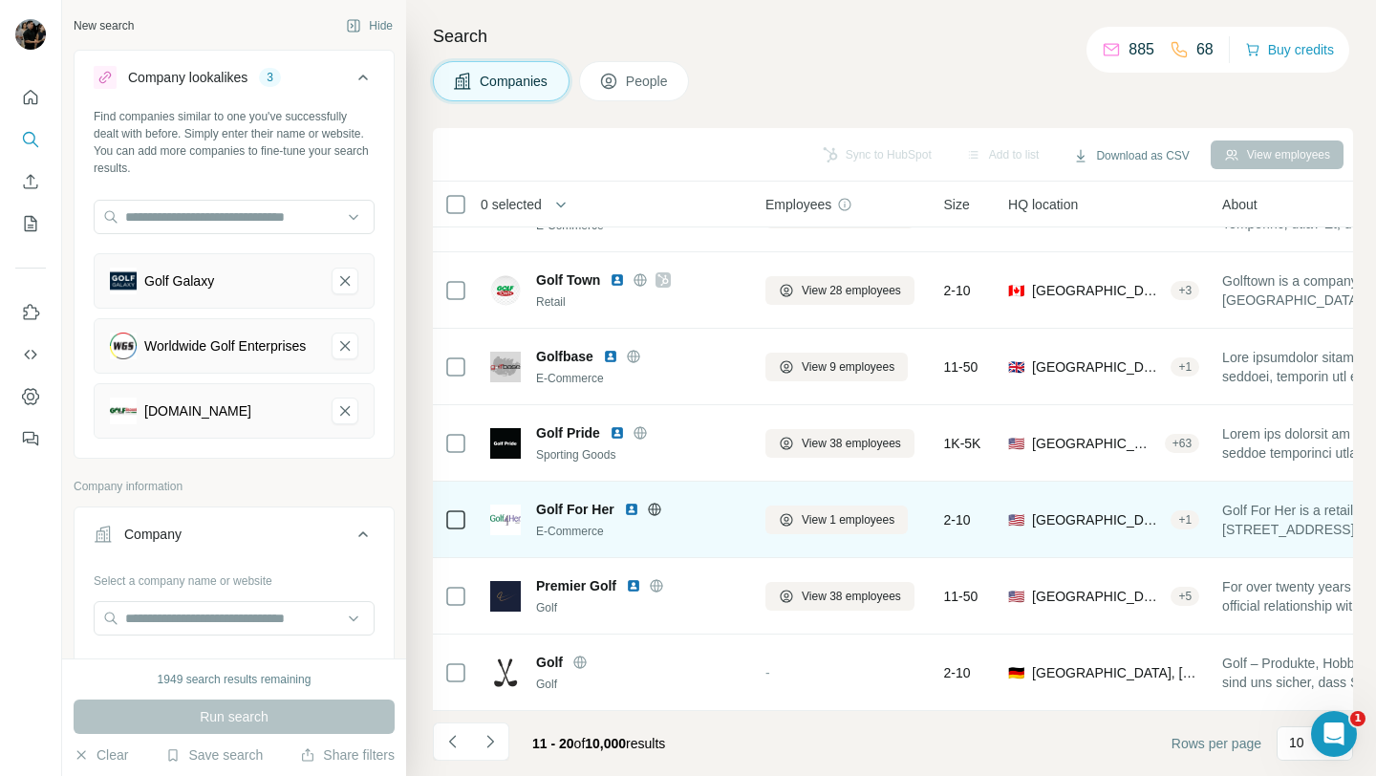
click at [655, 514] on icon at bounding box center [654, 509] width 12 height 12
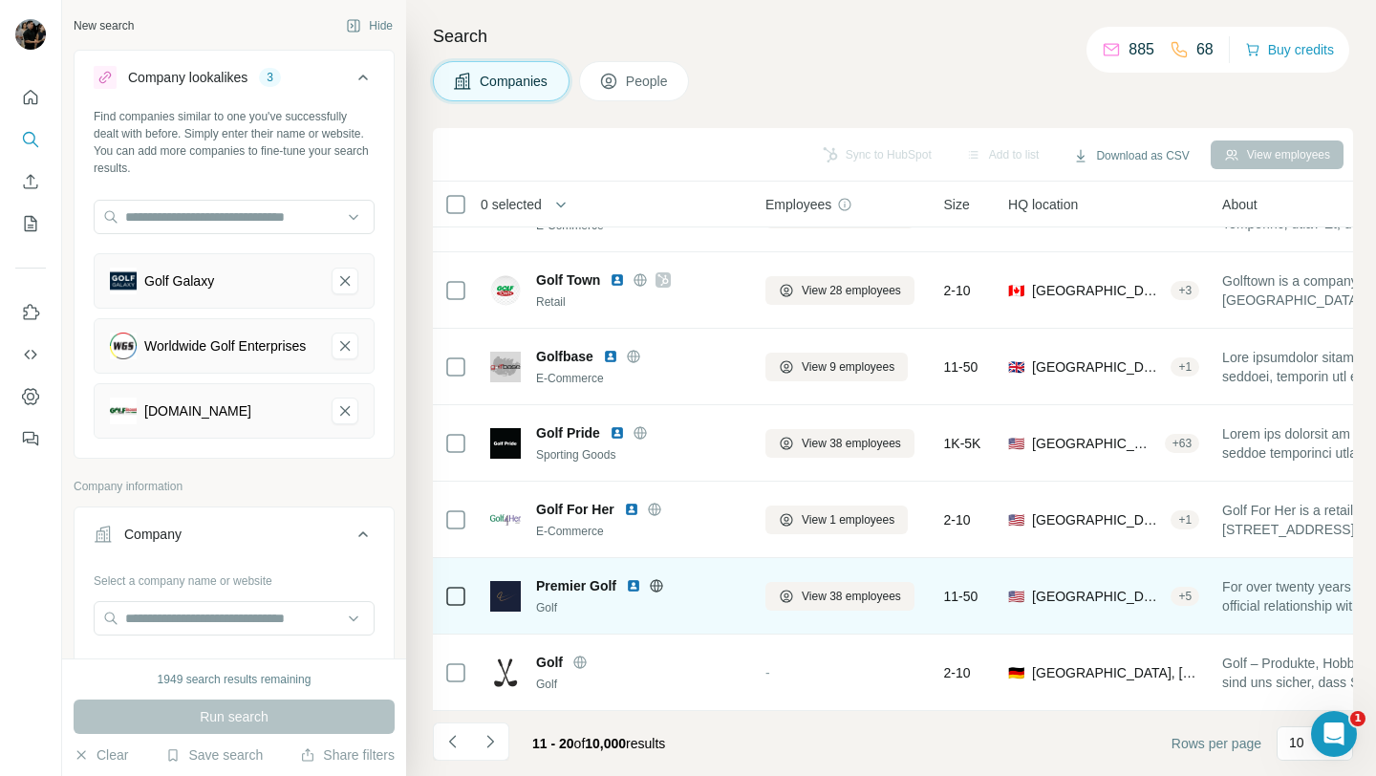
click at [657, 586] on icon at bounding box center [656, 585] width 15 height 15
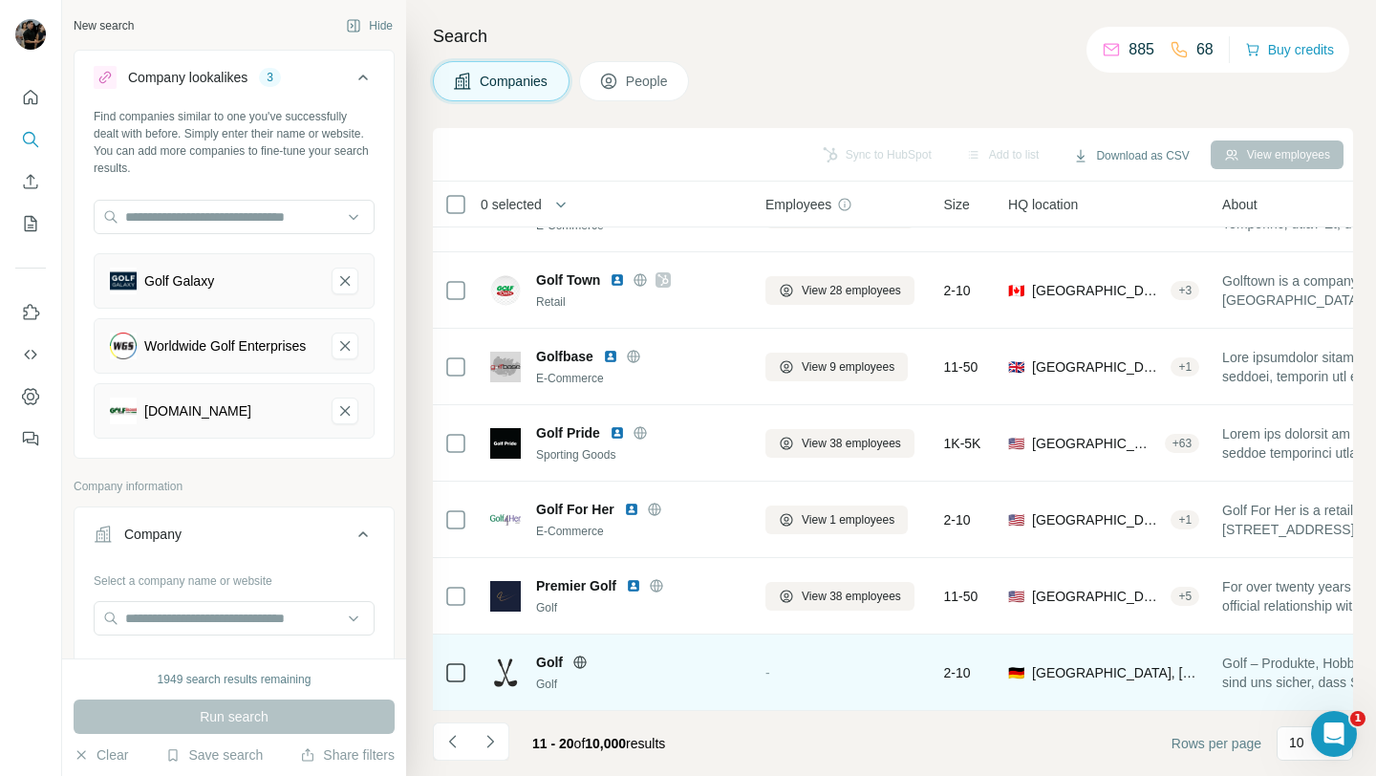
click at [577, 659] on icon at bounding box center [579, 662] width 5 height 12
click at [579, 664] on icon at bounding box center [579, 662] width 15 height 15
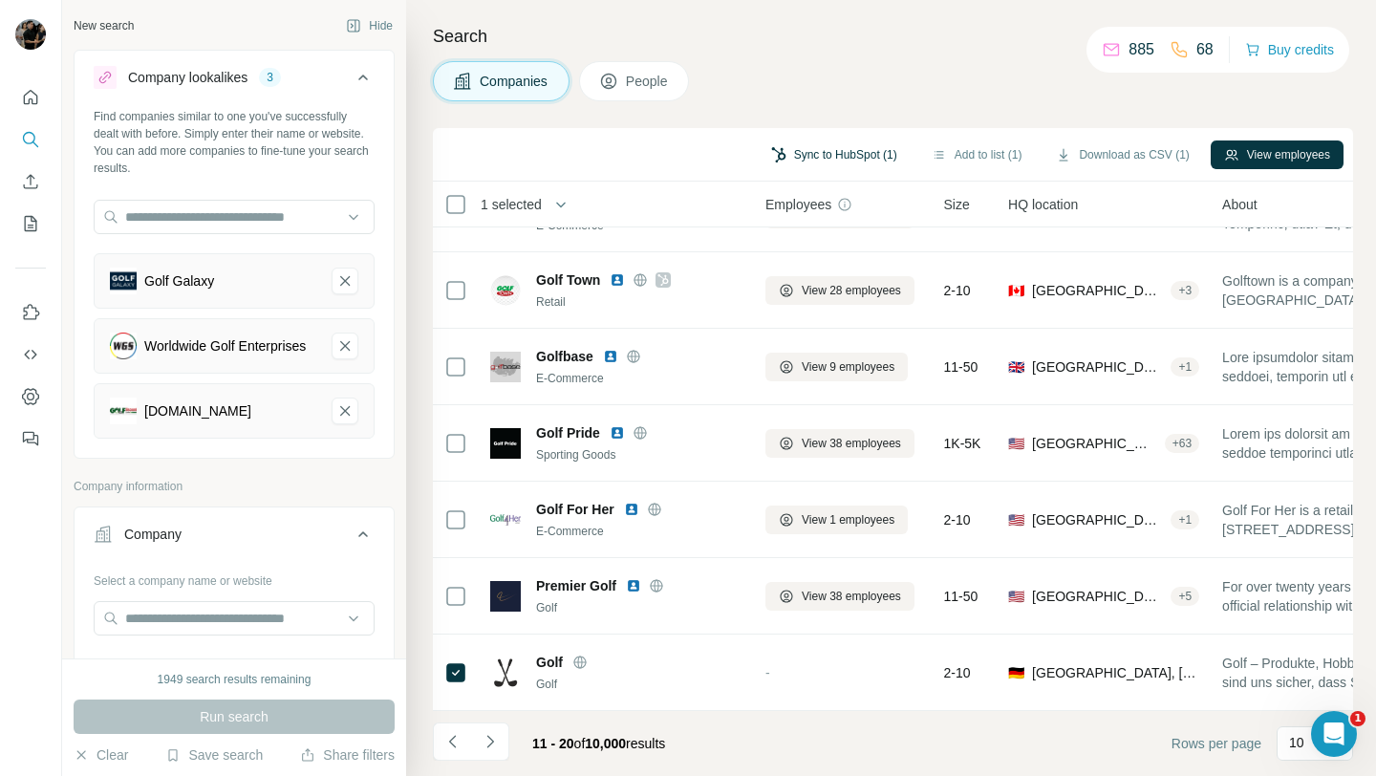
click at [816, 154] on button "Sync to HubSpot (1)" at bounding box center [834, 154] width 153 height 29
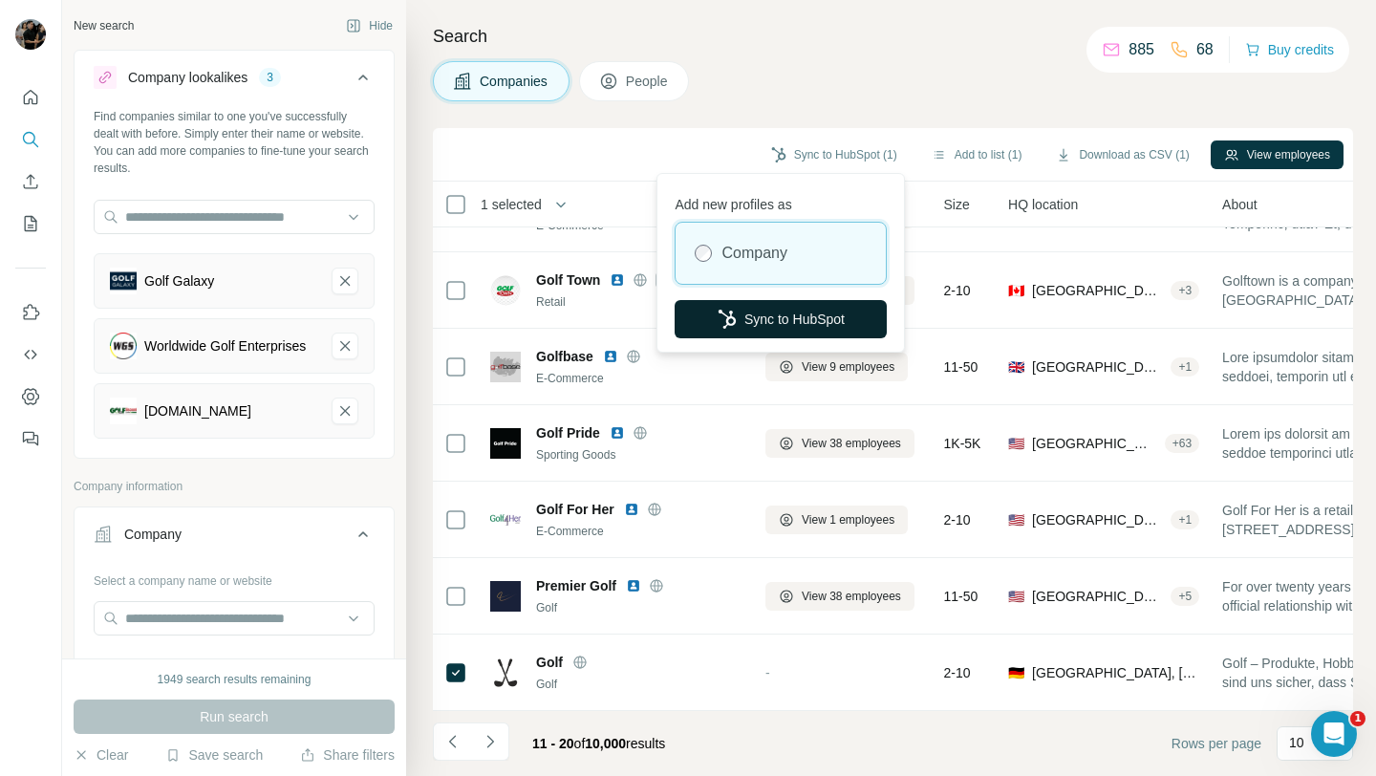
click at [795, 309] on button "Sync to HubSpot" at bounding box center [781, 319] width 212 height 38
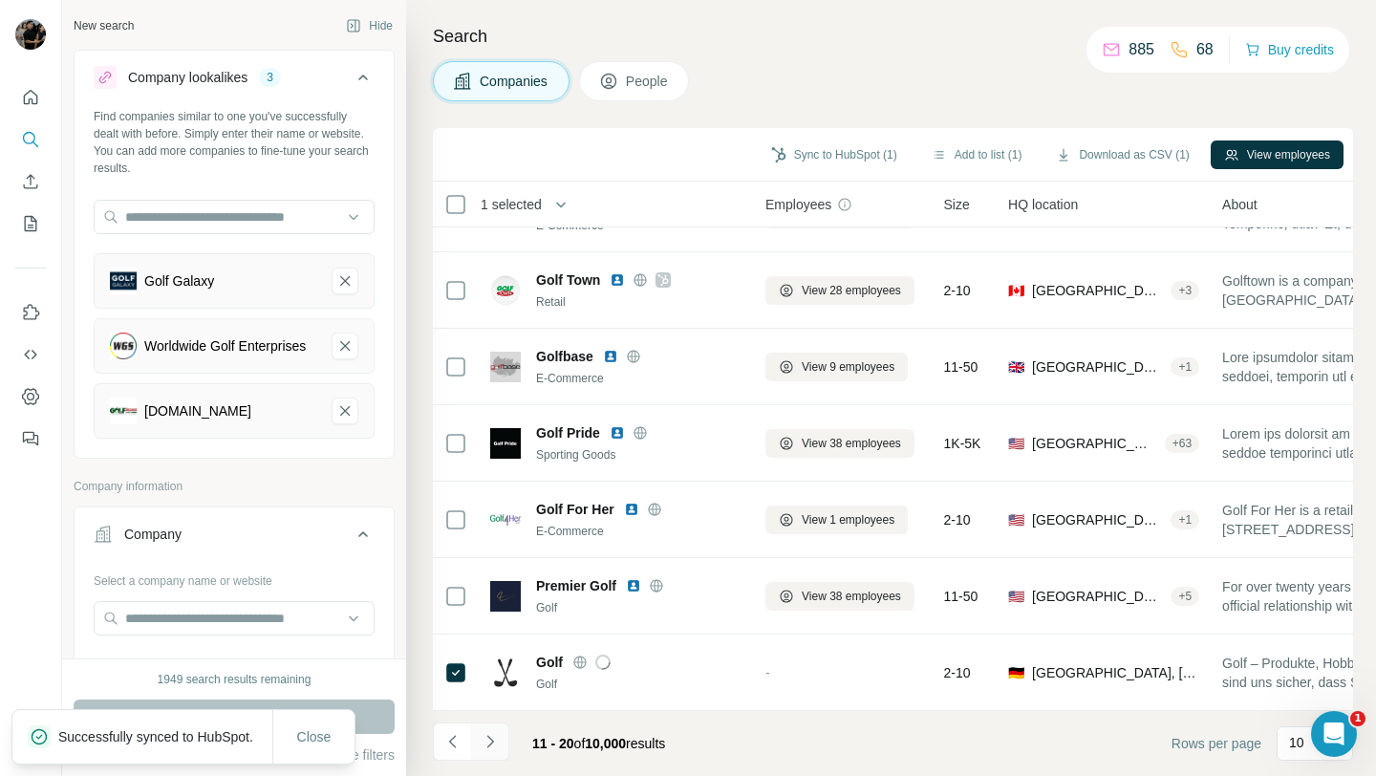
click at [495, 742] on icon "Navigate to next page" at bounding box center [490, 741] width 19 height 19
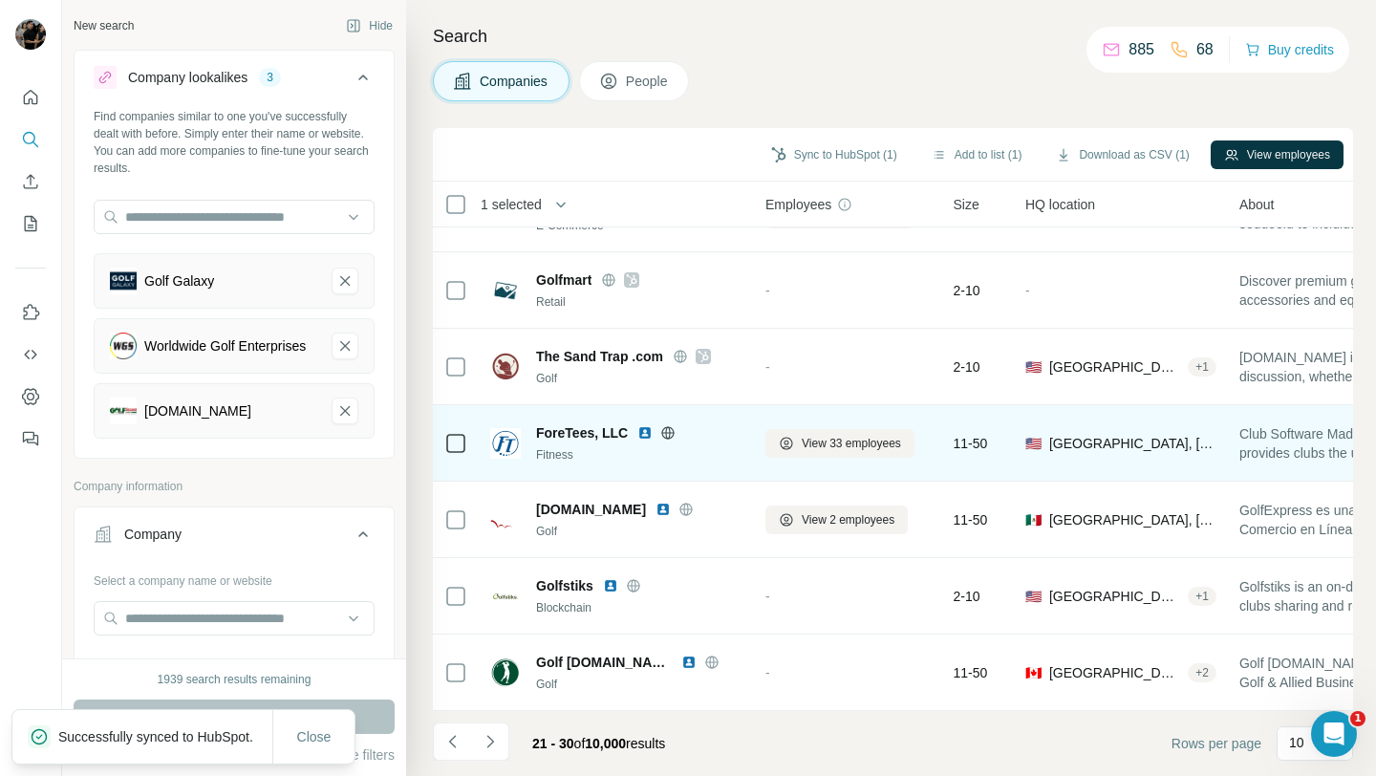
scroll to position [0, 0]
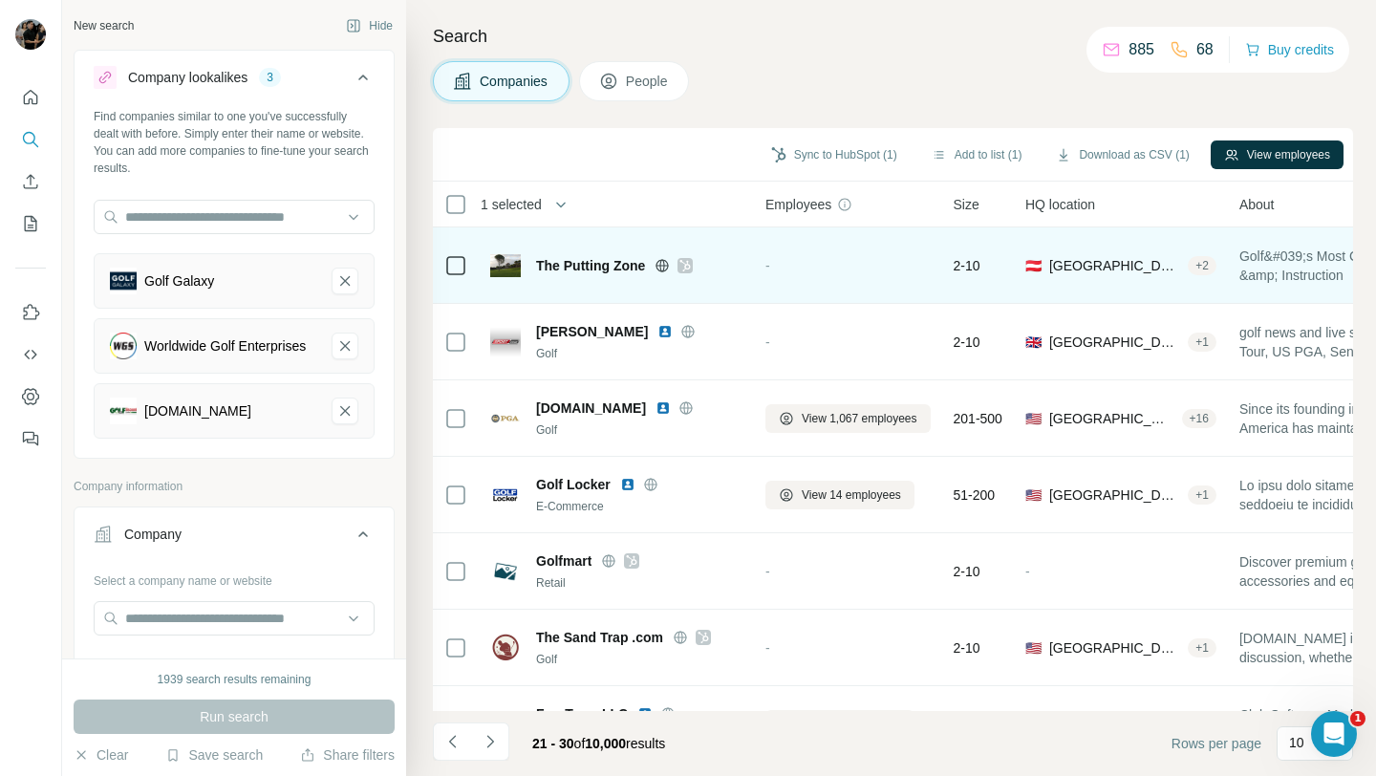
click at [687, 262] on icon at bounding box center [684, 265] width 11 height 15
click at [664, 269] on icon at bounding box center [662, 265] width 15 height 15
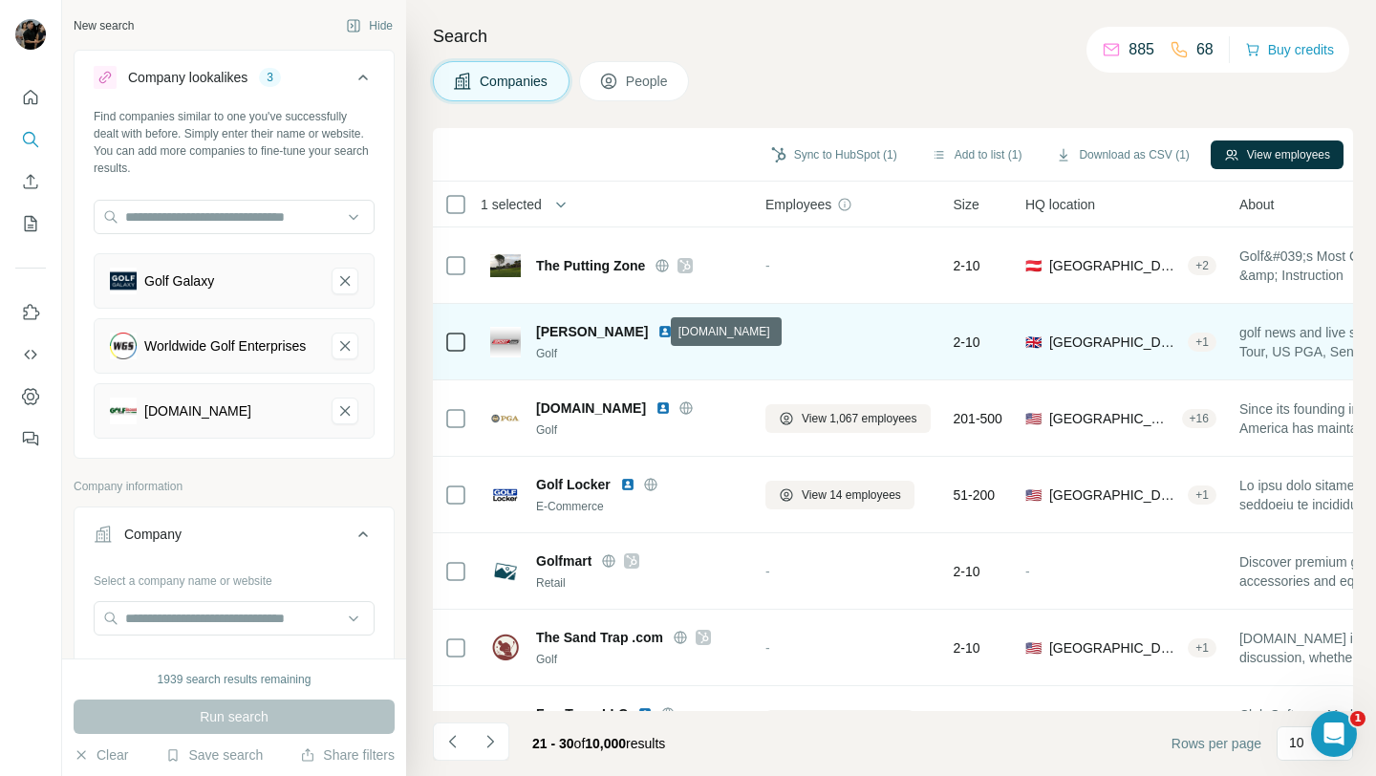
click at [680, 334] on icon at bounding box center [687, 331] width 15 height 15
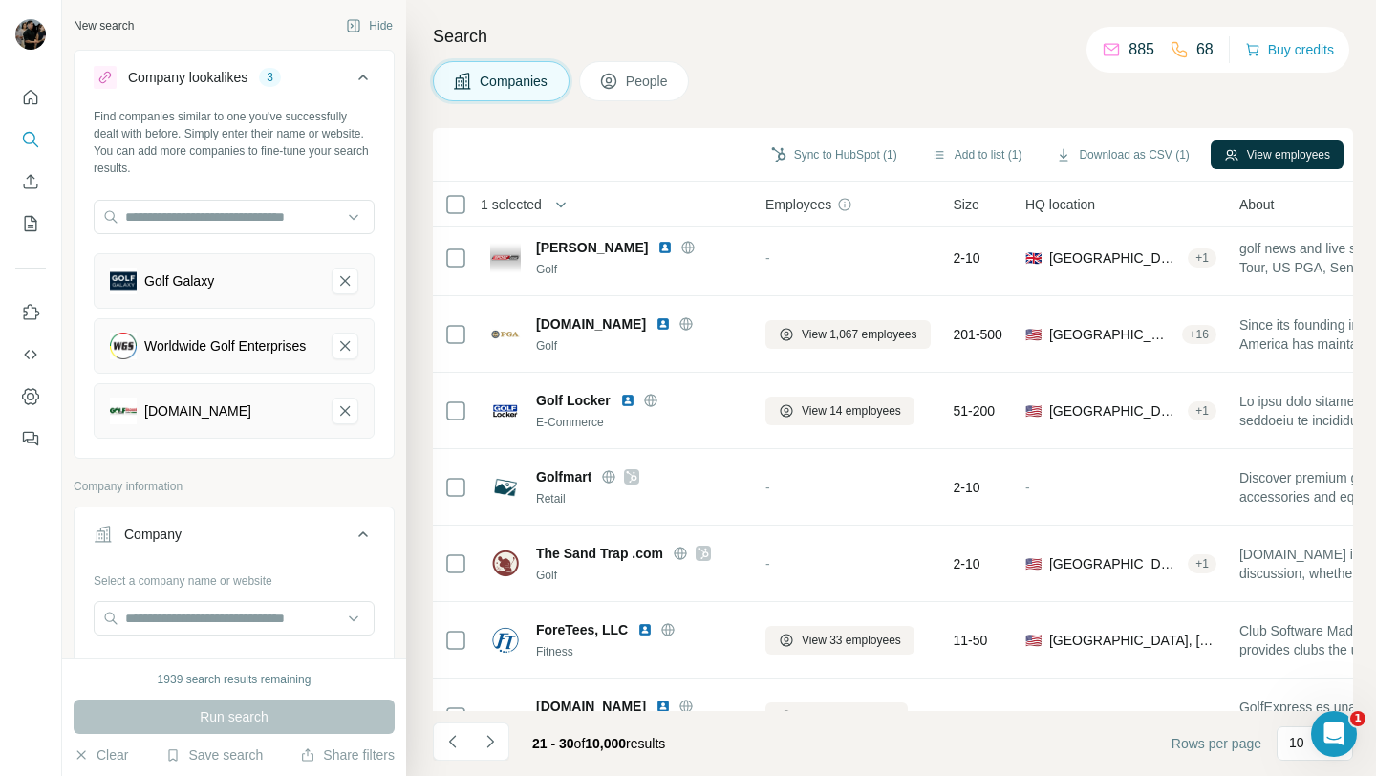
scroll to position [85, 0]
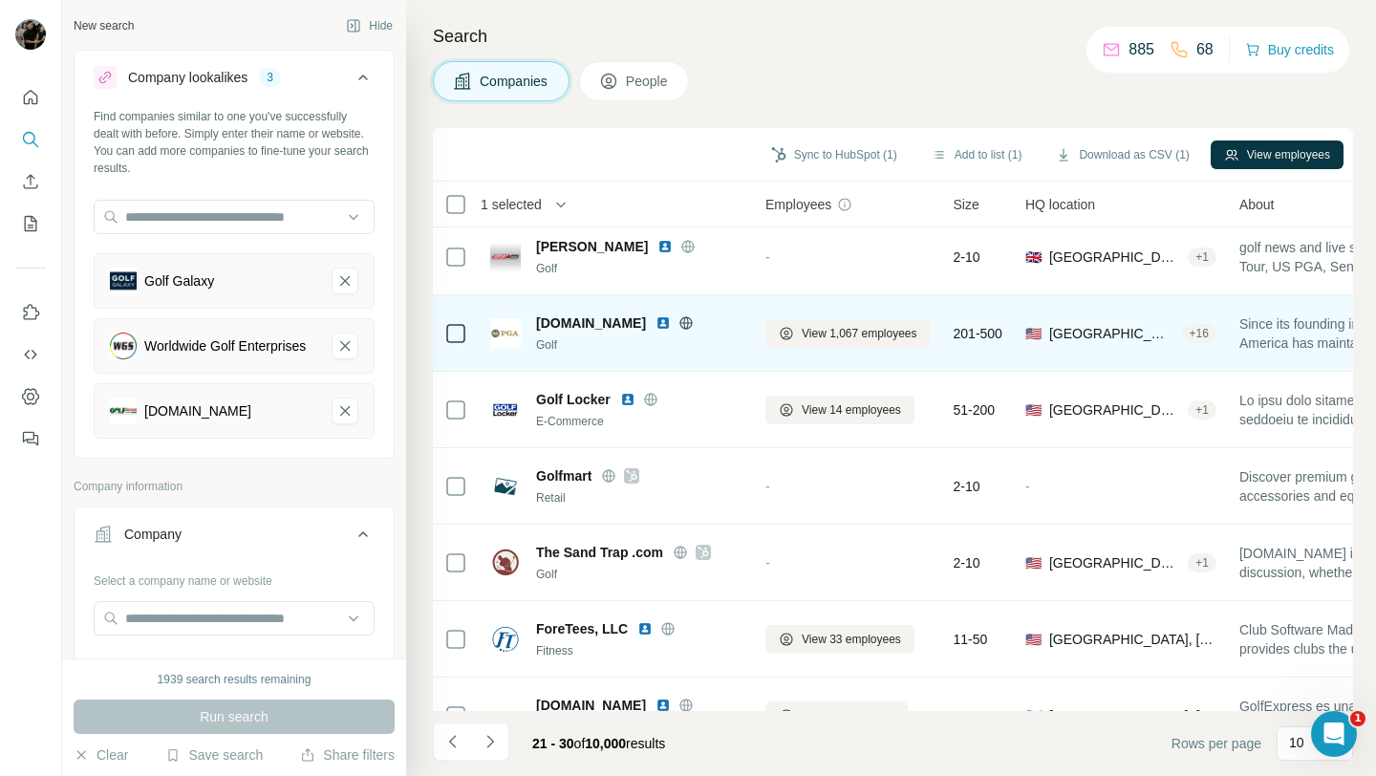
click at [678, 325] on icon at bounding box center [685, 322] width 15 height 15
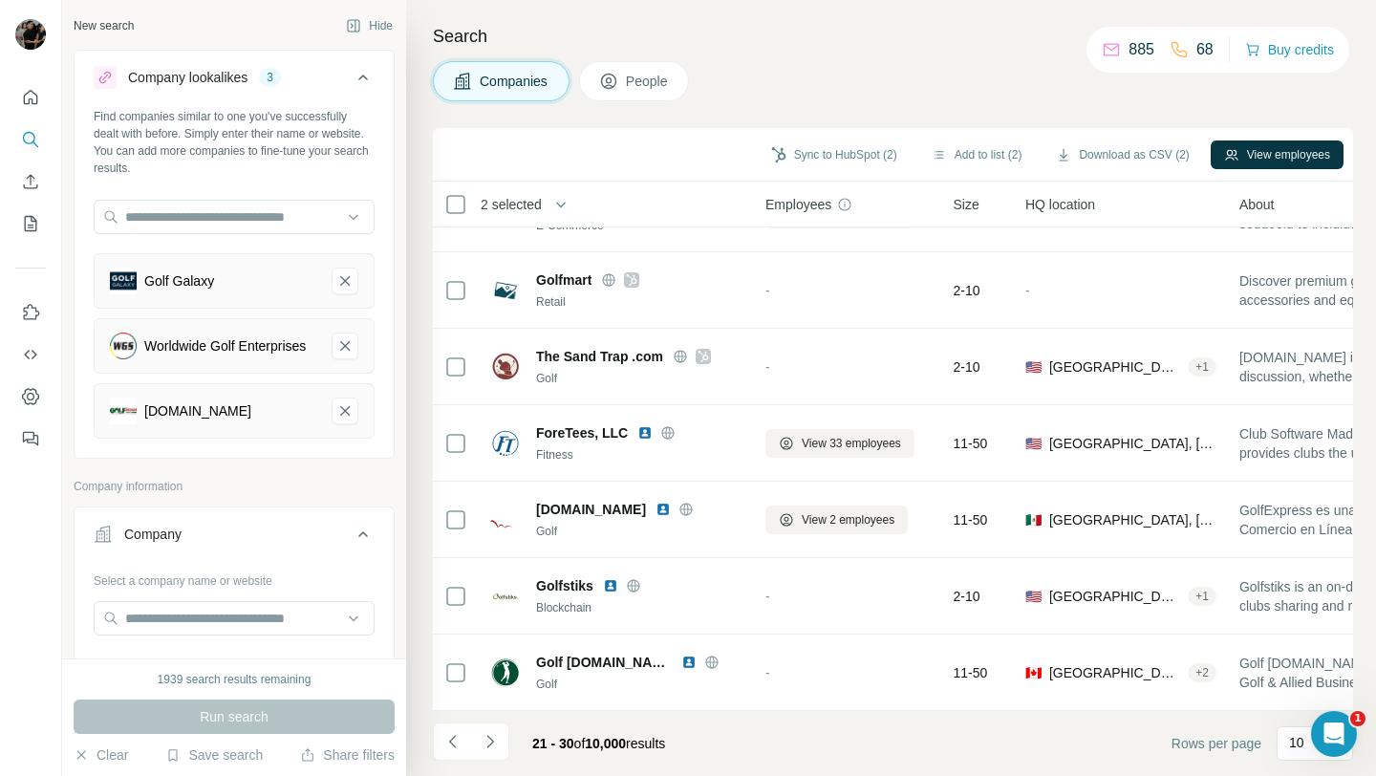
scroll to position [0, 0]
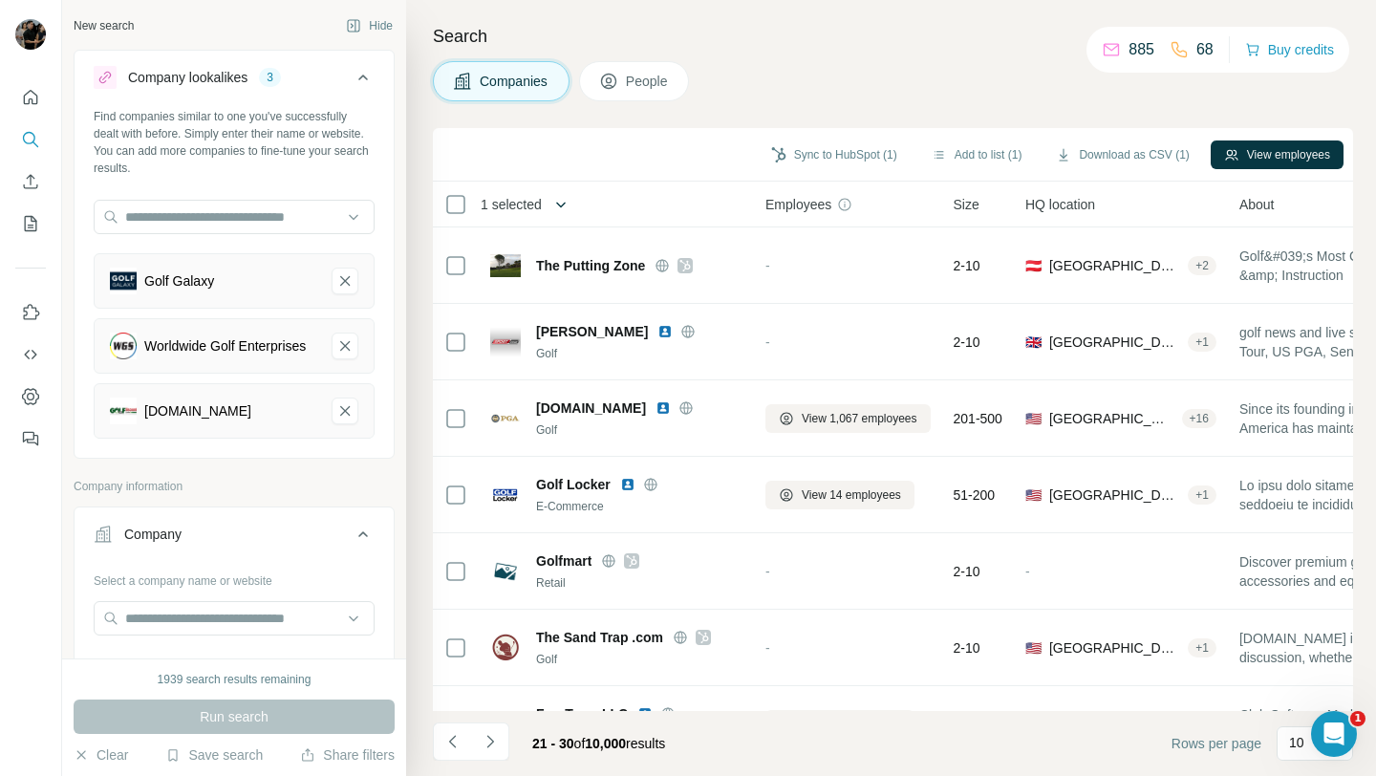
click at [554, 205] on icon "button" at bounding box center [560, 204] width 19 height 19
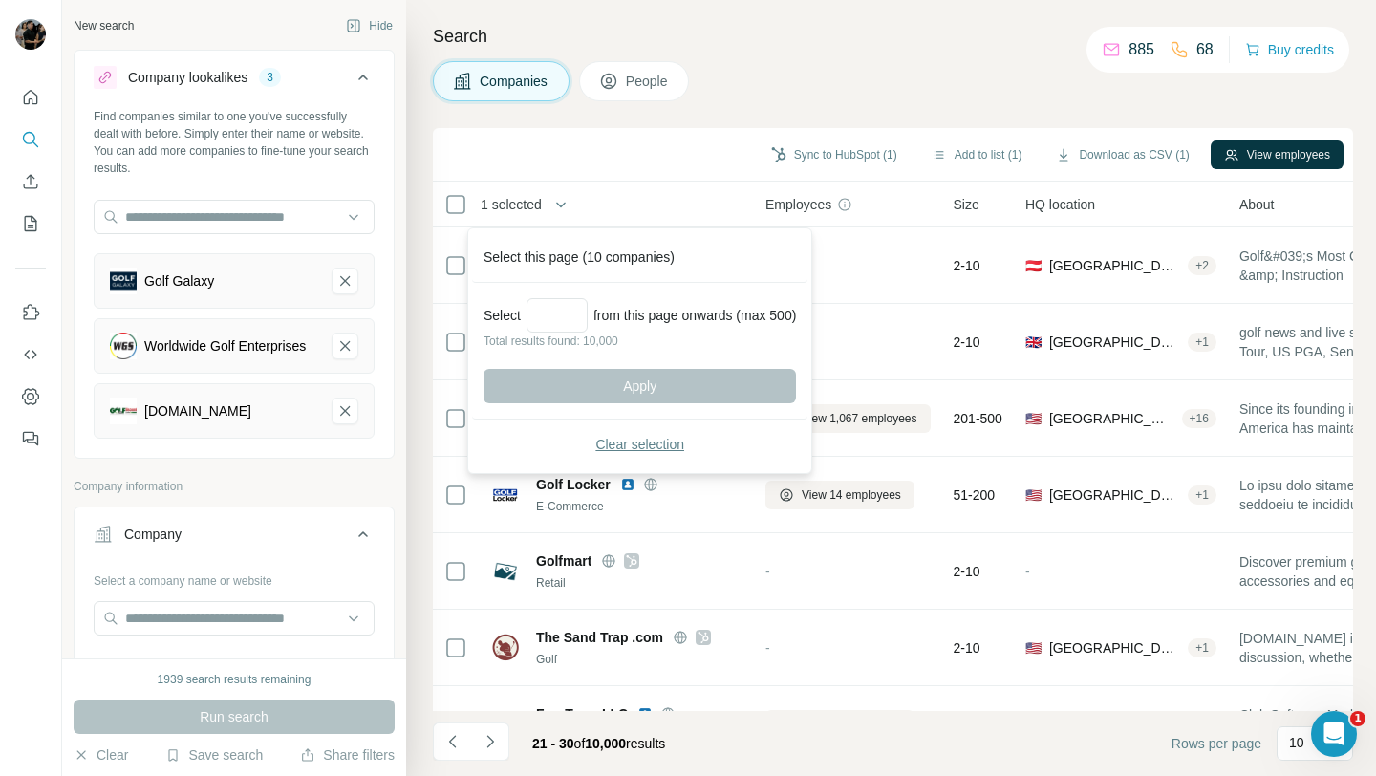
click at [642, 441] on span "Clear selection" at bounding box center [639, 444] width 89 height 19
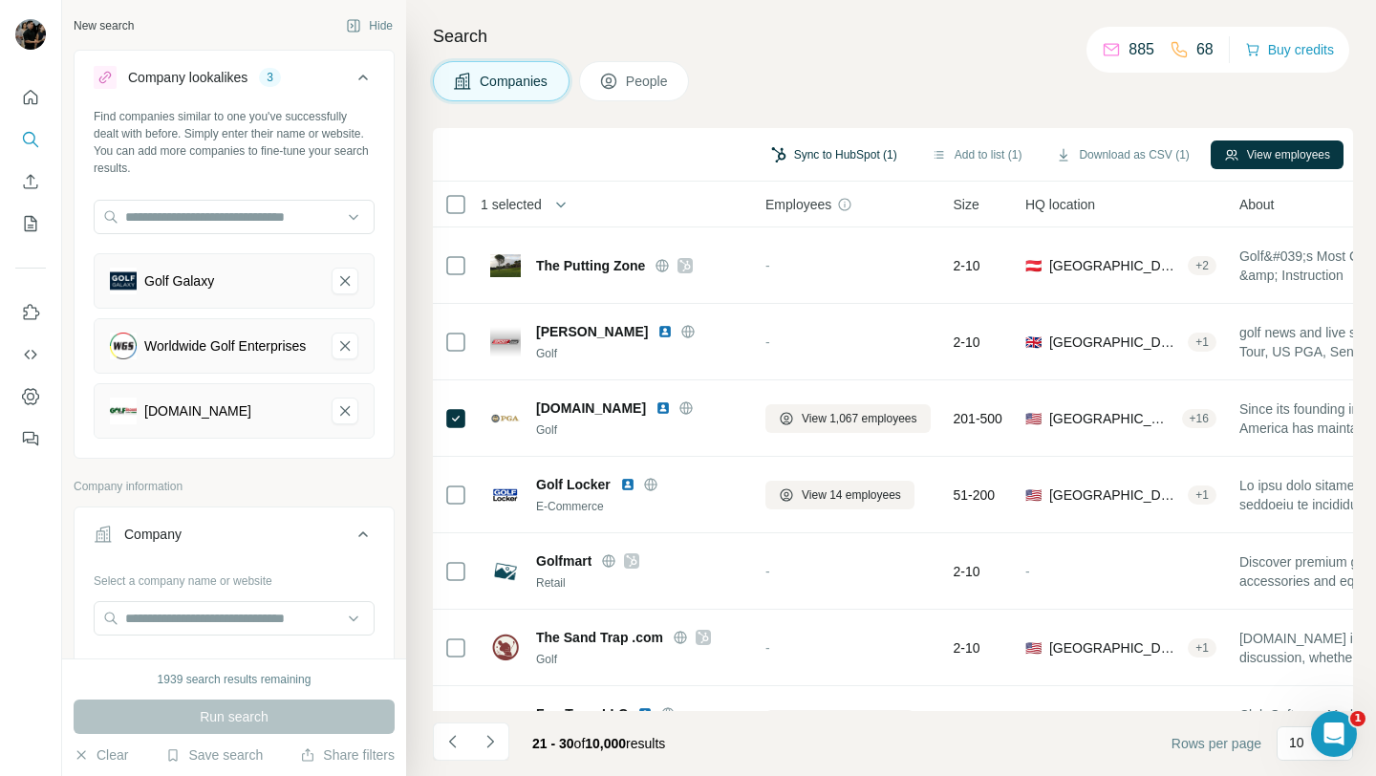
click at [848, 155] on button "Sync to HubSpot (1)" at bounding box center [834, 154] width 153 height 29
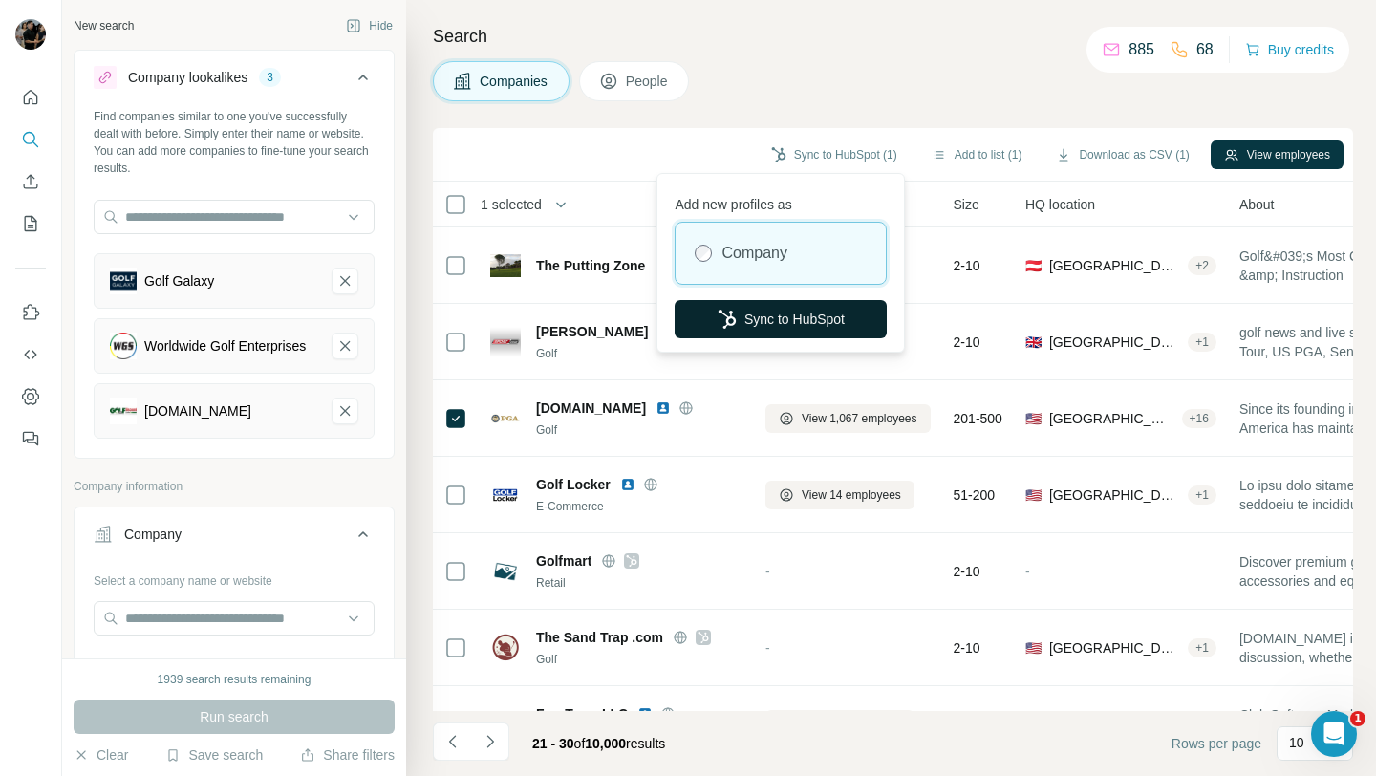
click at [818, 319] on button "Sync to HubSpot" at bounding box center [781, 319] width 212 height 38
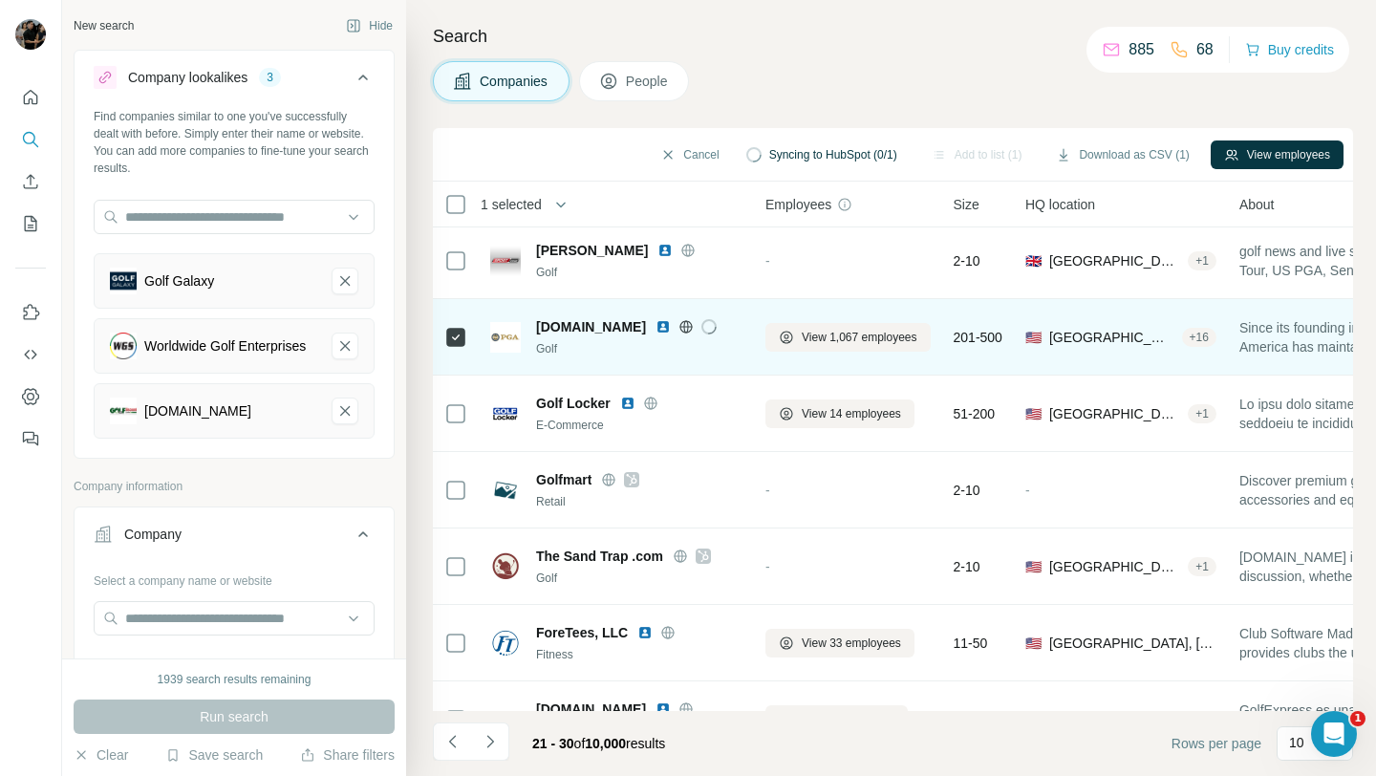
scroll to position [138, 0]
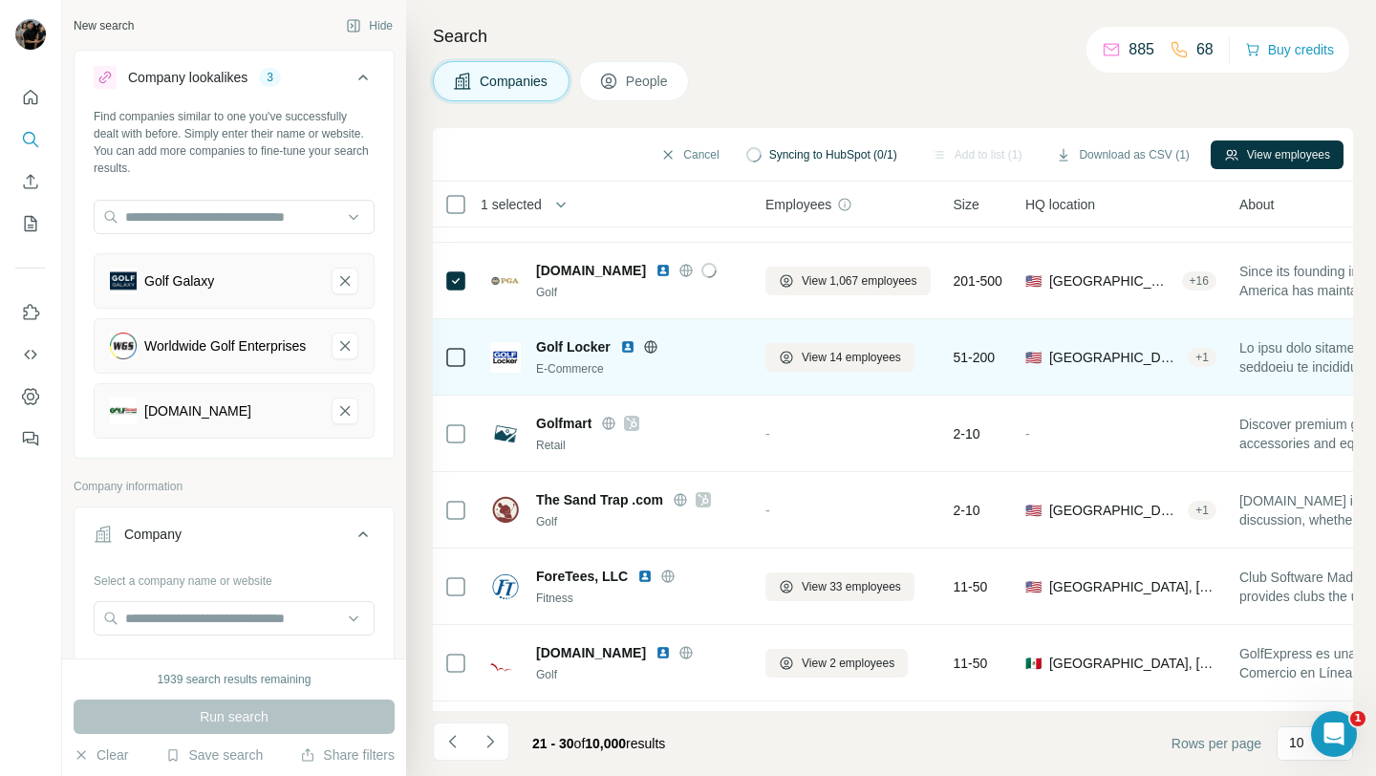
click at [650, 346] on icon at bounding box center [650, 346] width 12 height 1
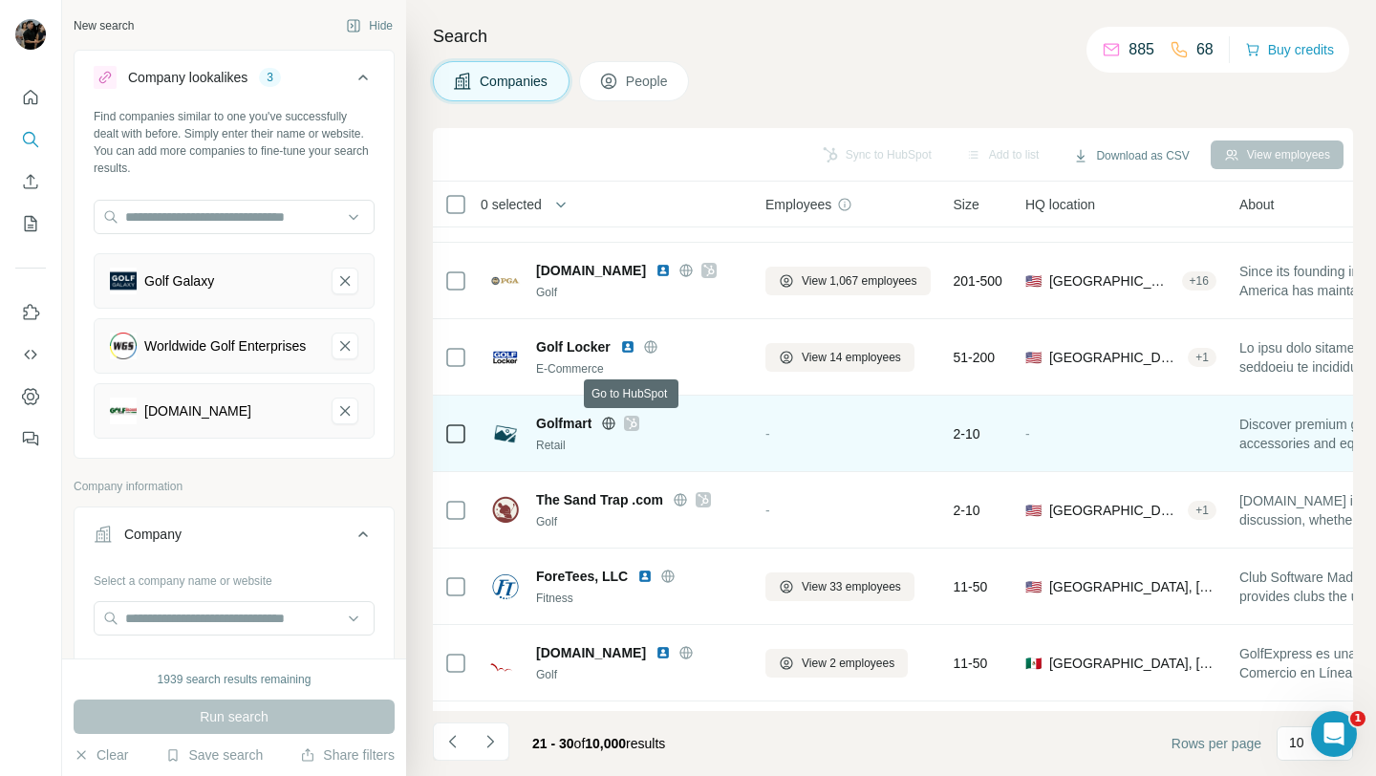
click at [635, 424] on icon at bounding box center [631, 423] width 11 height 15
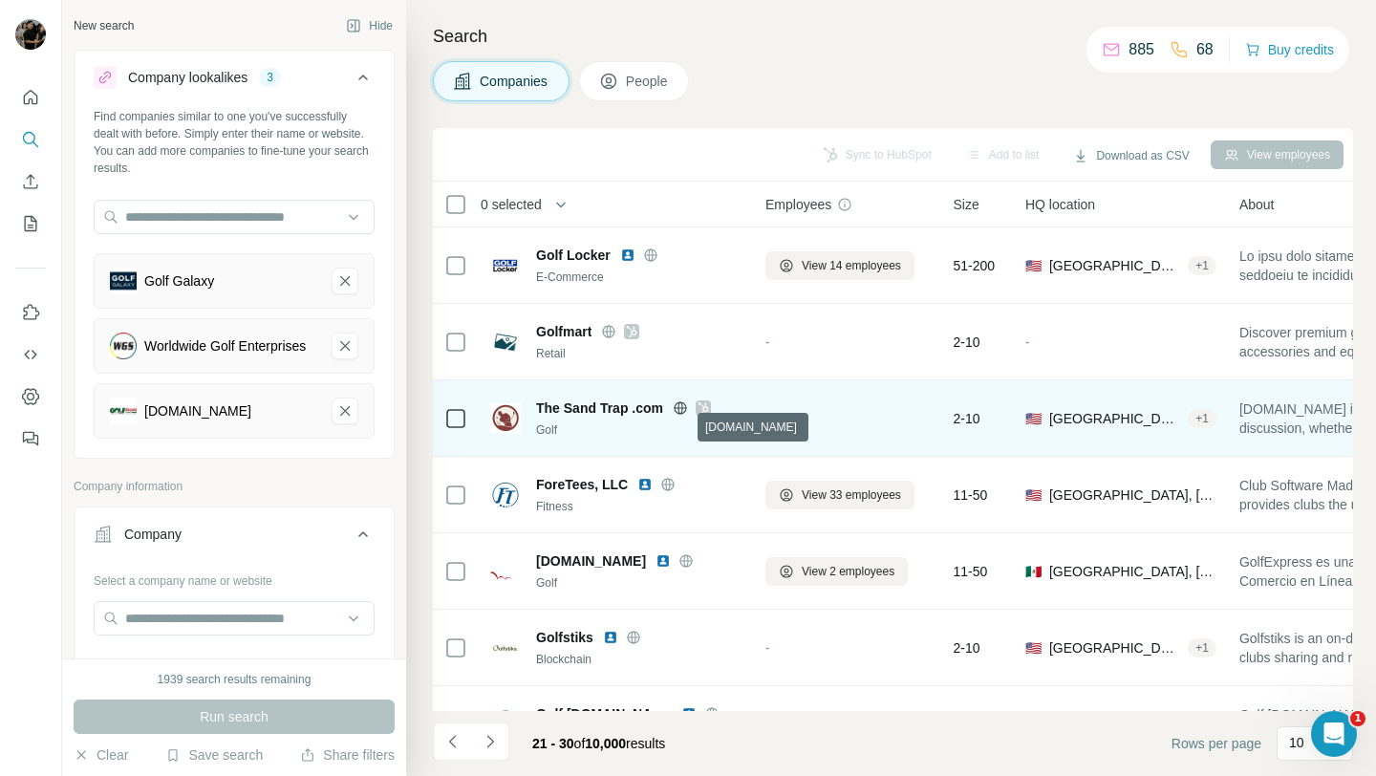
scroll to position [233, 0]
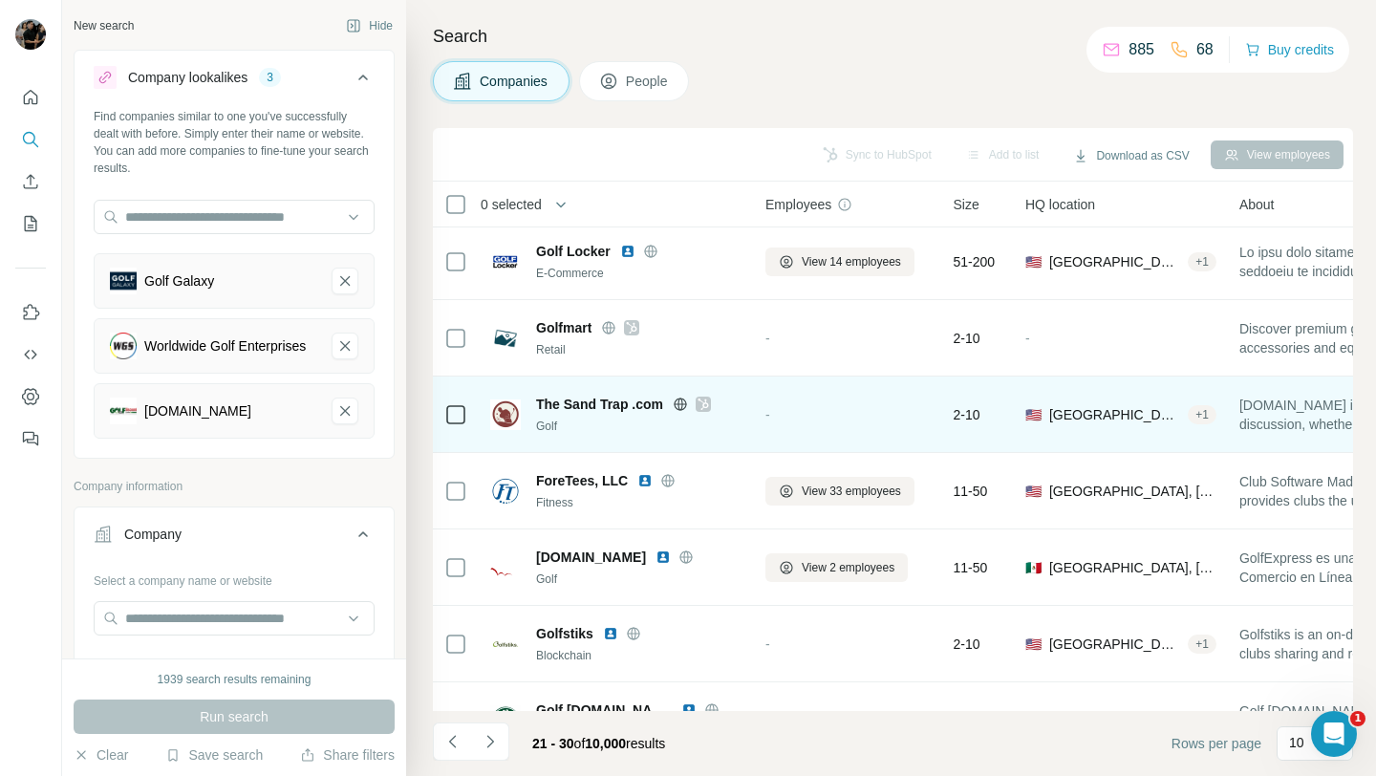
click at [682, 406] on icon at bounding box center [680, 404] width 5 height 12
click at [703, 398] on icon at bounding box center [703, 404] width 11 height 15
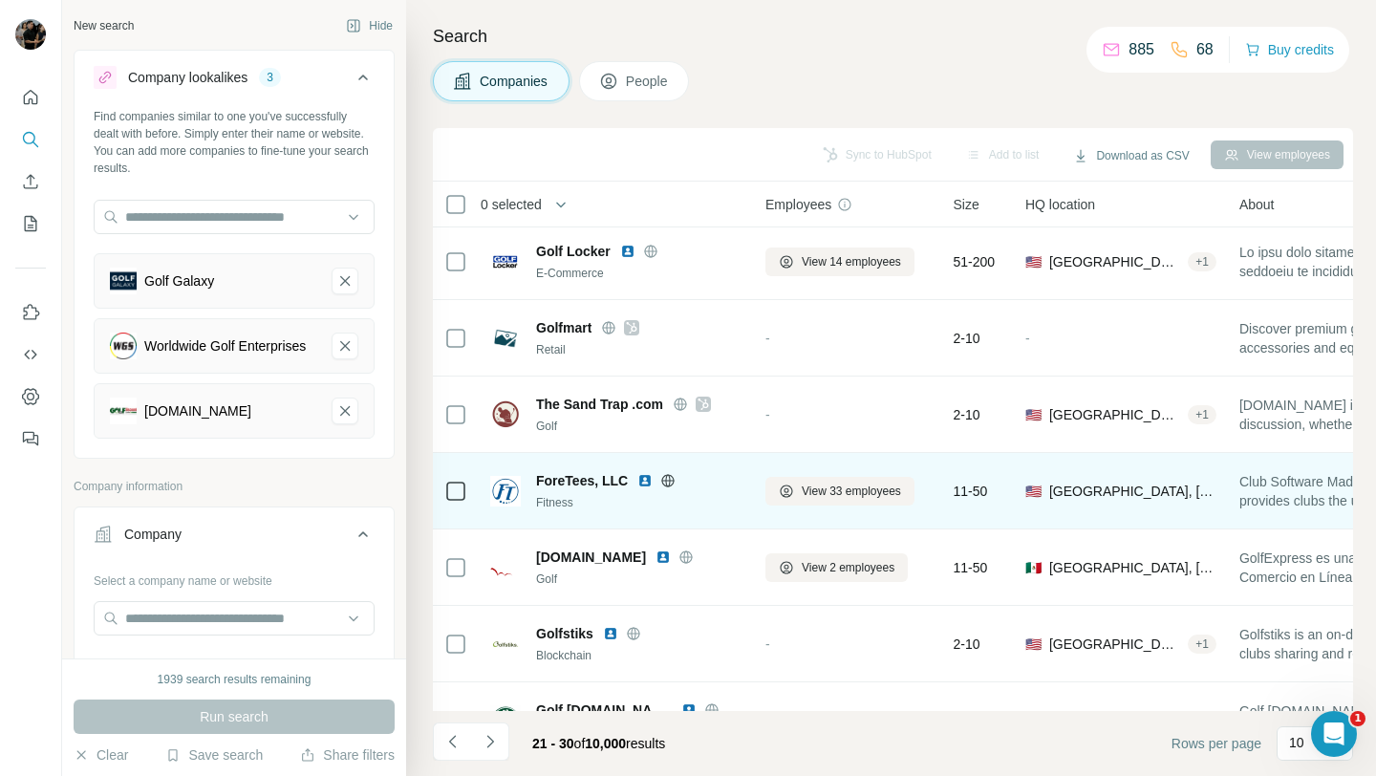
click at [670, 484] on icon at bounding box center [668, 480] width 12 height 12
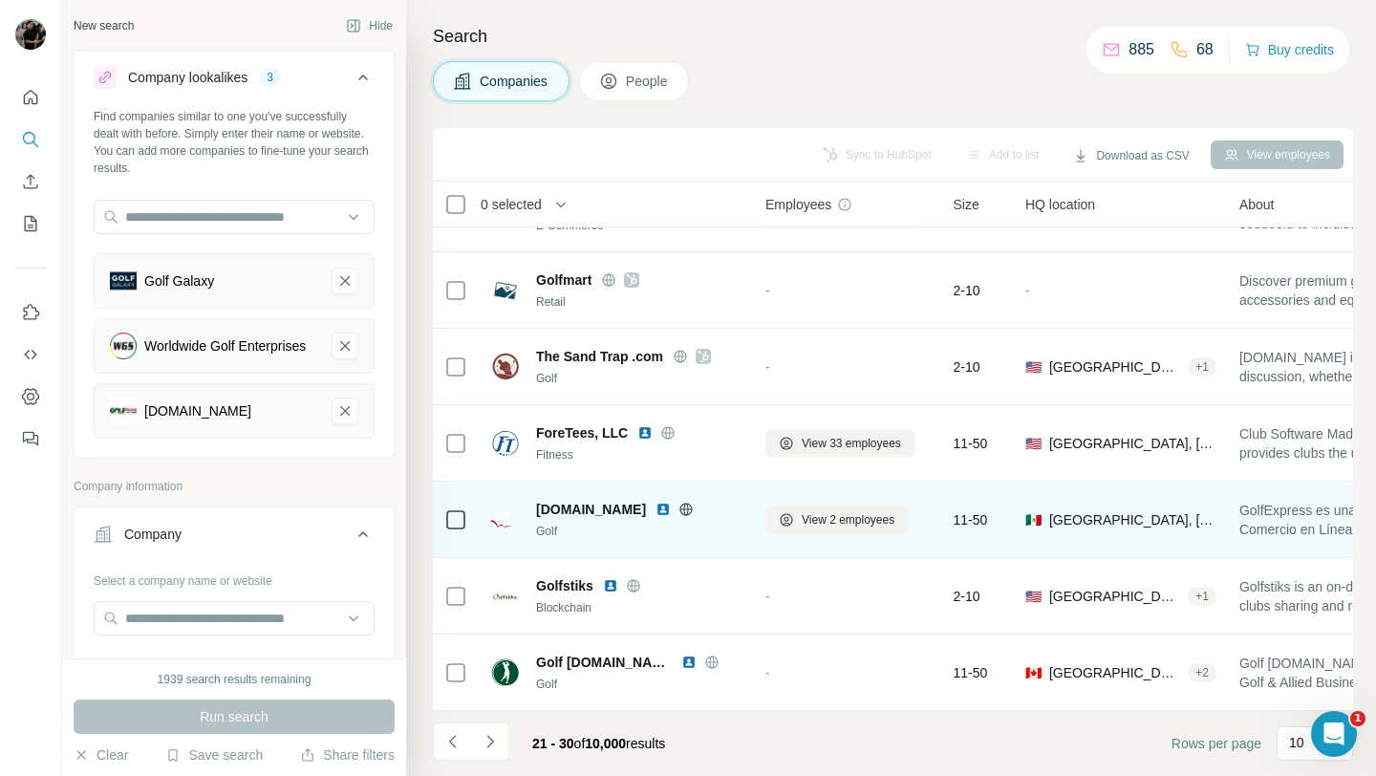
click at [685, 506] on icon at bounding box center [686, 509] width 5 height 12
click at [688, 506] on icon at bounding box center [686, 509] width 12 height 12
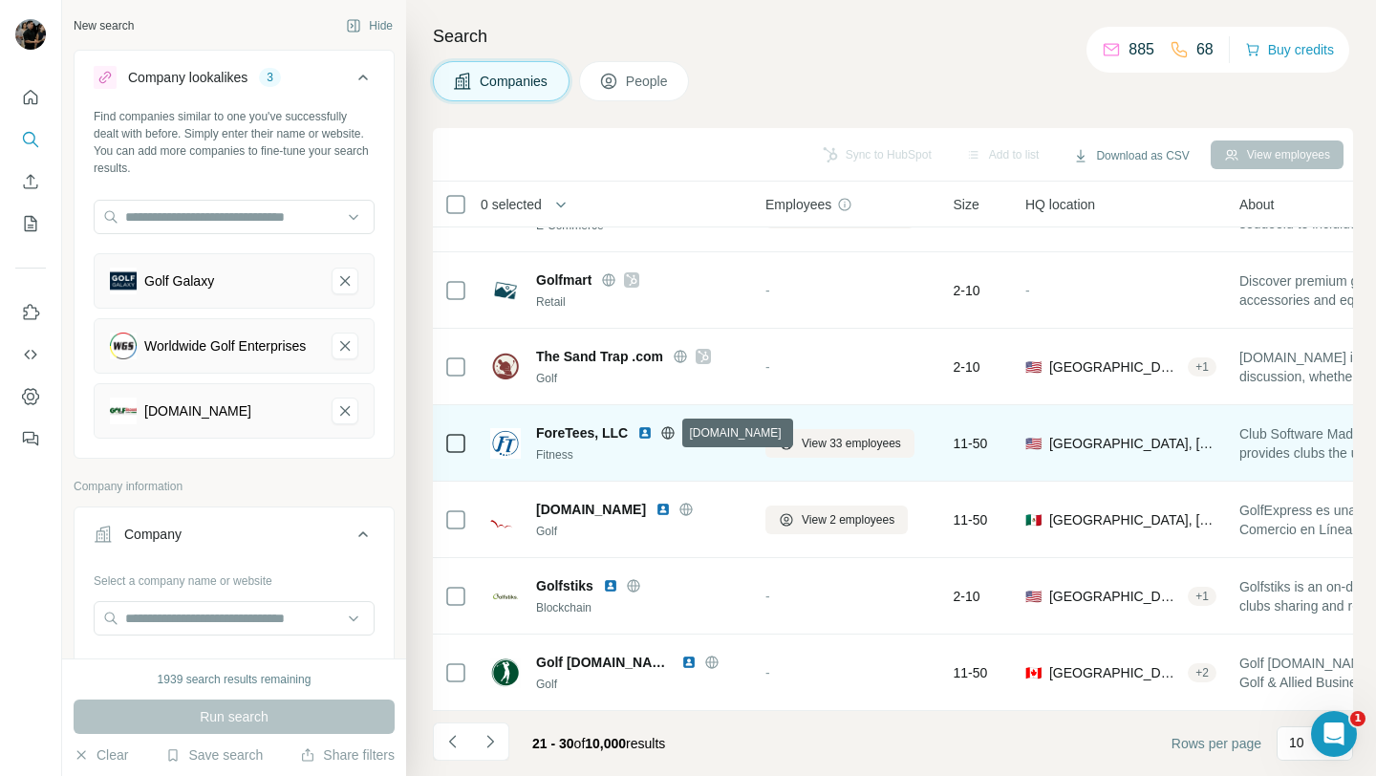
click at [669, 431] on icon at bounding box center [667, 432] width 15 height 15
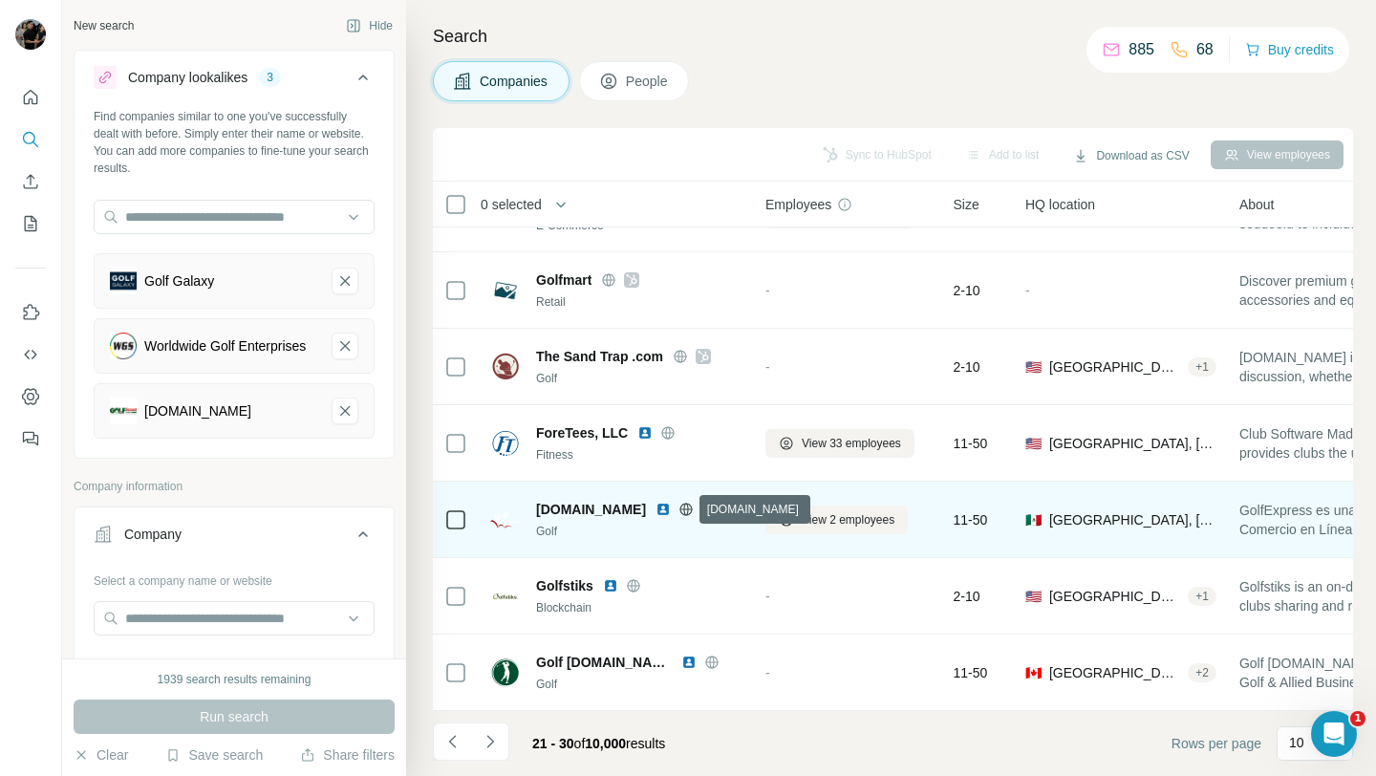
click at [687, 510] on icon at bounding box center [685, 509] width 15 height 15
click at [665, 509] on img at bounding box center [663, 509] width 15 height 15
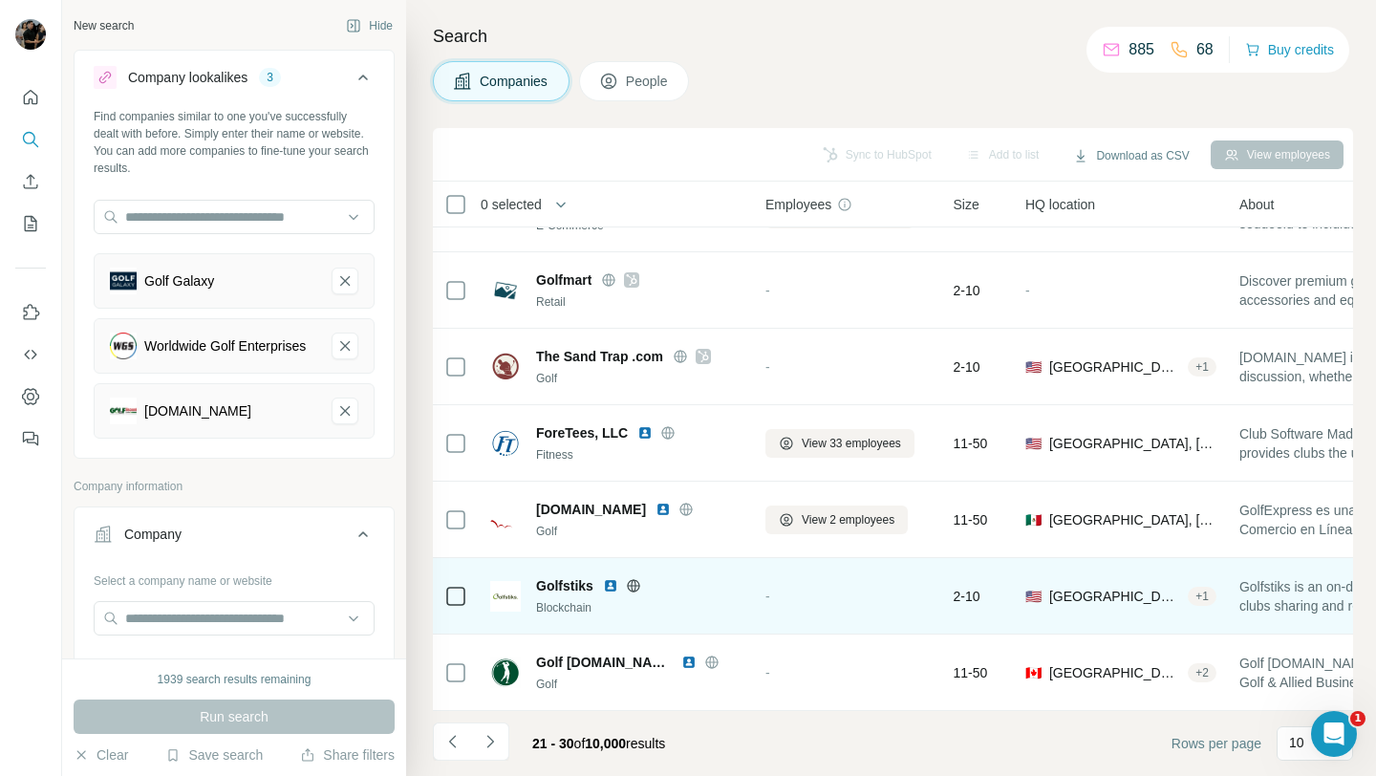
click at [636, 587] on icon at bounding box center [633, 585] width 15 height 15
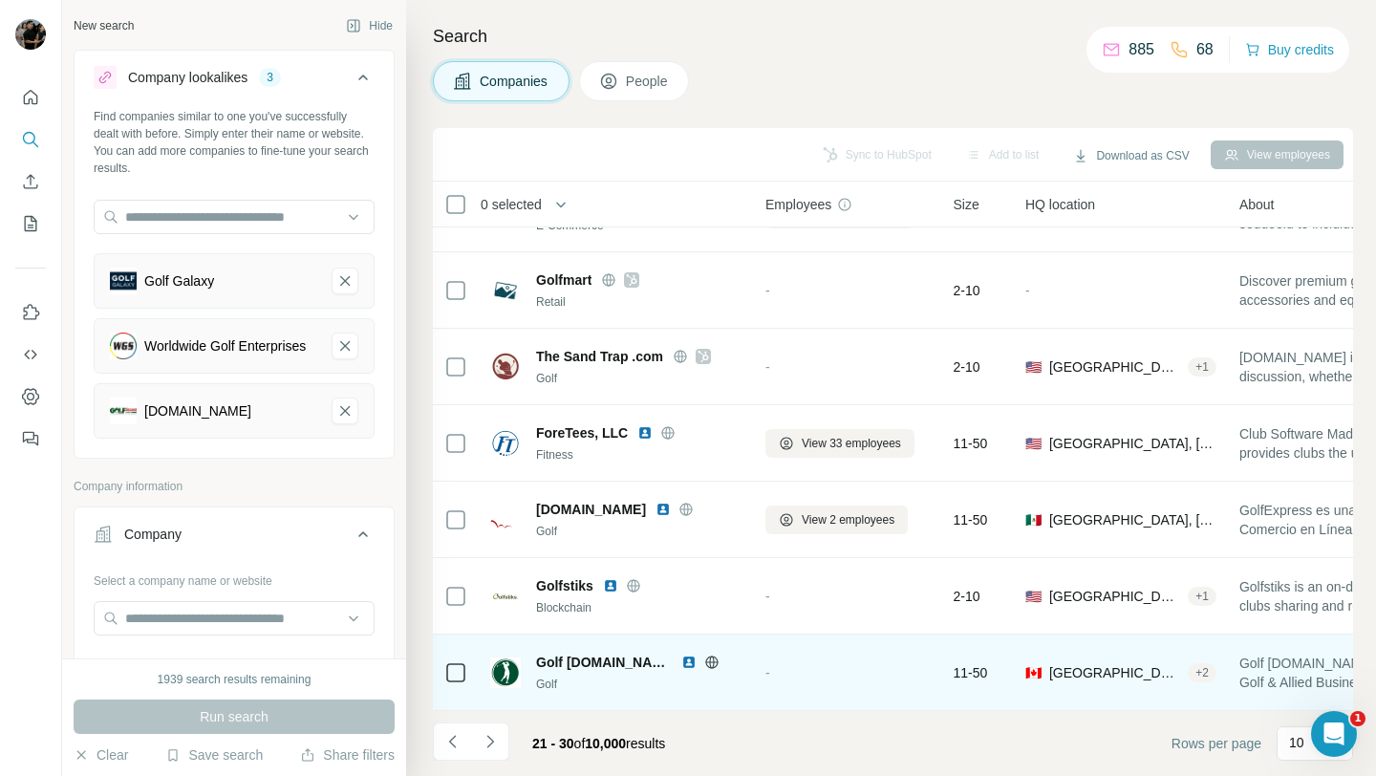
click at [704, 657] on icon at bounding box center [711, 662] width 15 height 15
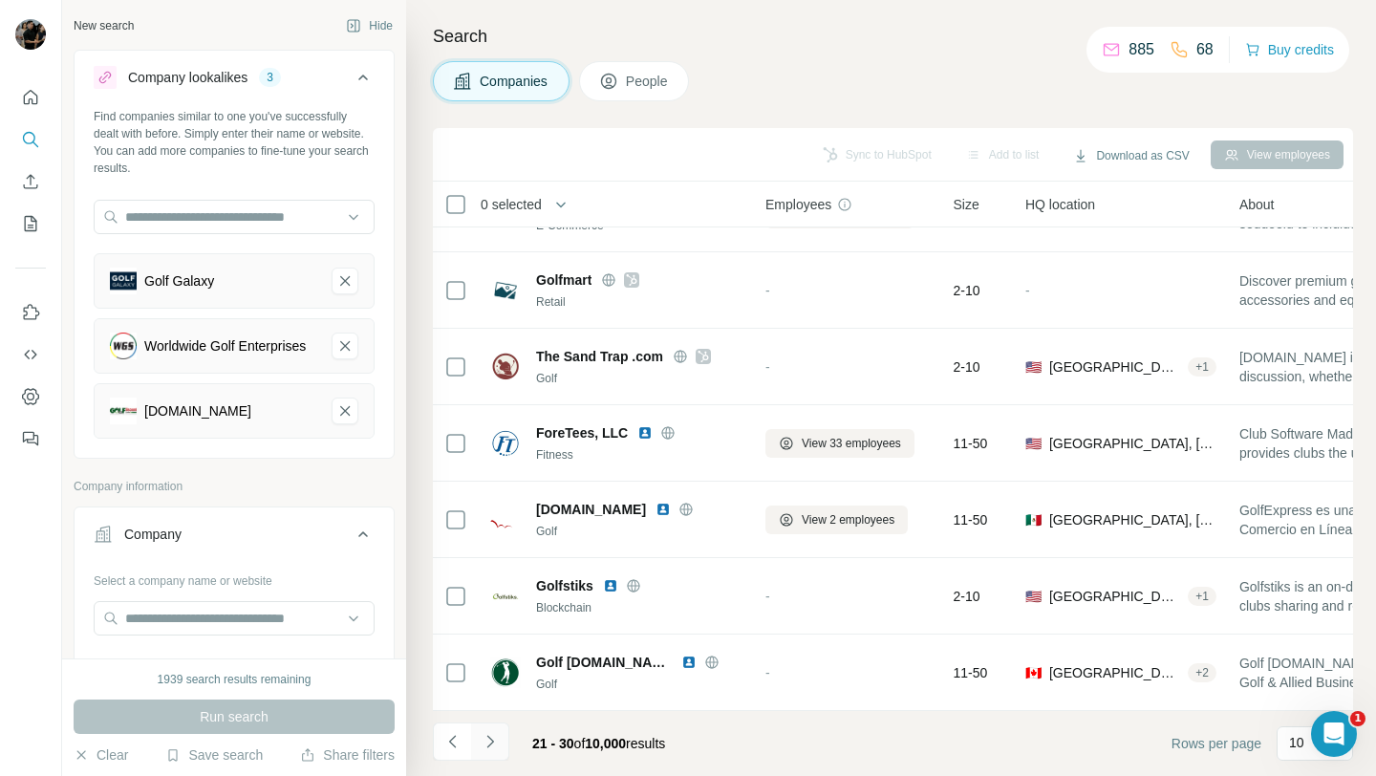
click at [490, 738] on icon "Navigate to next page" at bounding box center [490, 741] width 19 height 19
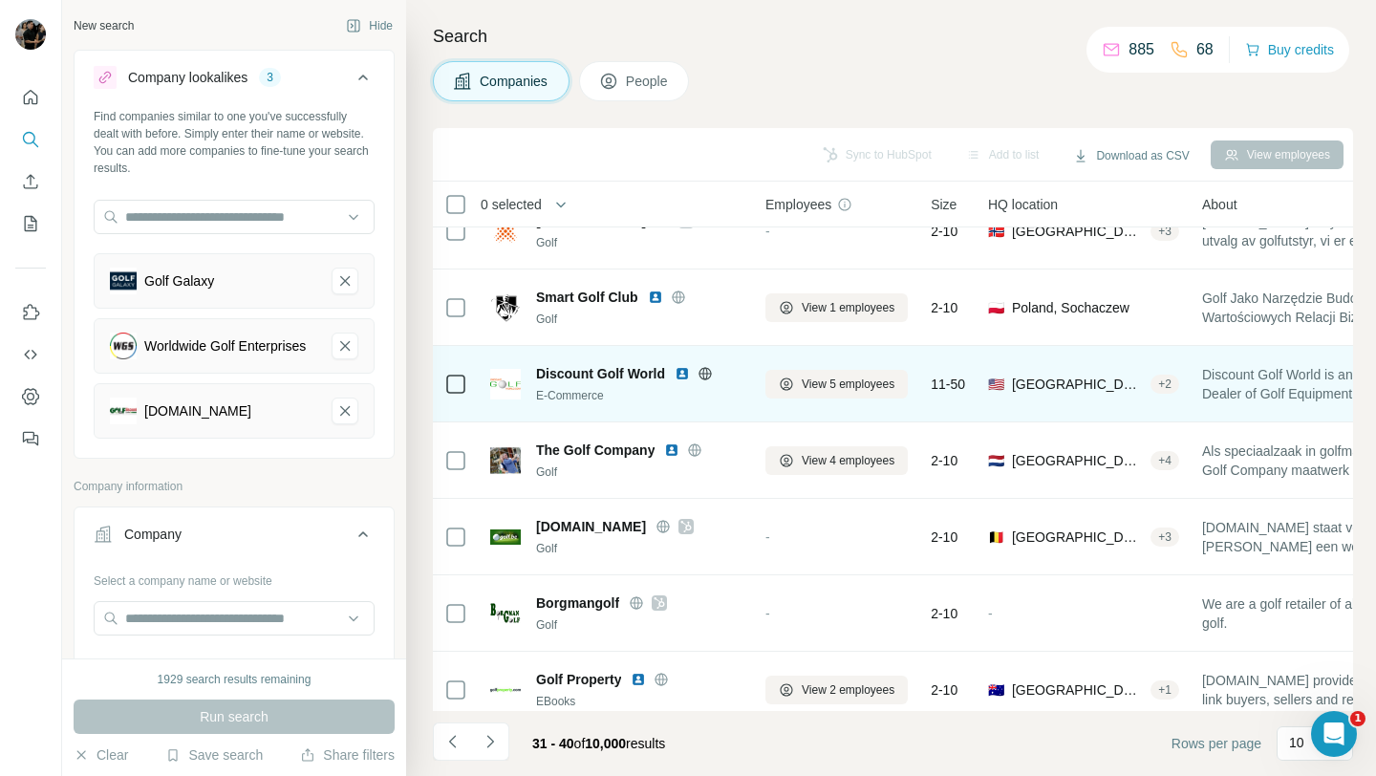
scroll to position [0, 0]
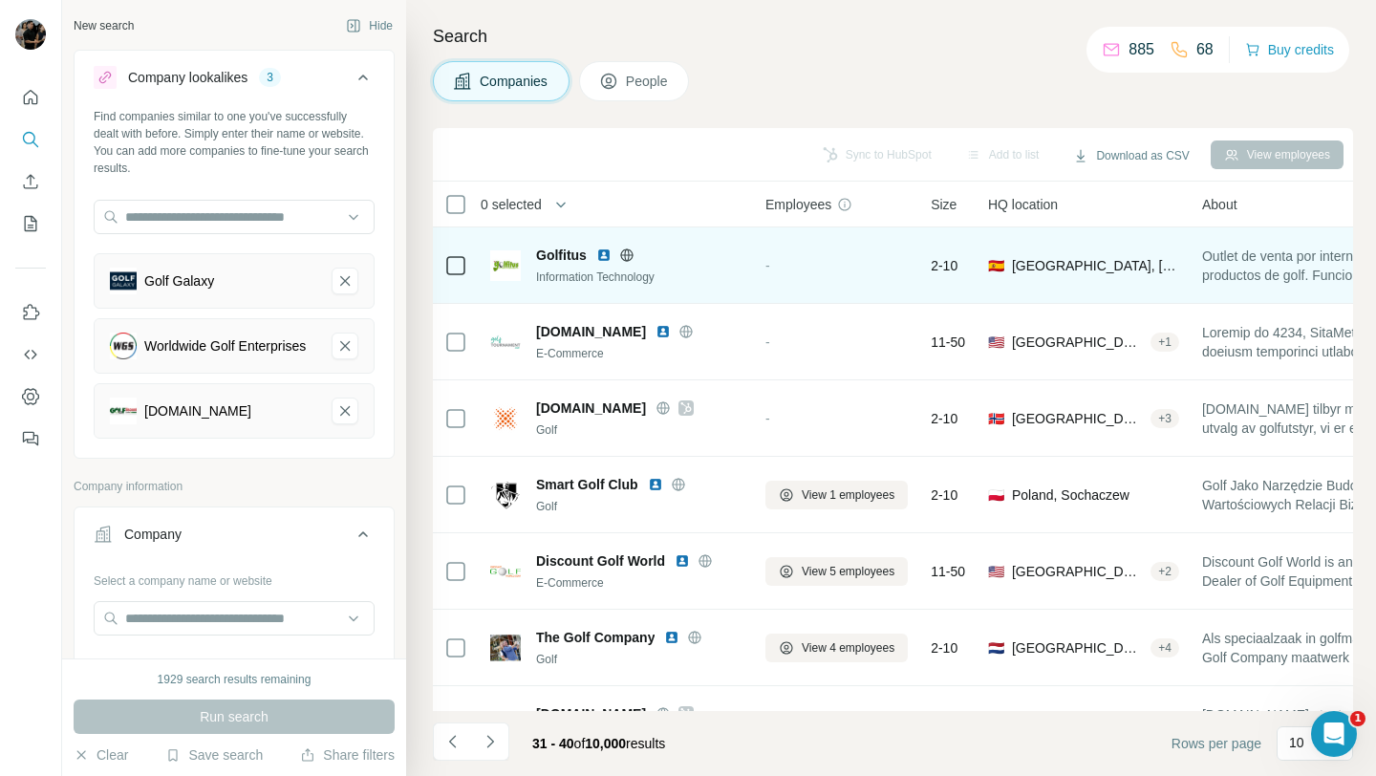
click at [621, 254] on icon at bounding box center [626, 254] width 12 height 1
click at [600, 255] on img at bounding box center [603, 255] width 15 height 15
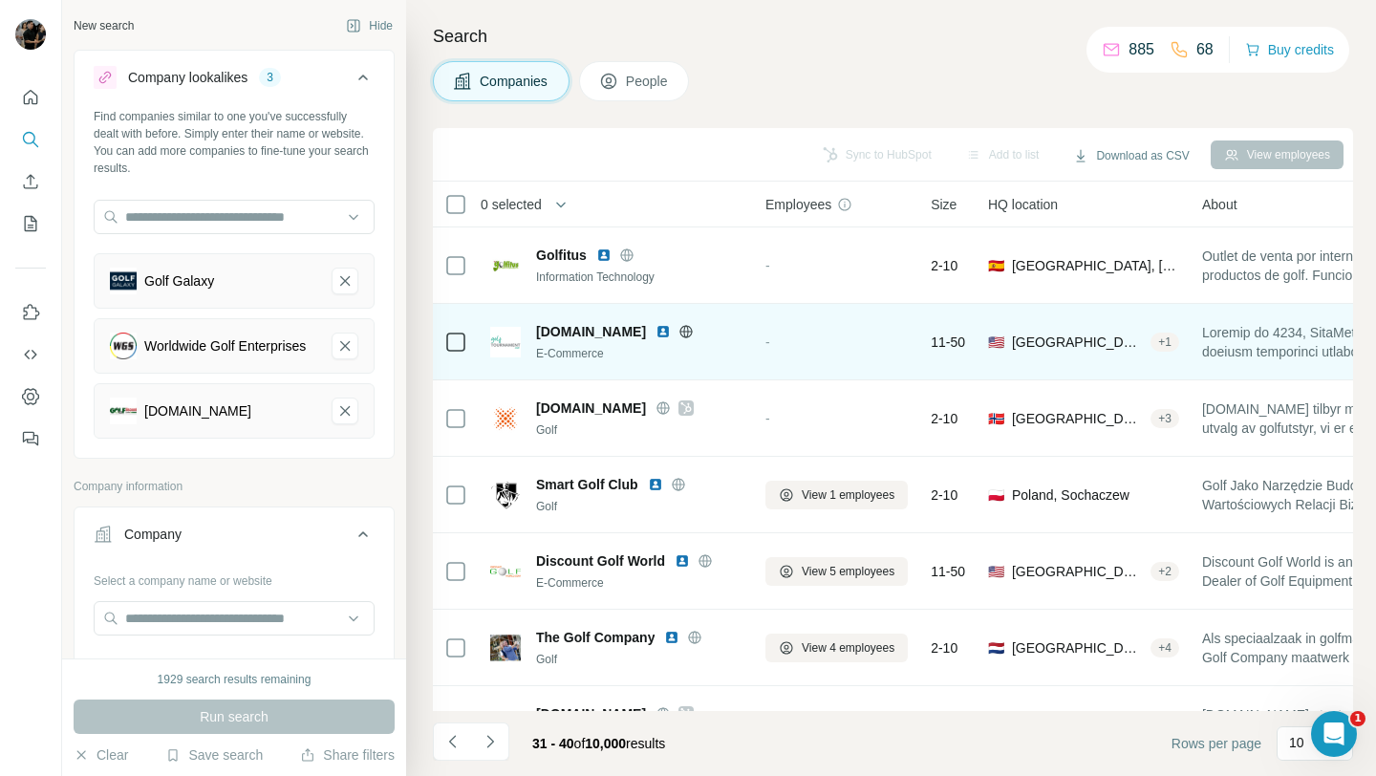
click at [693, 330] on icon at bounding box center [686, 331] width 12 height 12
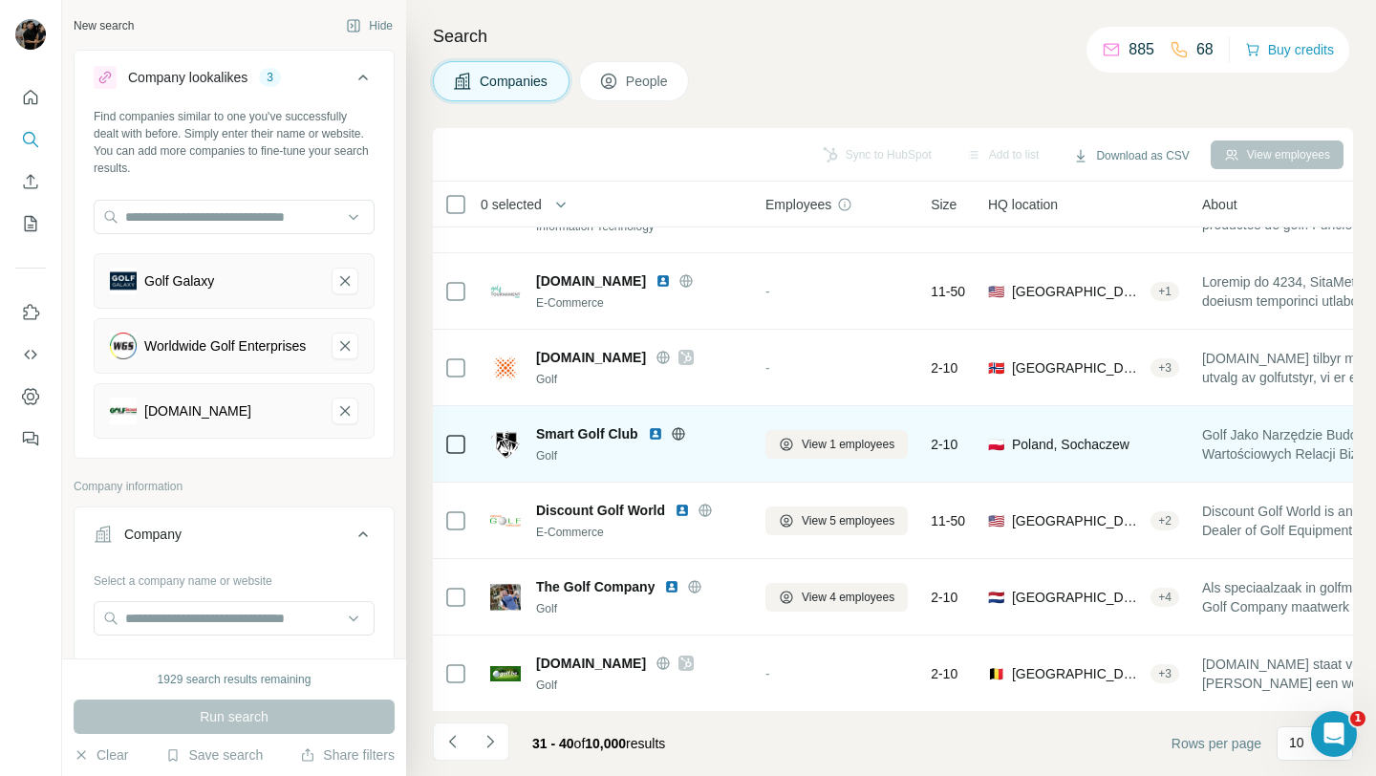
scroll to position [52, 0]
click at [671, 429] on icon at bounding box center [678, 432] width 15 height 15
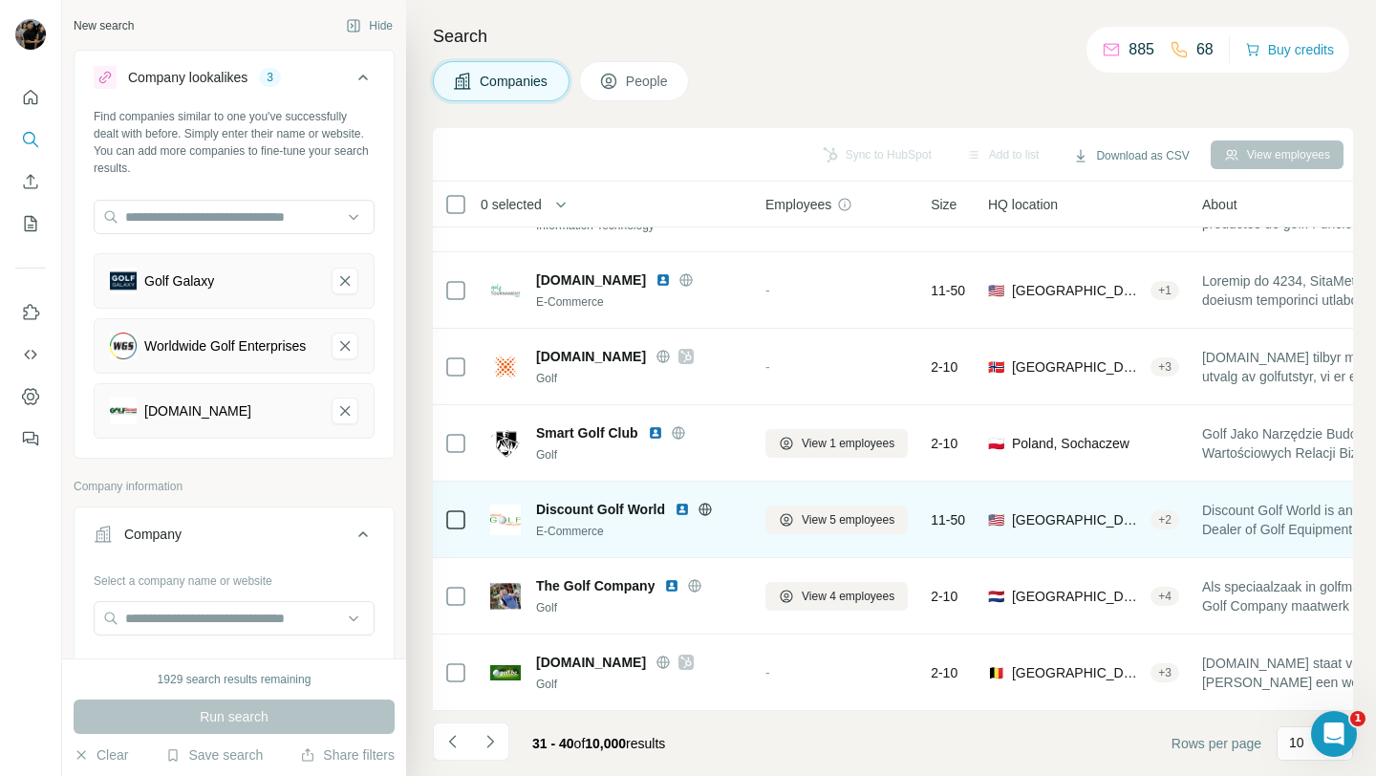
scroll to position [111, 0]
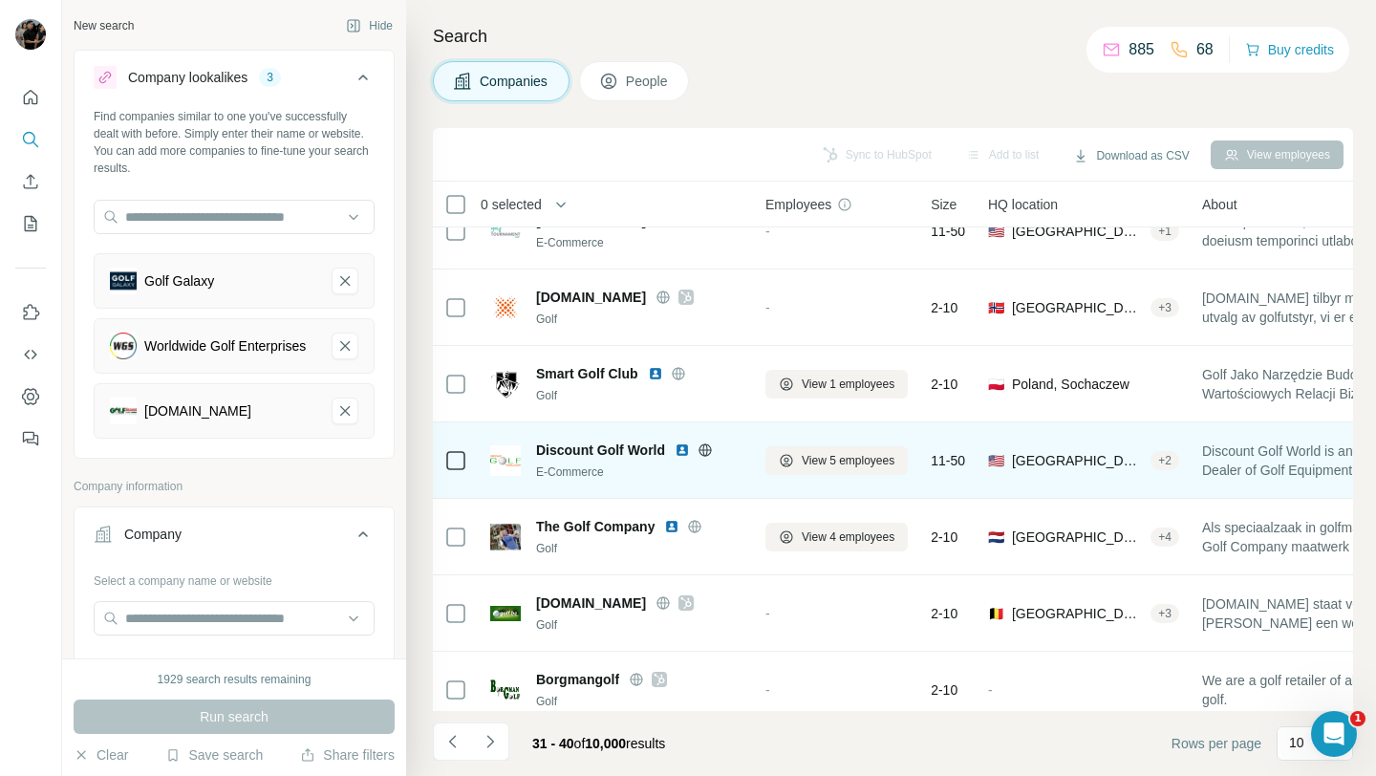
click at [710, 448] on icon at bounding box center [705, 449] width 15 height 15
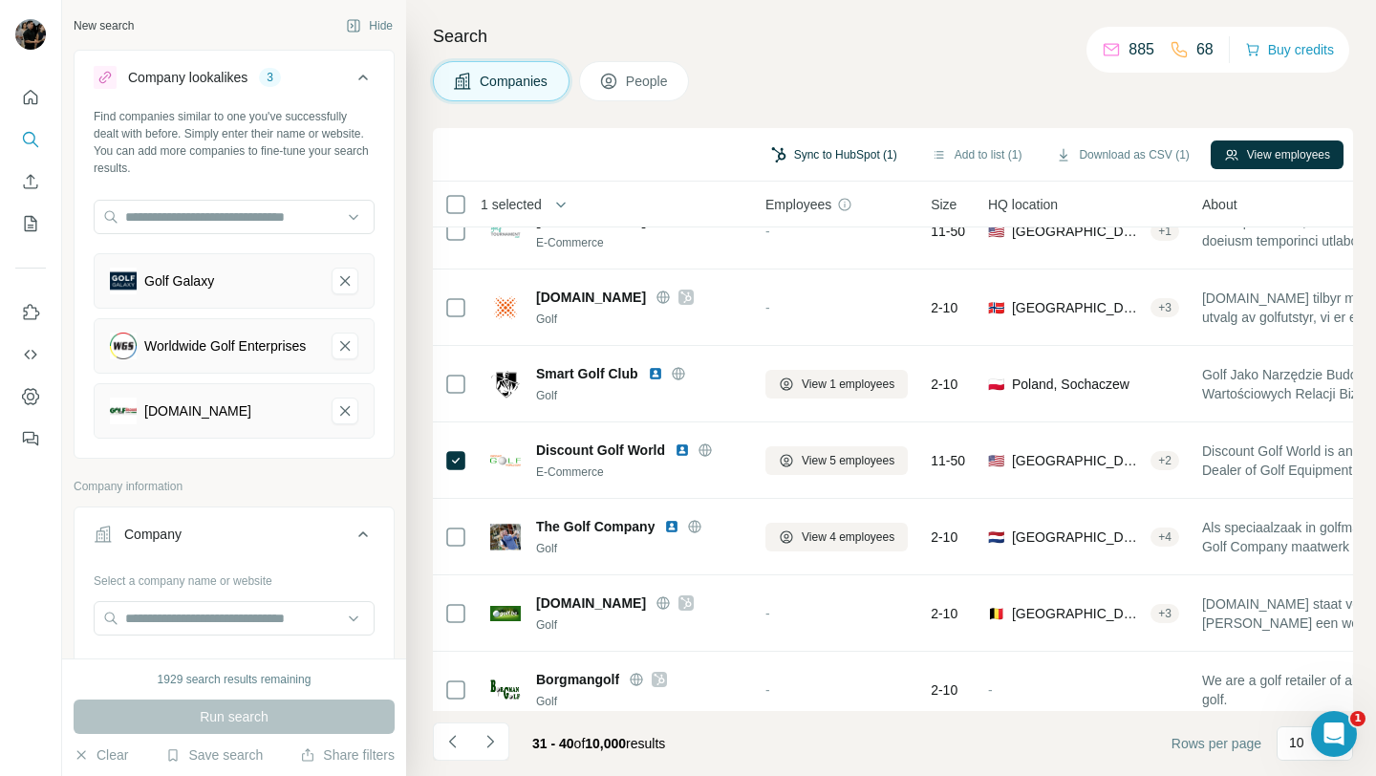
click at [851, 150] on button "Sync to HubSpot (1)" at bounding box center [834, 154] width 153 height 29
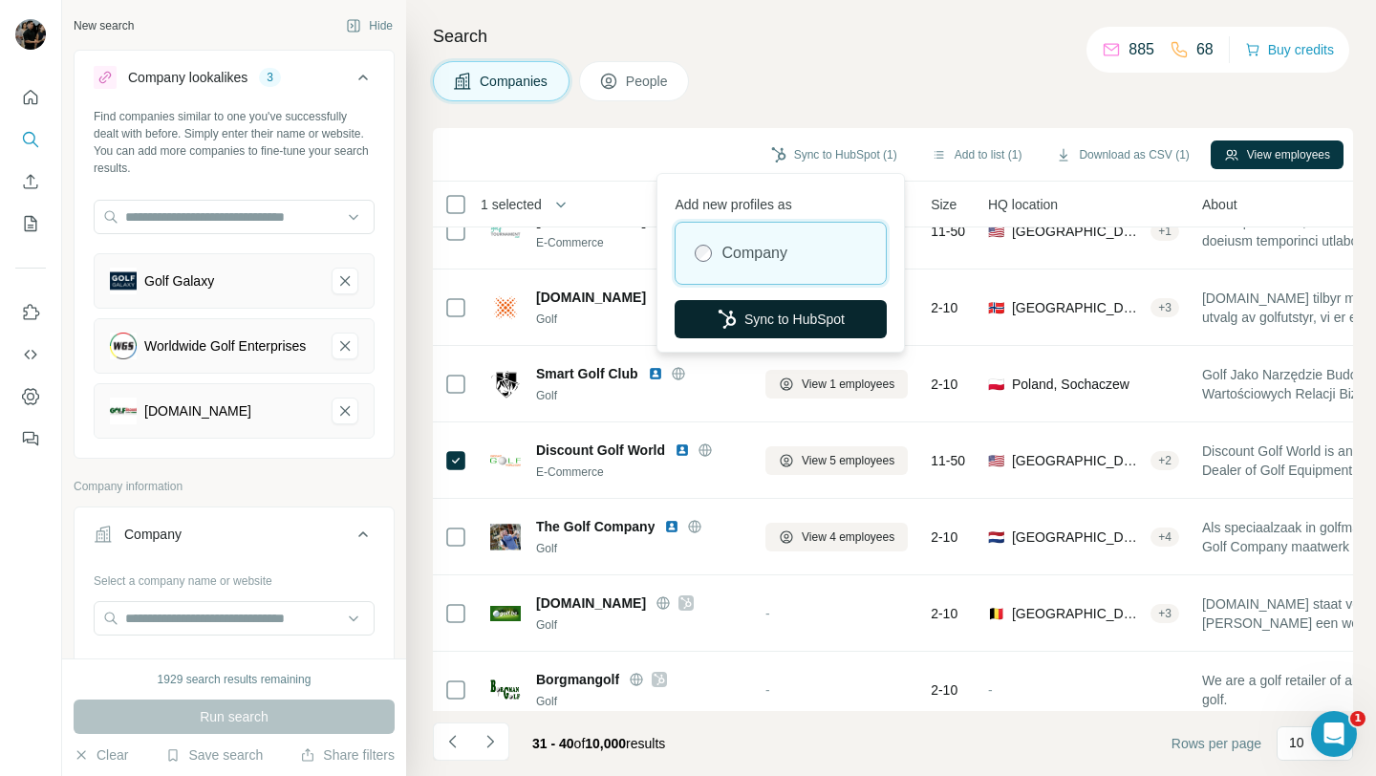
click at [828, 317] on button "Sync to HubSpot" at bounding box center [781, 319] width 212 height 38
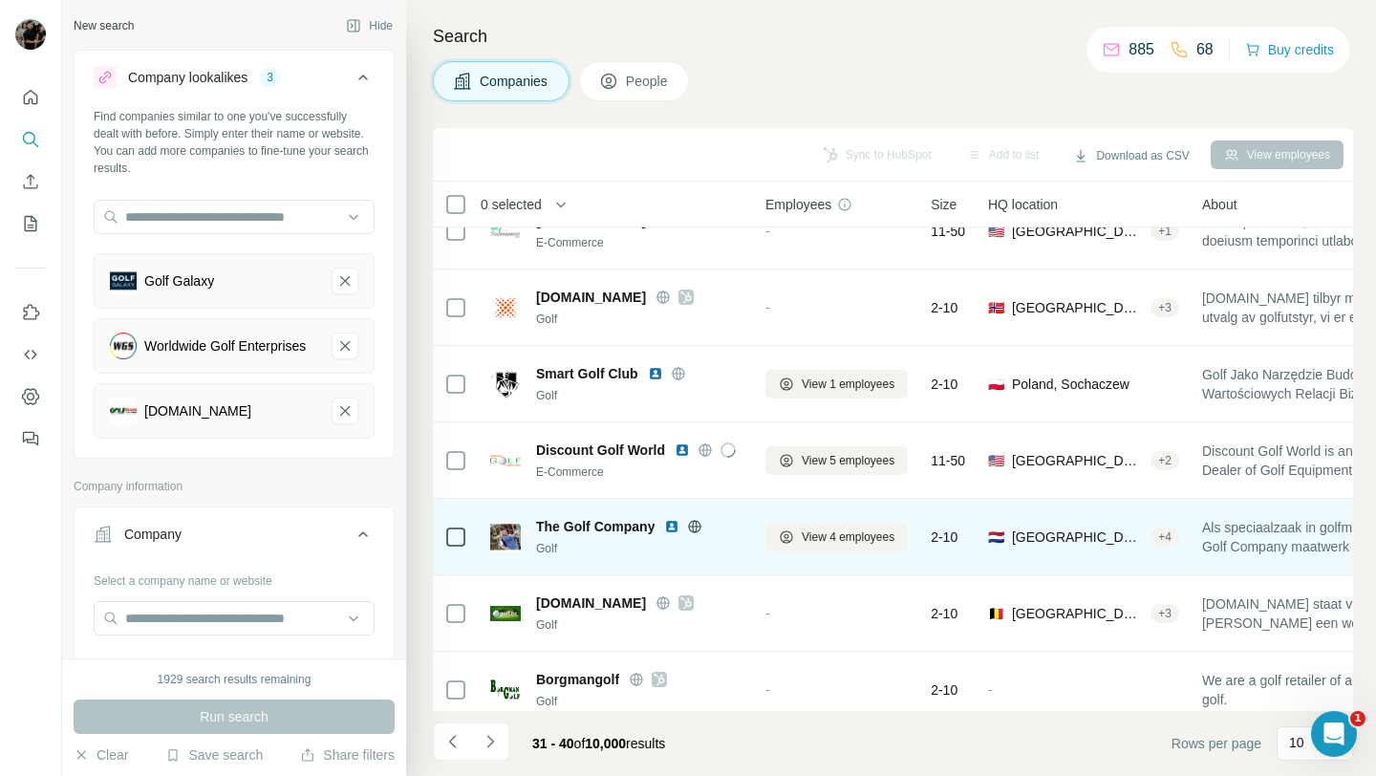
click at [698, 527] on icon at bounding box center [695, 526] width 5 height 12
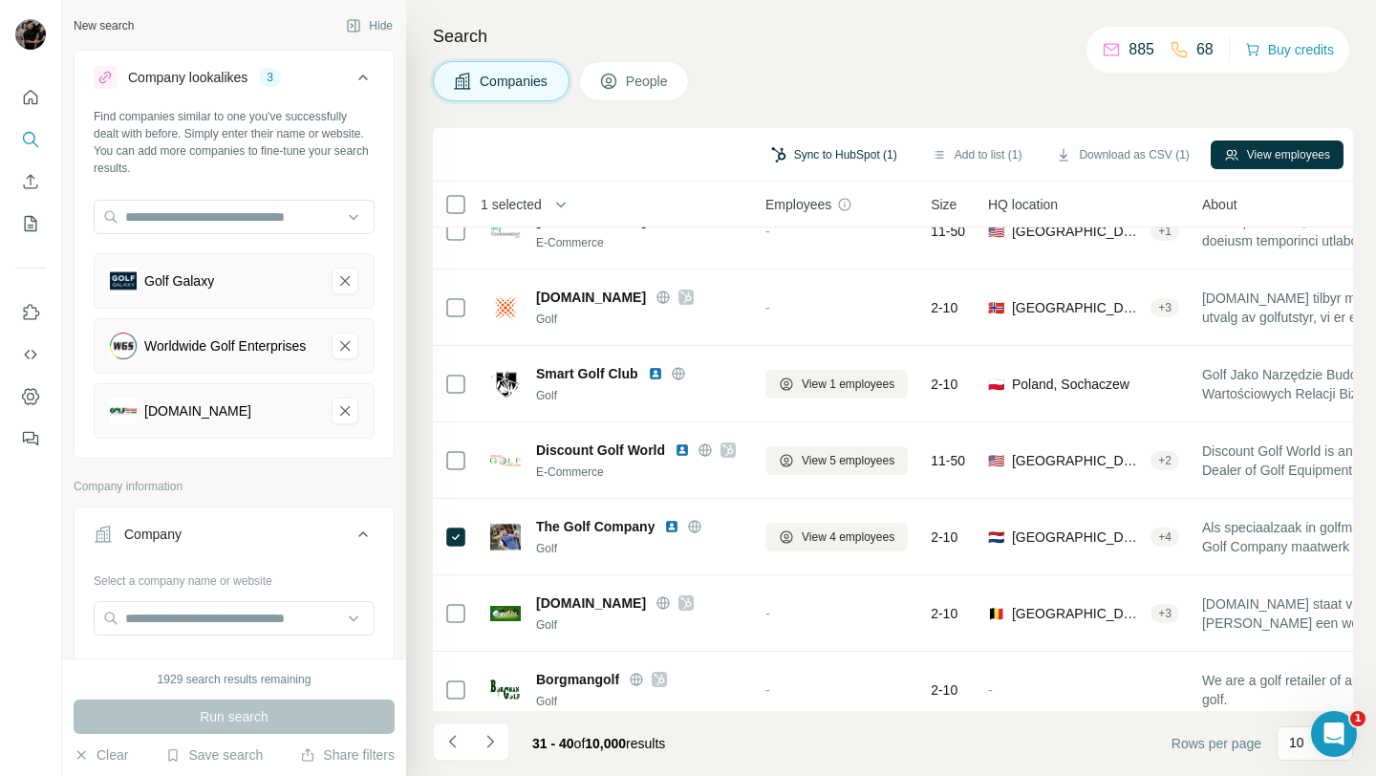
click at [844, 153] on button "Sync to HubSpot (1)" at bounding box center [834, 154] width 153 height 29
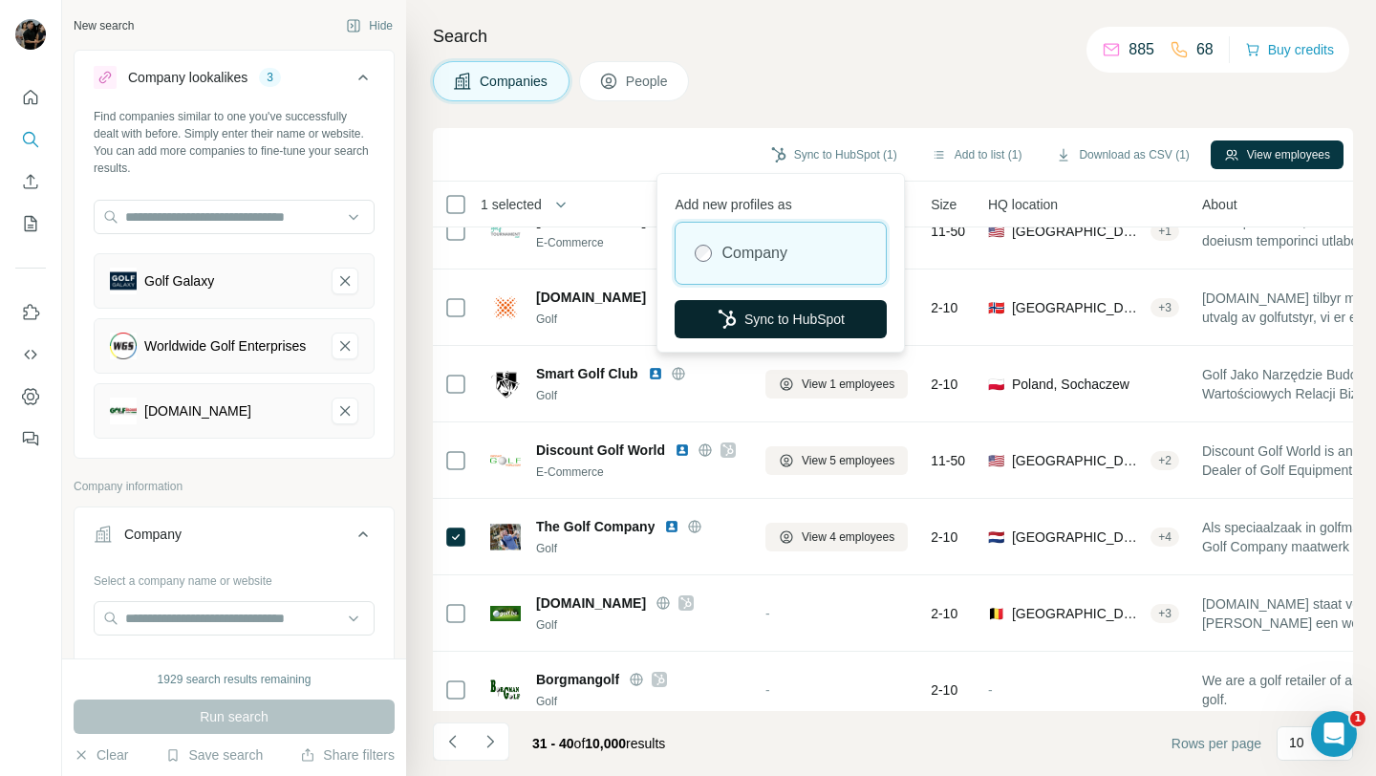
click at [819, 319] on button "Sync to HubSpot" at bounding box center [781, 319] width 212 height 38
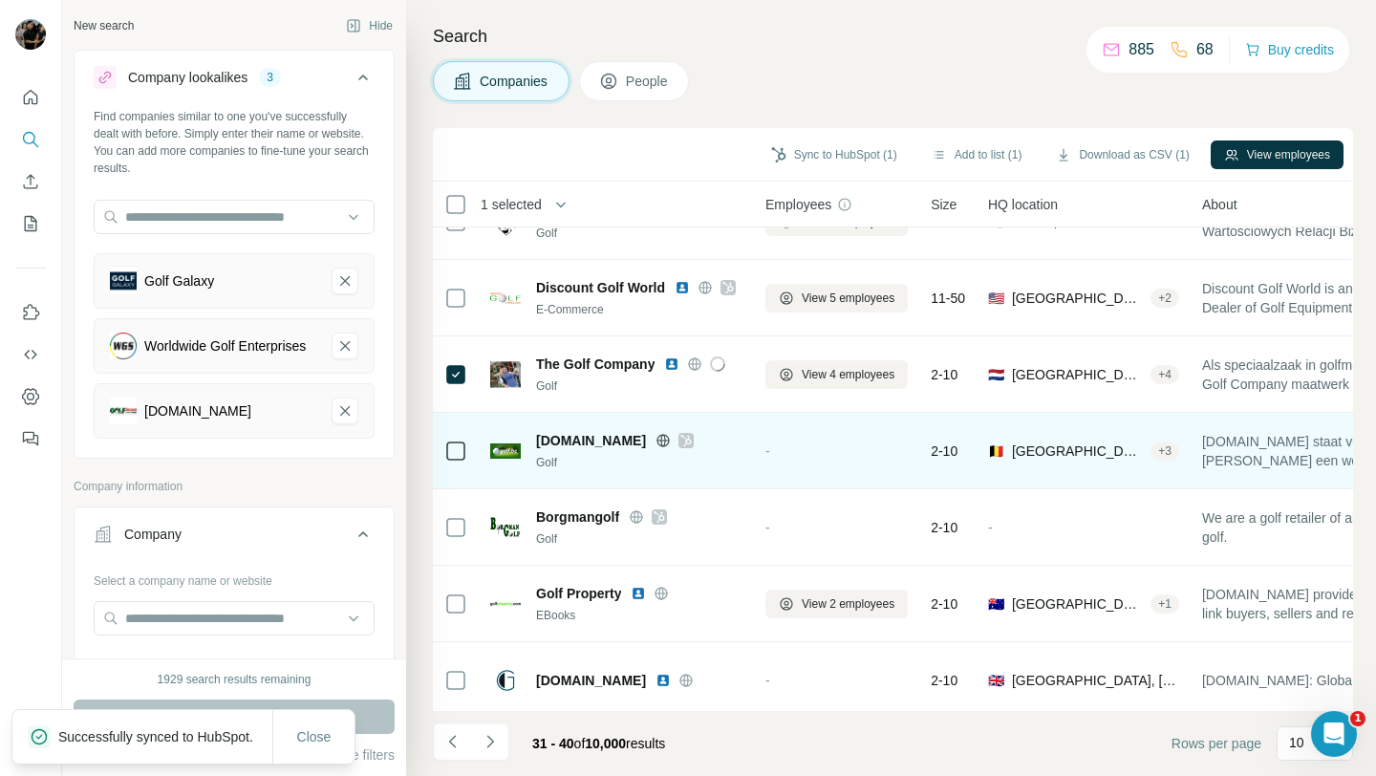
scroll to position [278, 0]
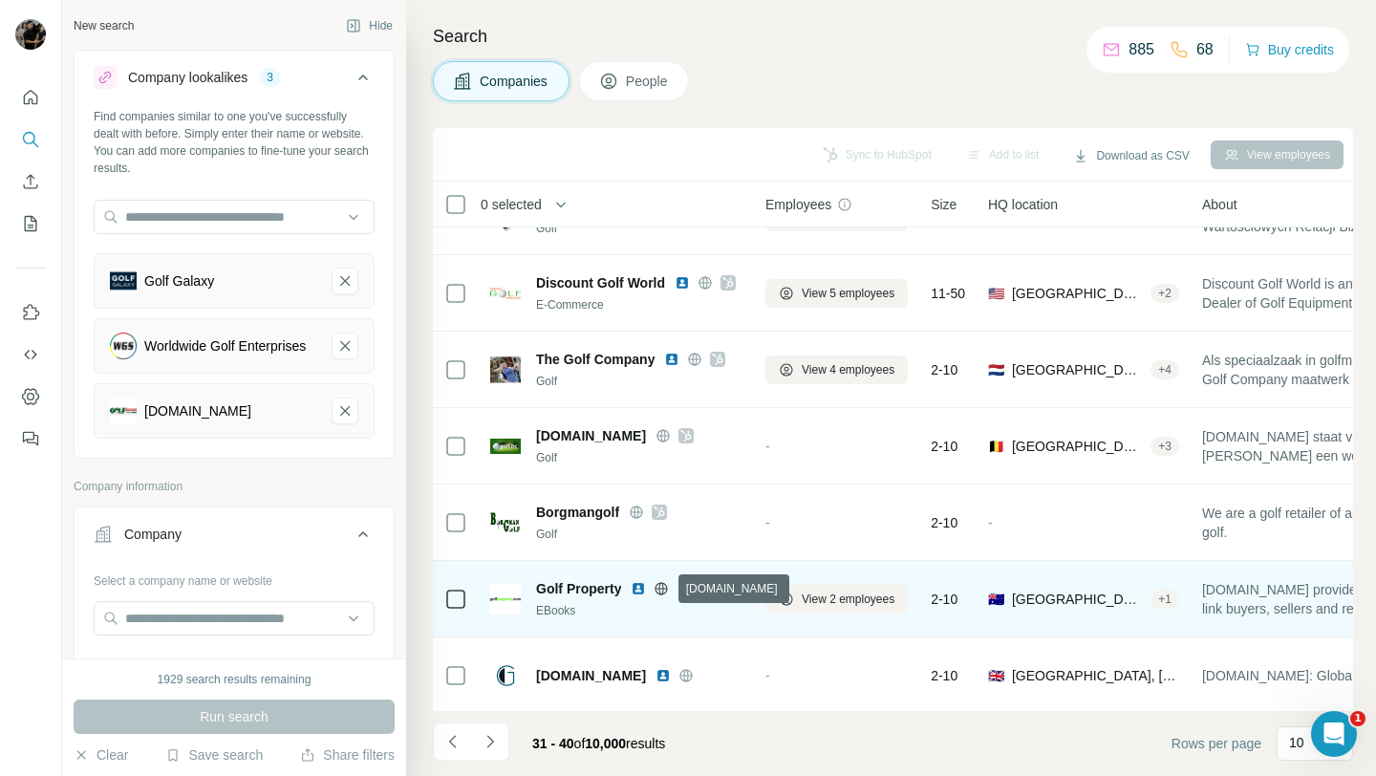
click at [666, 587] on icon at bounding box center [661, 588] width 15 height 15
